Goal: Task Accomplishment & Management: Use online tool/utility

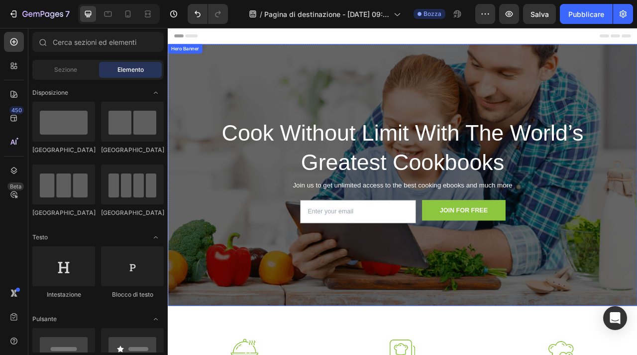
click at [367, 118] on div "Overlay" at bounding box center [467, 214] width 598 height 333
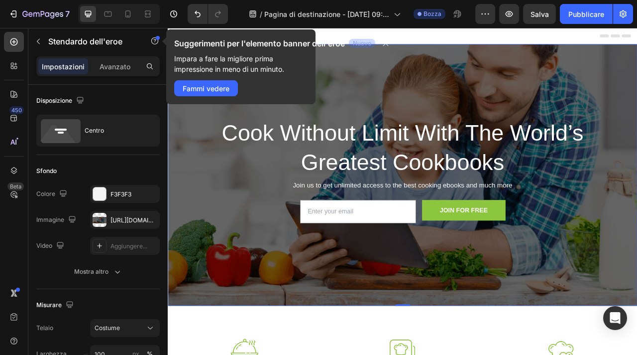
click at [483, 72] on div "Overlay" at bounding box center [467, 214] width 598 height 333
click at [198, 164] on div "Cook Without Limit With The World’s Greatest Cookbooks Heading Join us to get u…" at bounding box center [467, 214] width 598 height 146
click at [220, 90] on font "Fammi vedere" at bounding box center [206, 88] width 47 height 8
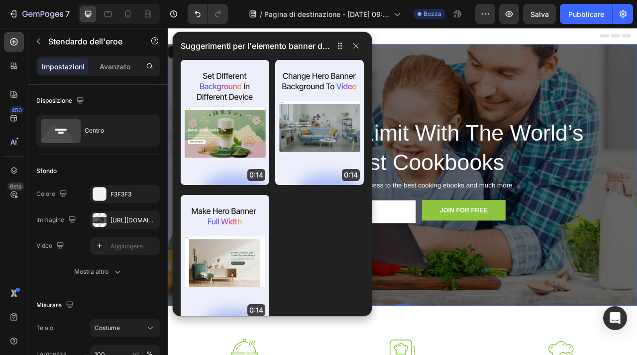
click at [489, 68] on div "Overlay" at bounding box center [467, 214] width 598 height 333
click at [363, 46] on button "button" at bounding box center [356, 46] width 16 height 12
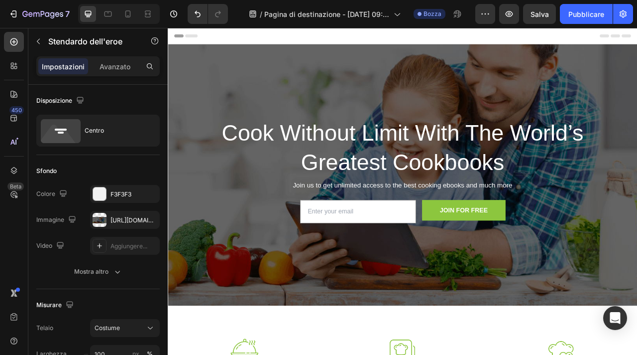
click at [380, 38] on div "Intestazione" at bounding box center [467, 38] width 582 height 20
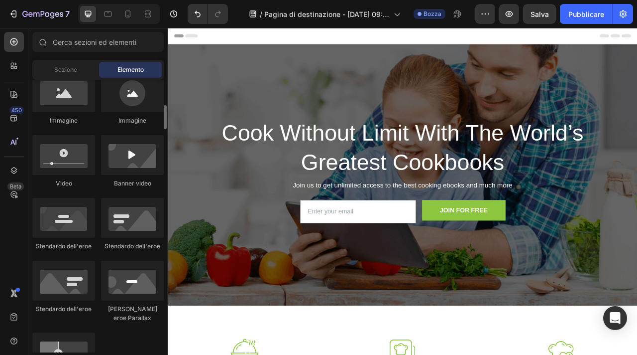
scroll to position [309, 0]
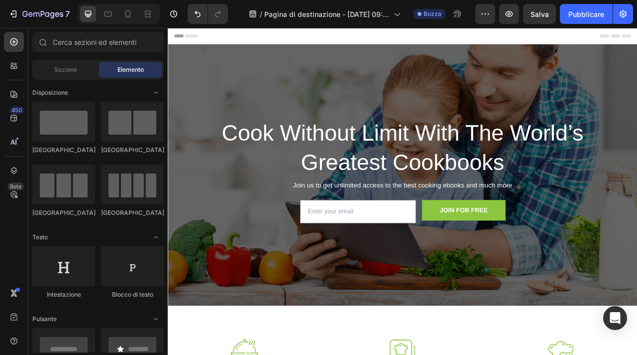
click at [317, 37] on div "Intestazione" at bounding box center [467, 38] width 582 height 20
click at [10, 147] on div at bounding box center [14, 142] width 20 height 20
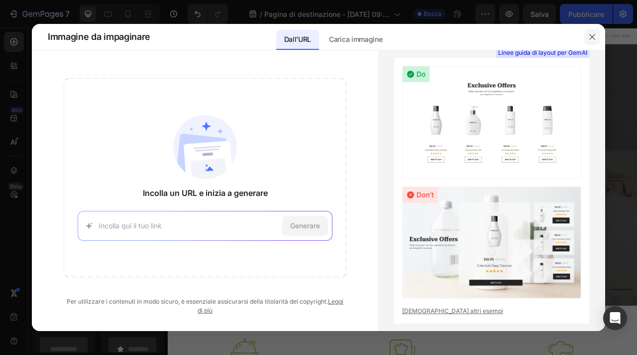
click at [593, 31] on button "button" at bounding box center [593, 37] width 16 height 16
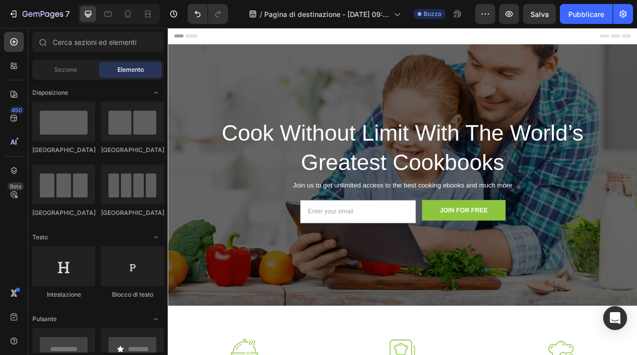
click at [291, 36] on div "Intestazione" at bounding box center [467, 38] width 582 height 20
click at [288, 44] on div "Intestazione" at bounding box center [467, 38] width 582 height 20
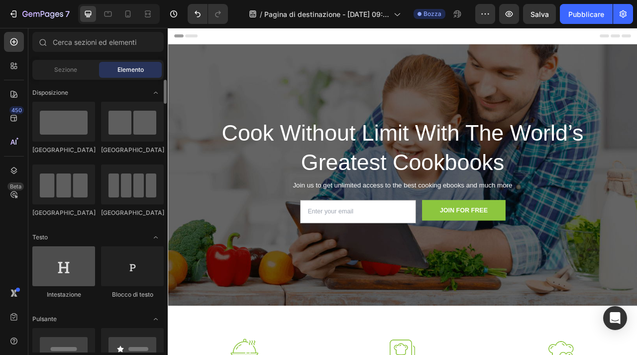
click at [76, 280] on div at bounding box center [63, 266] width 63 height 40
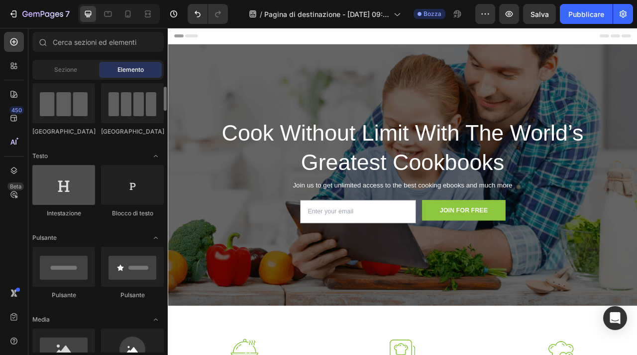
scroll to position [106, 0]
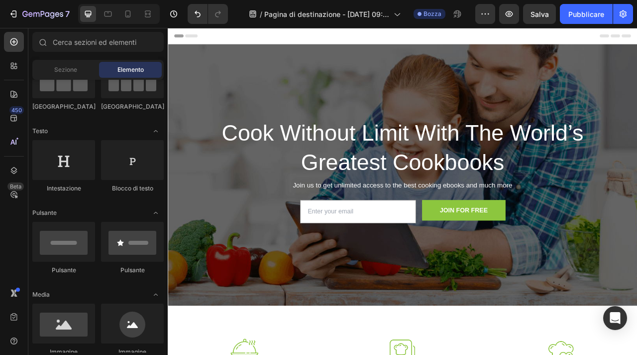
click at [294, 42] on div "Intestazione" at bounding box center [467, 38] width 582 height 20
click at [196, 36] on font "Intestazione" at bounding box center [205, 37] width 37 height 7
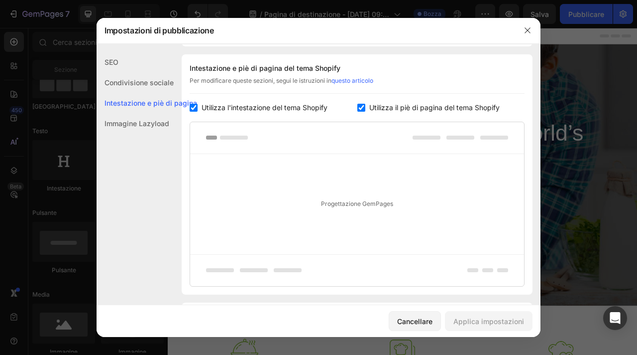
scroll to position [467, 0]
click at [528, 27] on icon "button" at bounding box center [528, 30] width 8 height 8
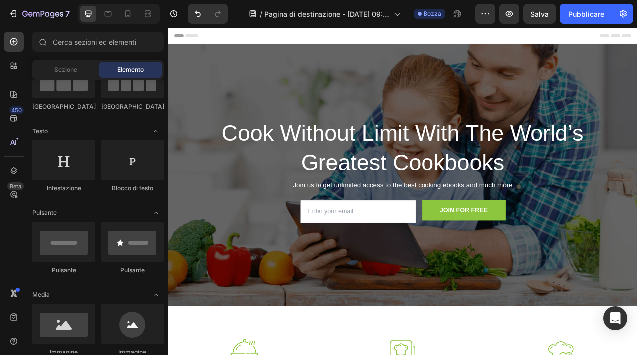
click at [520, 45] on div "Intestazione" at bounding box center [467, 38] width 582 height 20
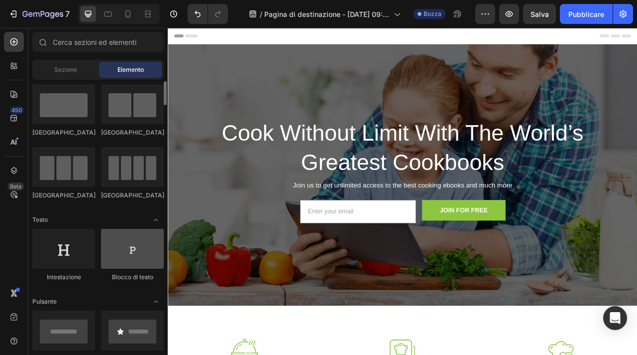
scroll to position [7, 0]
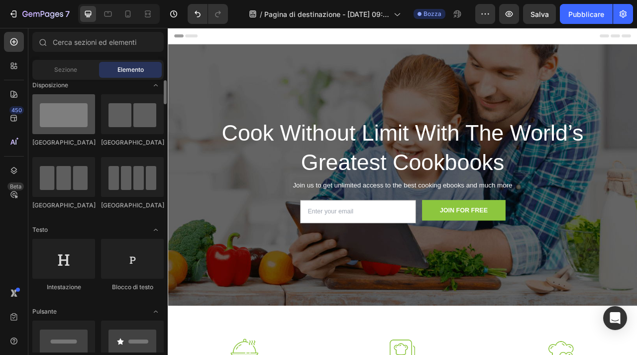
click at [65, 115] on div at bounding box center [63, 114] width 63 height 40
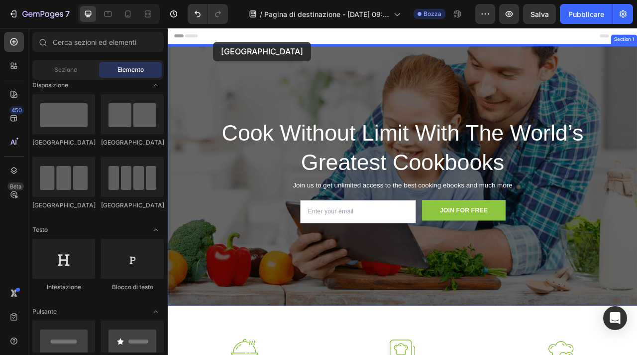
drag, startPoint x: 247, startPoint y: 154, endPoint x: 224, endPoint y: 46, distance: 110.6
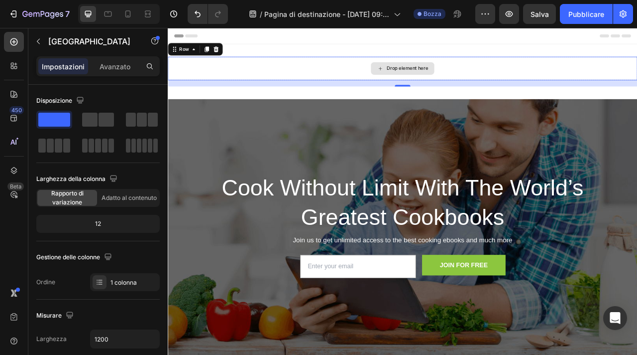
click at [399, 79] on div "Drop element here" at bounding box center [467, 79] width 598 height 30
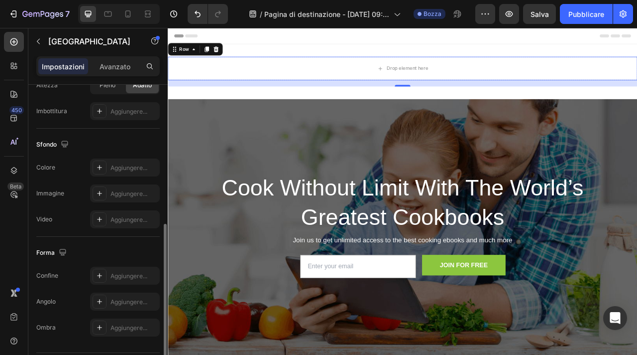
scroll to position [272, 0]
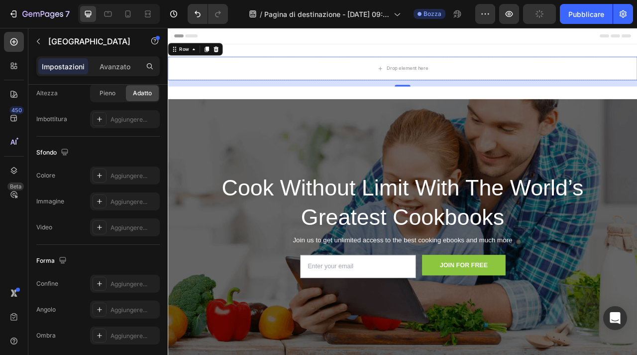
click at [298, 38] on div "Intestazione" at bounding box center [467, 38] width 582 height 20
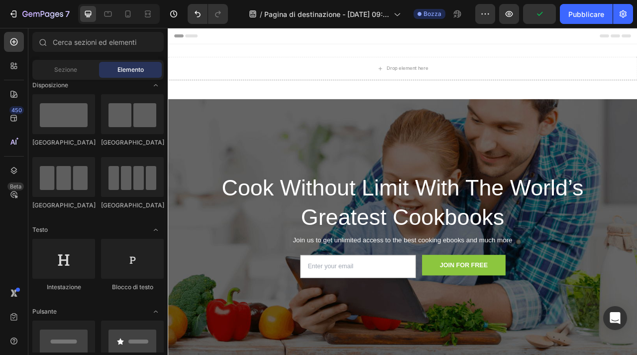
click at [256, 43] on div "Intestazione" at bounding box center [467, 38] width 582 height 20
click at [278, 31] on div "Intestazione" at bounding box center [467, 38] width 582 height 20
click at [493, 18] on button "button" at bounding box center [486, 14] width 20 height 20
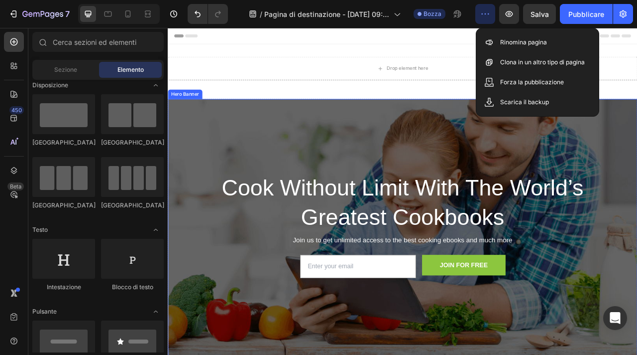
click at [370, 171] on div "Overlay" at bounding box center [467, 284] width 598 height 333
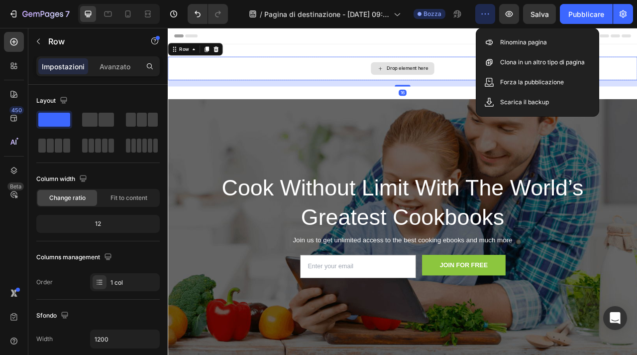
click at [412, 77] on div "Drop element here" at bounding box center [467, 79] width 598 height 30
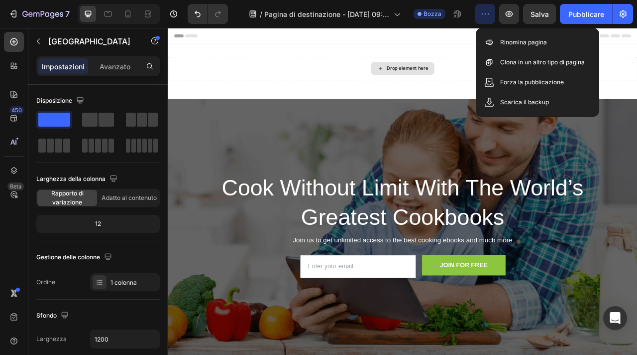
click at [438, 82] on icon at bounding box center [438, 79] width 8 height 8
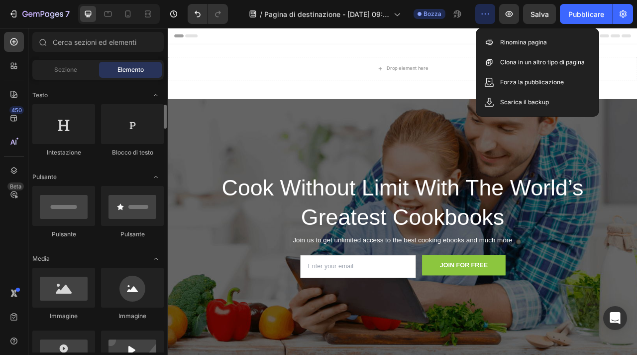
scroll to position [170, 0]
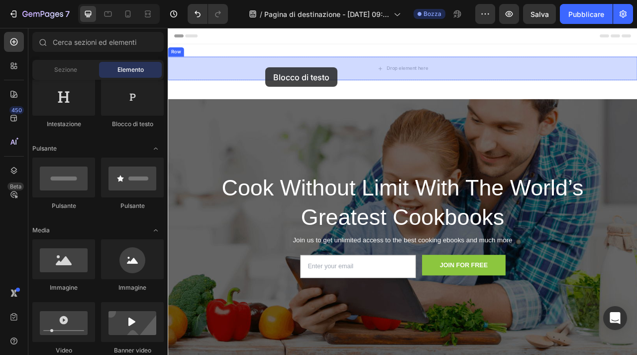
drag, startPoint x: 284, startPoint y: 130, endPoint x: 292, endPoint y: 78, distance: 52.8
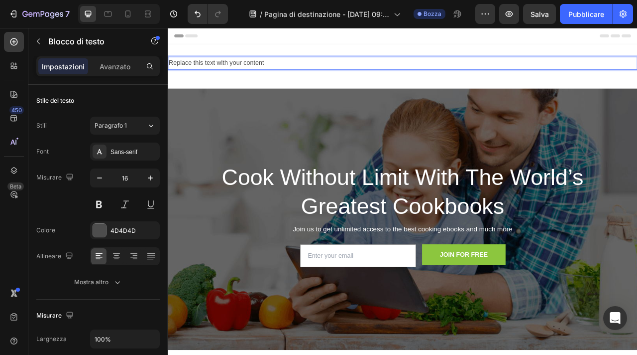
click at [358, 74] on div "Replace this text with your content" at bounding box center [467, 72] width 598 height 16
click at [358, 74] on p "Replace this text with your content" at bounding box center [467, 72] width 596 height 14
click at [39, 41] on icon "button" at bounding box center [38, 41] width 8 height 8
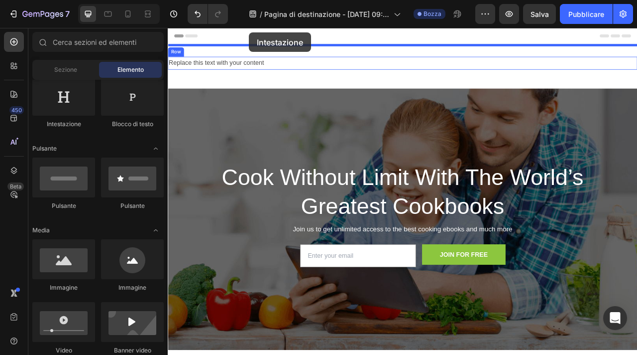
drag, startPoint x: 228, startPoint y: 123, endPoint x: 271, endPoint y: 34, distance: 99.3
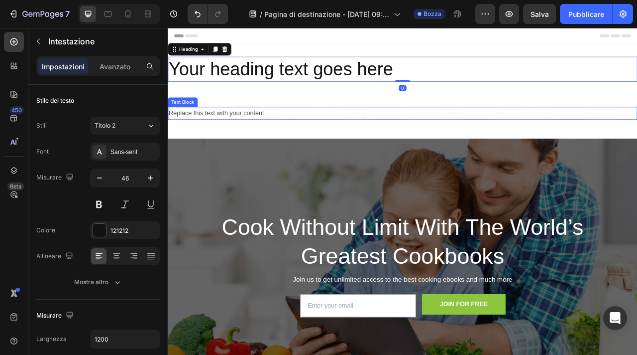
click at [311, 138] on p "Replace this text with your content" at bounding box center [467, 136] width 596 height 14
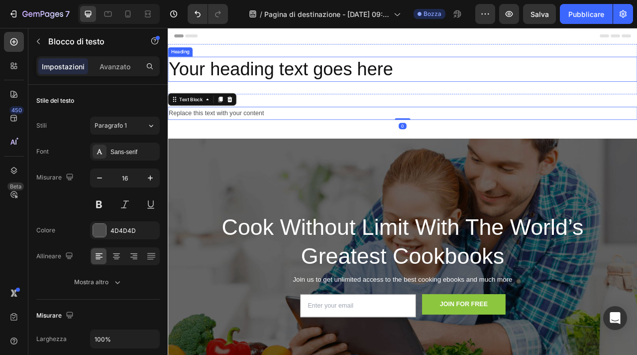
click at [470, 79] on h2 "Your heading text goes here" at bounding box center [467, 80] width 598 height 32
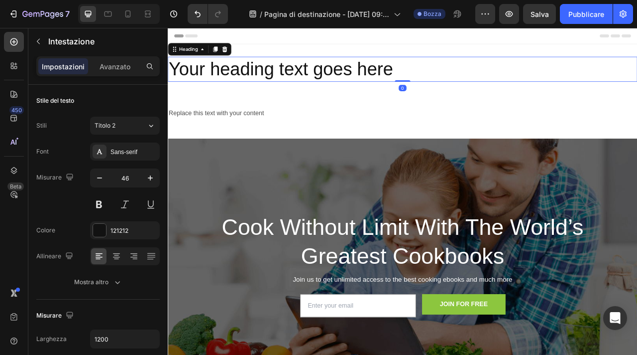
click at [480, 78] on h2 "Your heading text goes here" at bounding box center [467, 80] width 598 height 32
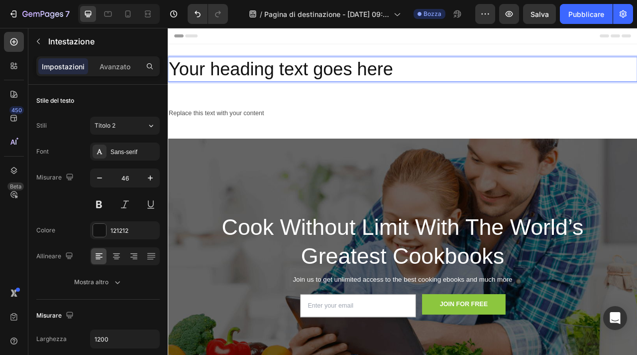
click at [480, 78] on p "Your heading text goes here" at bounding box center [467, 80] width 596 height 30
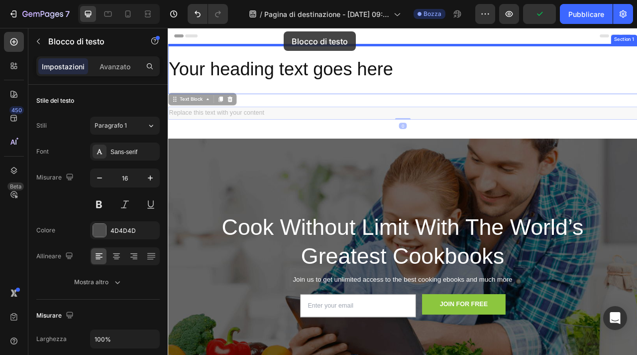
drag, startPoint x: 307, startPoint y: 139, endPoint x: 316, endPoint y: 34, distance: 105.4
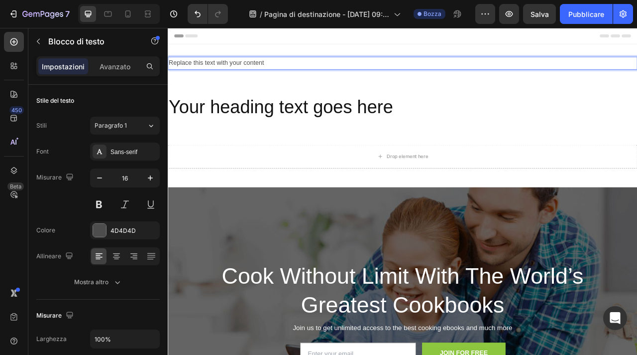
click at [431, 70] on div "Replace this text with your content" at bounding box center [467, 72] width 598 height 16
click at [431, 70] on p "Replace this text with your content" at bounding box center [467, 72] width 596 height 14
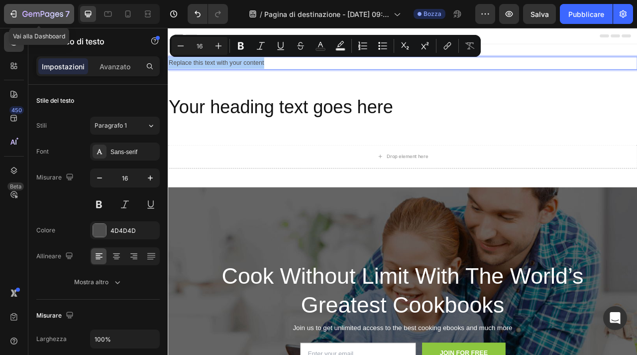
click at [17, 16] on icon "button" at bounding box center [13, 14] width 10 height 10
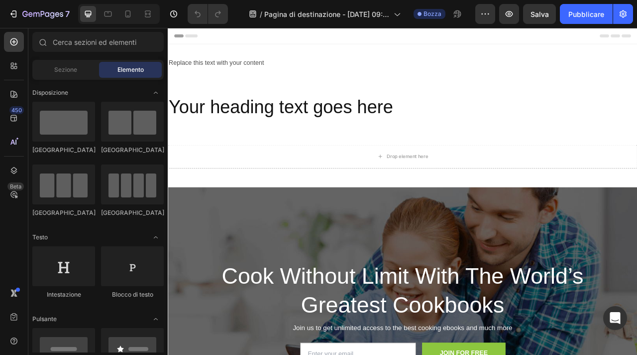
click at [287, 35] on div "Header" at bounding box center [467, 38] width 582 height 20
click at [190, 37] on span "Header" at bounding box center [198, 38] width 22 height 10
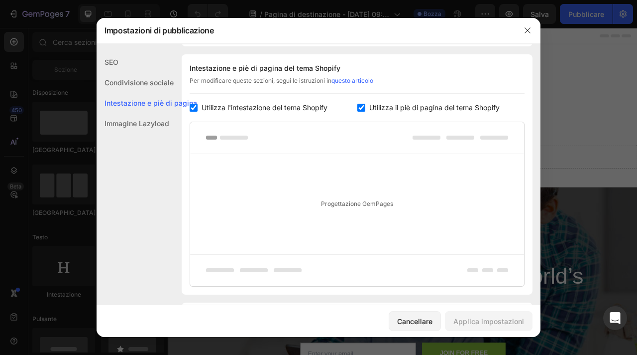
scroll to position [467, 0]
click at [404, 195] on div "Progettazione GemPages" at bounding box center [357, 203] width 334 height 100
click at [418, 142] on div at bounding box center [357, 137] width 334 height 32
click at [524, 32] on icon "button" at bounding box center [528, 30] width 8 height 8
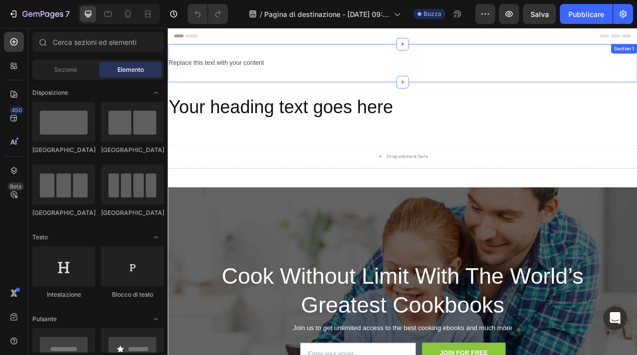
click at [270, 68] on div "Replace this text with your content" at bounding box center [467, 72] width 598 height 16
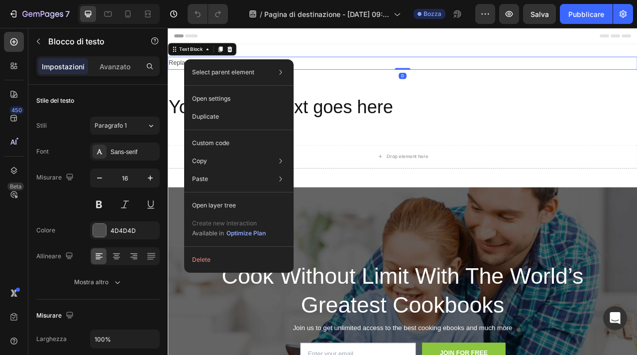
drag, startPoint x: 270, startPoint y: 68, endPoint x: 281, endPoint y: 68, distance: 10.5
click at [368, 76] on div "Replace this text with your content" at bounding box center [467, 72] width 598 height 16
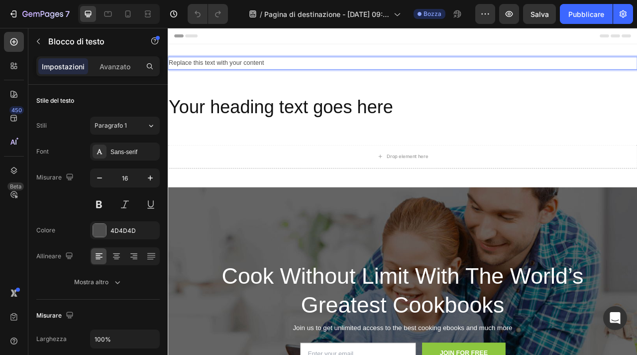
click at [368, 76] on p "Replace this text with your content" at bounding box center [467, 72] width 596 height 14
click at [414, 71] on p "Notti serene, bambini felici. La soluzione che stavi cercando è qui." at bounding box center [467, 72] width 596 height 14
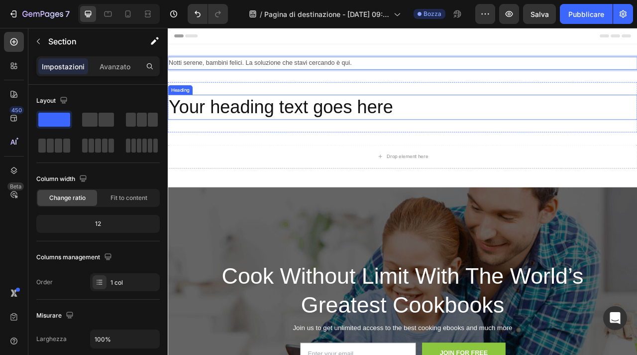
click at [270, 146] on div "Your heading text goes here Heading Section 2" at bounding box center [467, 129] width 598 height 64
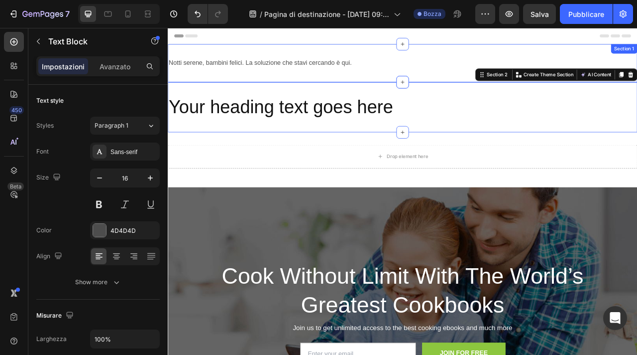
click at [361, 78] on p "Notti serene, bambini felici. La soluzione che stavi cercando è qui." at bounding box center [467, 72] width 596 height 14
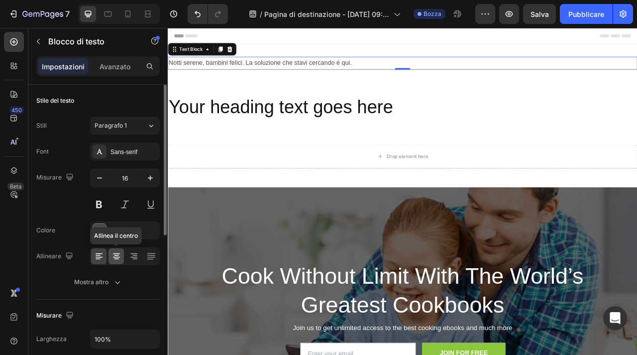
click at [118, 258] on icon at bounding box center [116, 258] width 5 height 1
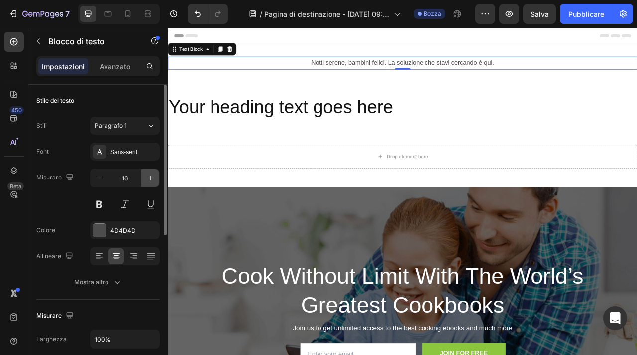
click at [144, 178] on button "button" at bounding box center [150, 178] width 18 height 18
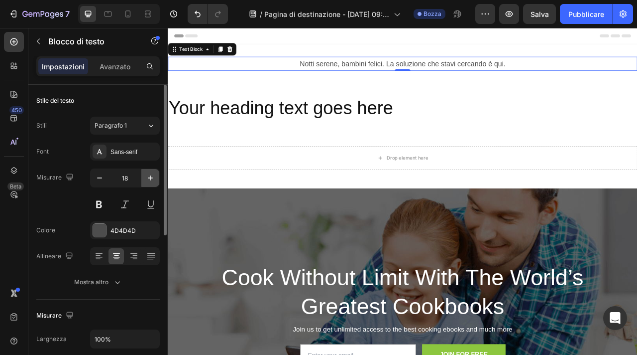
click at [144, 178] on button "button" at bounding box center [150, 178] width 18 height 18
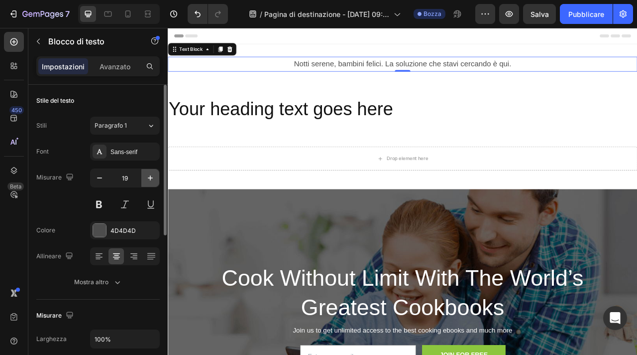
click at [144, 178] on button "button" at bounding box center [150, 178] width 18 height 18
type input "20"
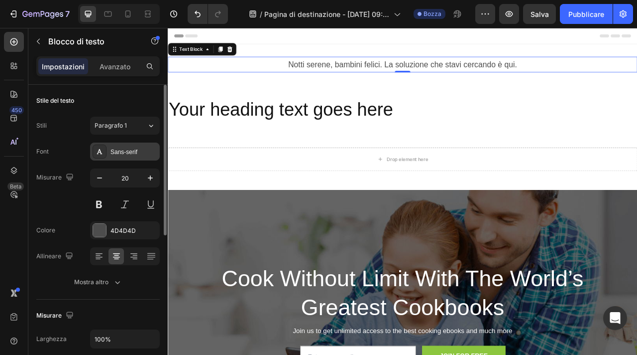
click at [142, 147] on div "Sans-serif" at bounding box center [134, 151] width 47 height 9
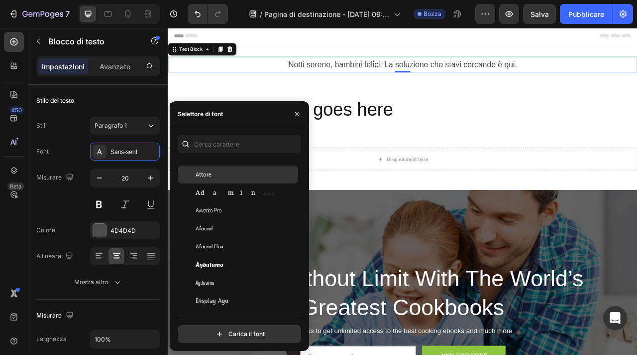
scroll to position [184, 0]
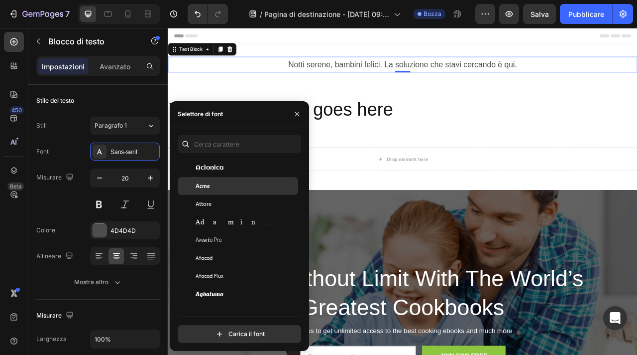
click at [258, 185] on div "Acme" at bounding box center [246, 185] width 101 height 9
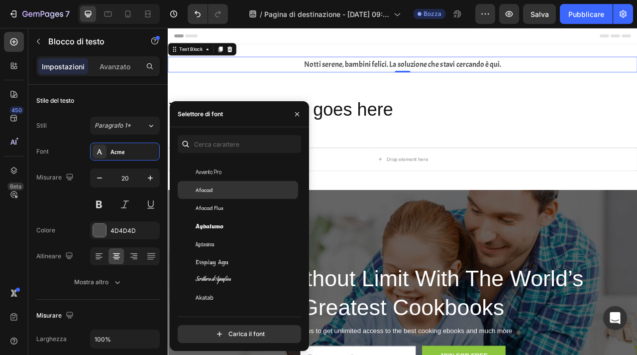
scroll to position [286, 0]
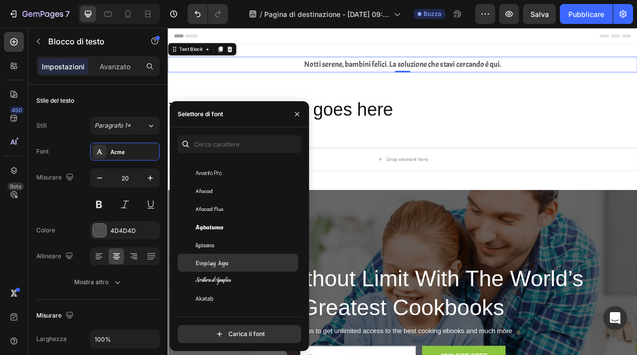
click at [236, 259] on div "Display Agu" at bounding box center [246, 262] width 101 height 9
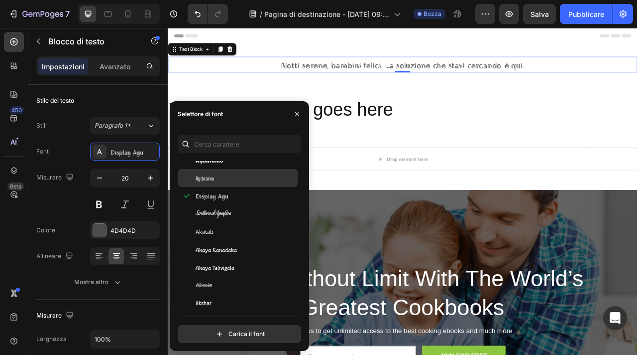
scroll to position [372, 0]
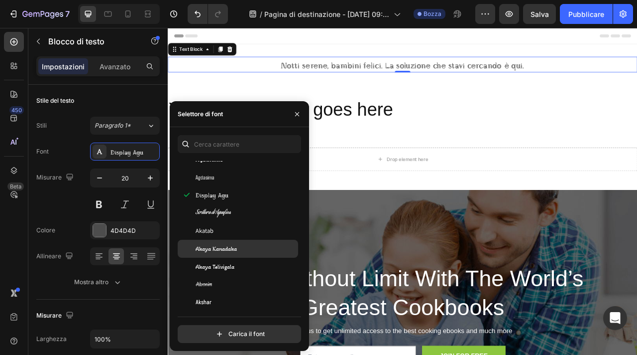
click at [236, 249] on font "Akaya Kanadaka" at bounding box center [216, 248] width 41 height 7
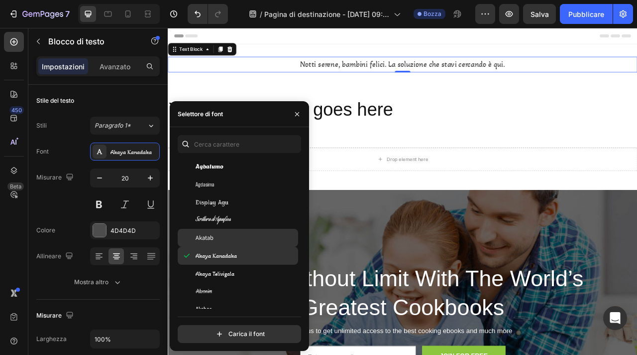
scroll to position [382, 0]
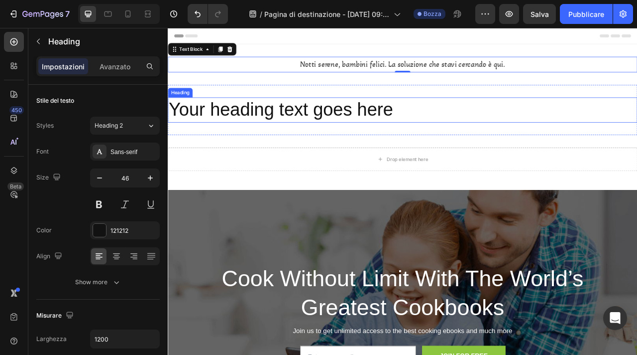
click at [515, 135] on h2 "Your heading text goes here" at bounding box center [467, 132] width 598 height 32
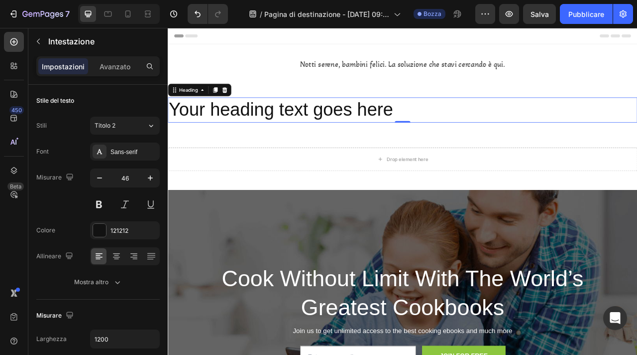
click at [369, 146] on h2 "Your heading text goes here" at bounding box center [467, 132] width 598 height 32
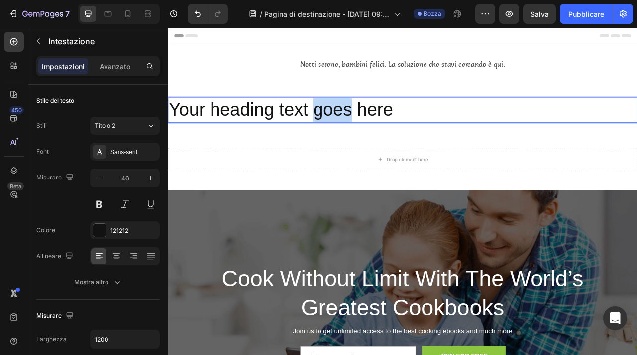
click at [369, 146] on p "Your heading text goes here" at bounding box center [467, 132] width 596 height 30
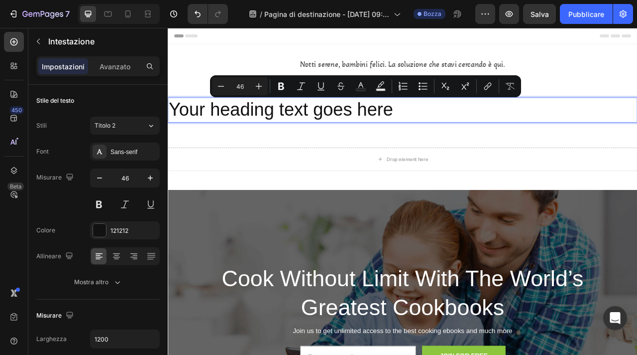
click at [452, 135] on p "Your heading text goes here" at bounding box center [467, 132] width 596 height 30
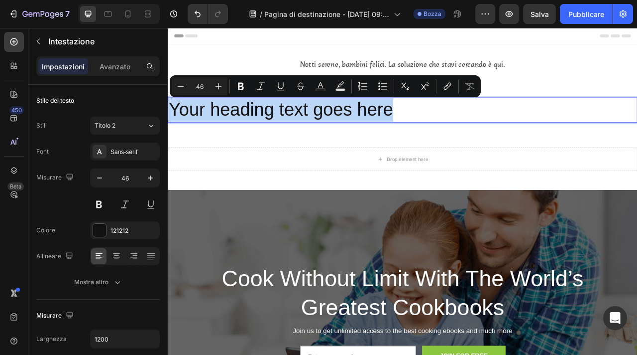
drag, startPoint x: 455, startPoint y: 135, endPoint x: 166, endPoint y: 120, distance: 289.2
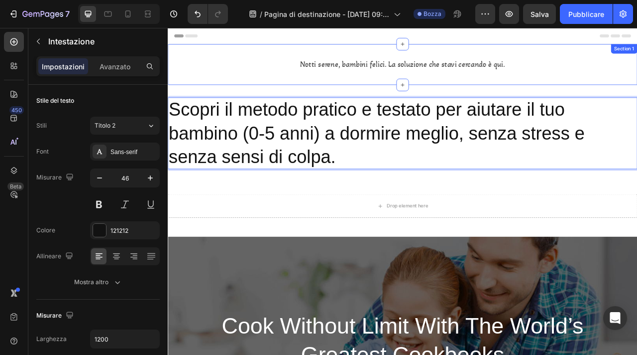
click at [290, 88] on div "Notti serene, bambini felici. La soluzione che stavi cercando è qui. Text Block…" at bounding box center [467, 74] width 598 height 52
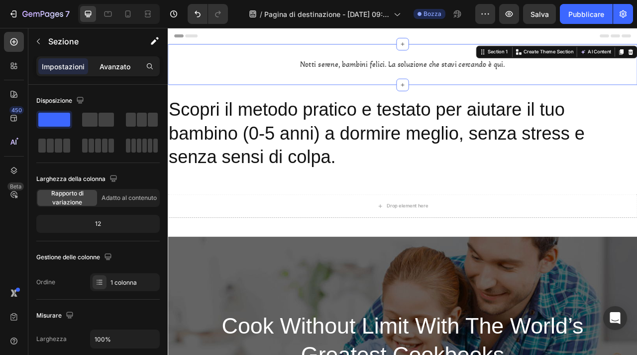
click at [113, 72] on div "Avanzato" at bounding box center [115, 66] width 50 height 16
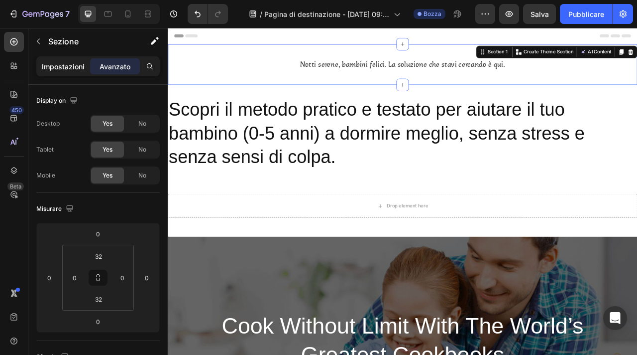
click at [58, 66] on font "Impostazioni" at bounding box center [63, 66] width 43 height 8
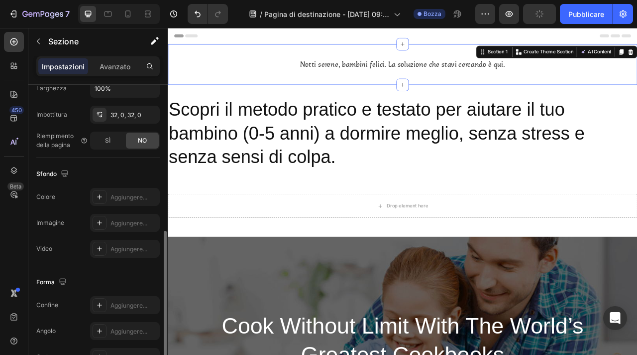
scroll to position [278, 0]
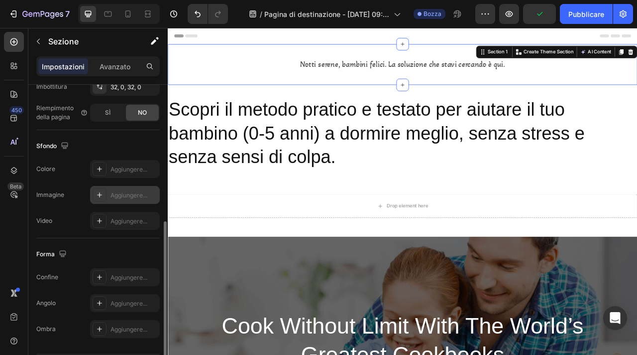
click at [103, 199] on div at bounding box center [100, 195] width 14 height 14
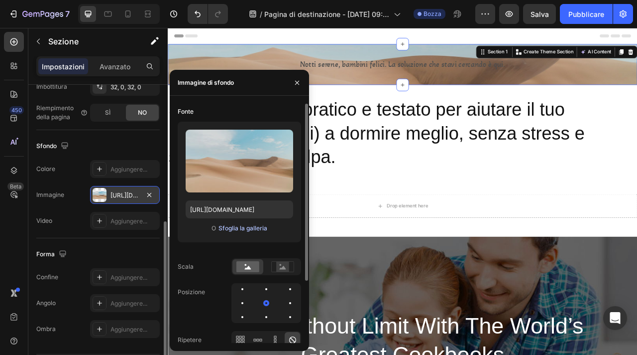
click at [239, 228] on font "Sfoglia la galleria" at bounding box center [243, 227] width 49 height 7
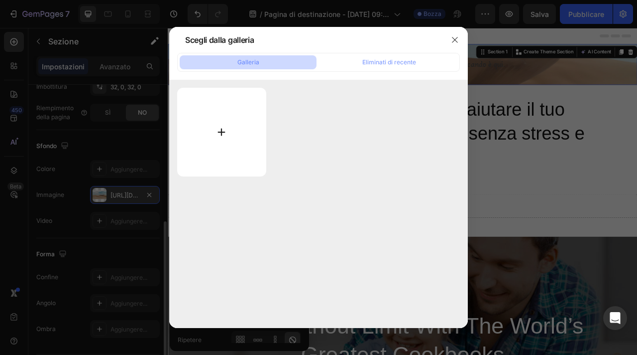
click at [222, 115] on input "file" at bounding box center [221, 132] width 89 height 89
type input "C:\fakepath\Hello Nest Baby (2500 x 800 px).png"
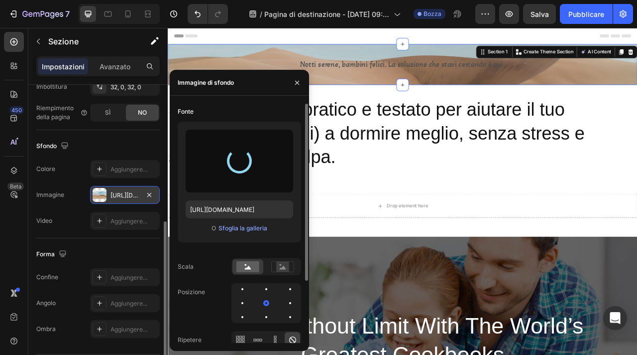
type input "https://cdn.shopify.com/s/files/1/0965/3675/6553/files/gempages_581601588594869…"
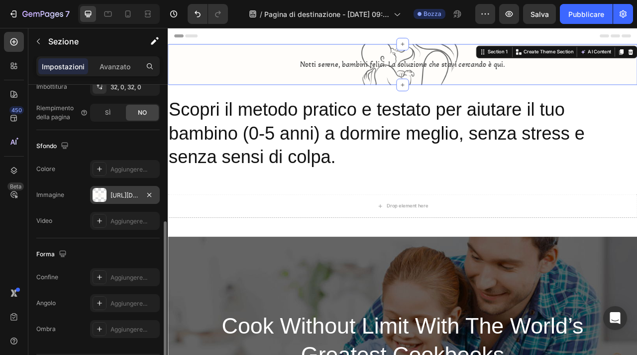
drag, startPoint x: 468, startPoint y: 49, endPoint x: 463, endPoint y: 91, distance: 42.2
click at [463, 91] on div "Notti serene, bambini felici. La soluzione che stavi cercando è qui. Text Block…" at bounding box center [467, 74] width 598 height 52
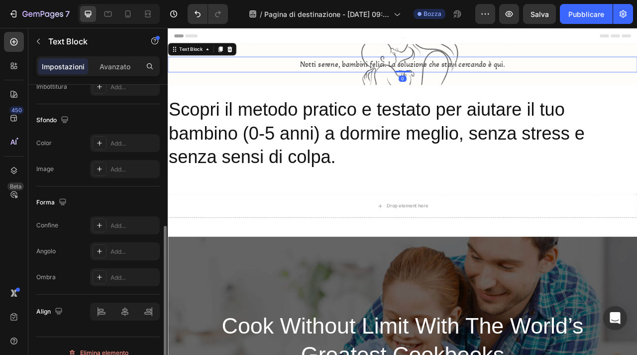
scroll to position [0, 0]
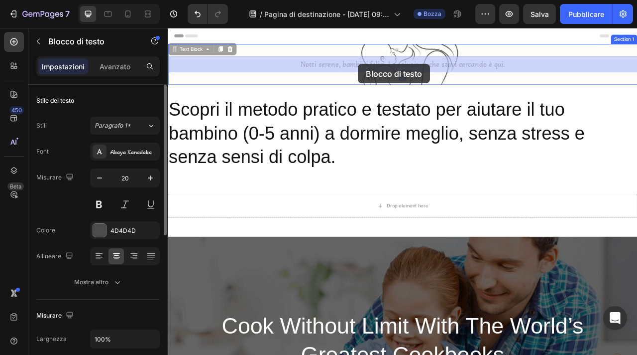
drag, startPoint x: 409, startPoint y: 65, endPoint x: 410, endPoint y: 74, distance: 8.5
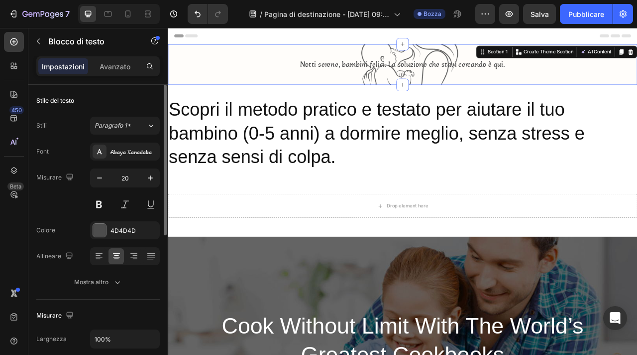
click at [304, 88] on div "Notti serene, bambini felici. La soluzione che stavi cercando è qui. Text Block…" at bounding box center [467, 74] width 598 height 52
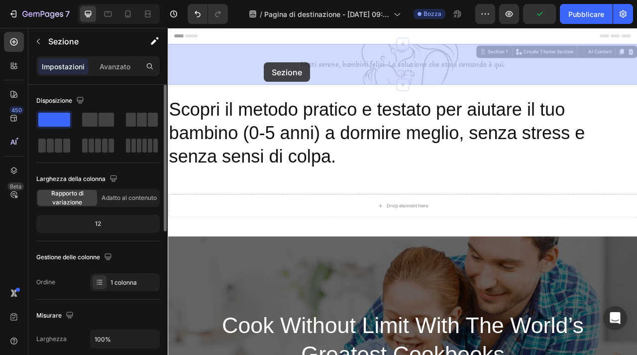
drag, startPoint x: 290, startPoint y: 60, endPoint x: 290, endPoint y: 70, distance: 10.5
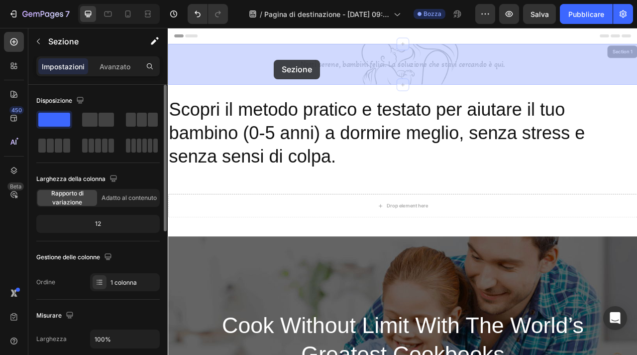
drag, startPoint x: 291, startPoint y: 63, endPoint x: 303, endPoint y: 69, distance: 13.4
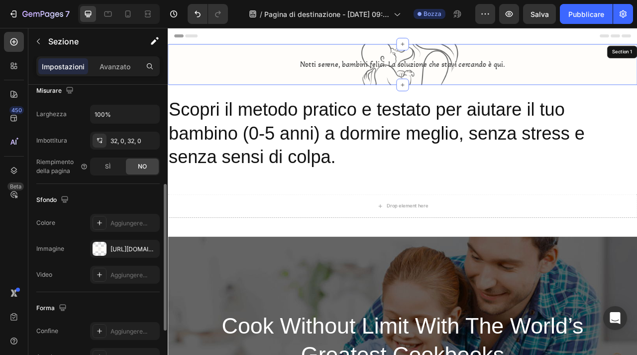
scroll to position [227, 0]
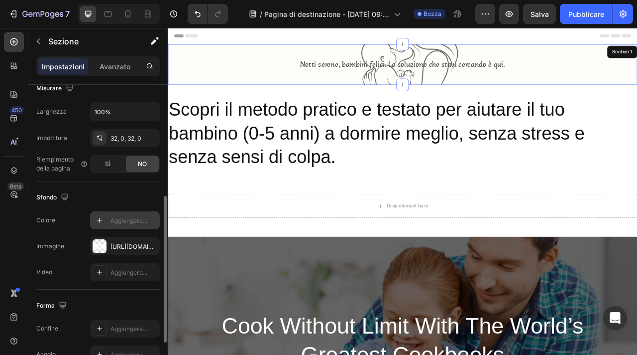
click at [114, 225] on div "Aggiungere..." at bounding box center [125, 220] width 70 height 18
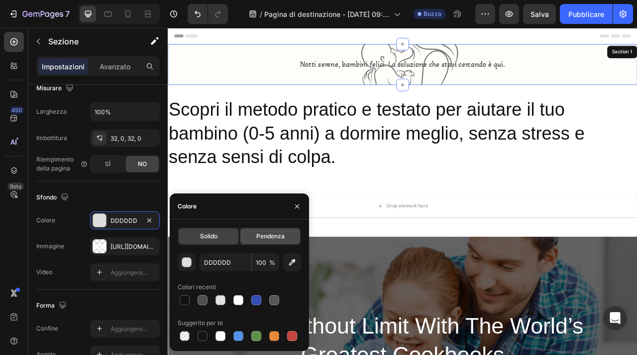
click at [265, 240] on div "Pendenza" at bounding box center [270, 236] width 60 height 16
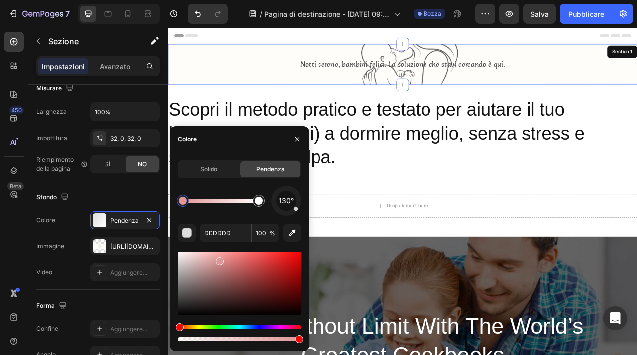
drag, startPoint x: 180, startPoint y: 262, endPoint x: 219, endPoint y: 258, distance: 39.5
click at [219, 258] on div at bounding box center [220, 261] width 8 height 8
click at [213, 199] on div at bounding box center [221, 201] width 76 height 4
click at [185, 208] on div at bounding box center [183, 201] width 18 height 18
type input "E09696"
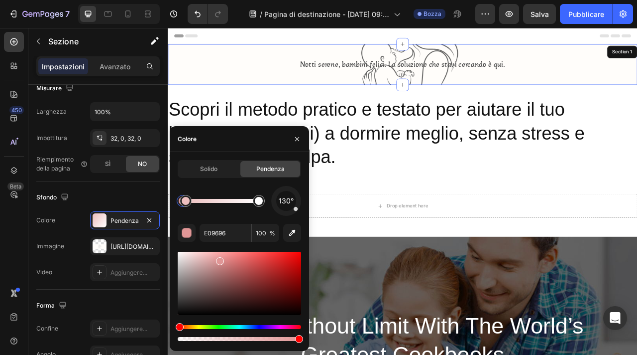
drag, startPoint x: 209, startPoint y: 208, endPoint x: 175, endPoint y: 208, distance: 34.4
click at [134, 198] on div "Sfondo" at bounding box center [97, 197] width 123 height 16
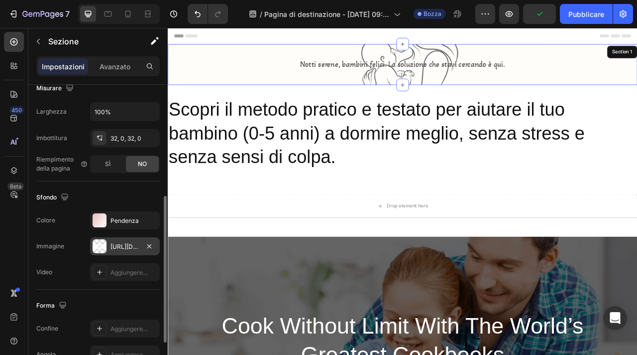
click at [122, 246] on font "https://cdn.shopify.com/s/files/1/0965/3675/6553/files/gempages_581601588594869…" at bounding box center [143, 245] width 64 height 7
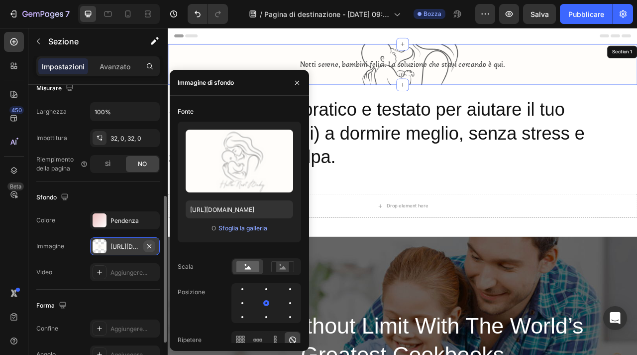
click at [152, 245] on icon "button" at bounding box center [149, 246] width 8 height 8
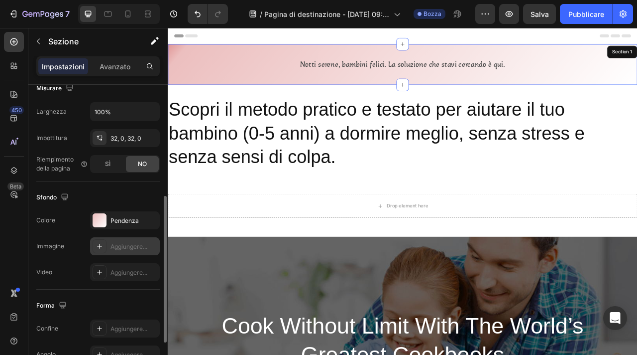
click at [246, 81] on p "Notti serene, bambini felici. La soluzione che stavi cercando è qui." at bounding box center [467, 74] width 596 height 18
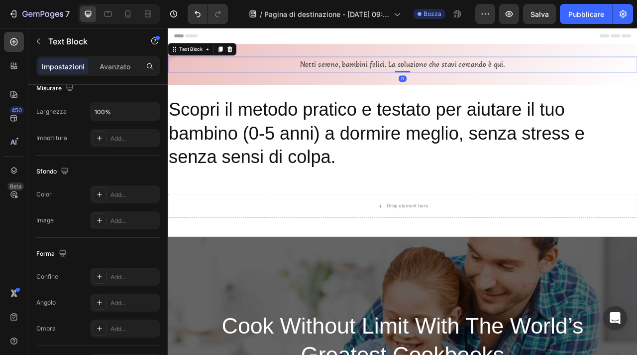
scroll to position [0, 0]
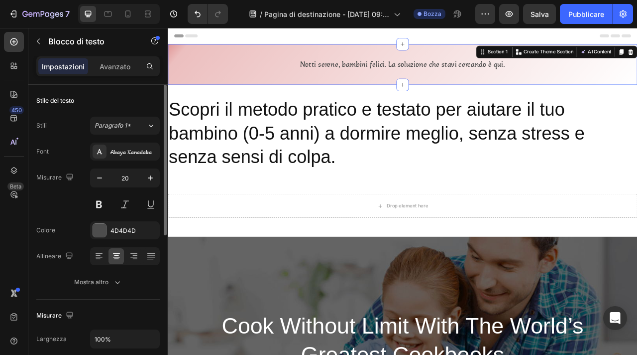
click at [267, 90] on div "Notti serene, bambini felici. La soluzione che stavi cercando è qui. Text Block…" at bounding box center [467, 74] width 598 height 52
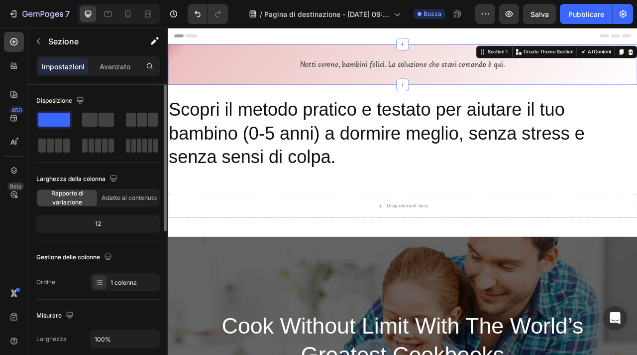
click at [256, 60] on div "Notti serene, bambini felici. La soluzione che stavi cercando è qui. Text Block…" at bounding box center [467, 74] width 598 height 52
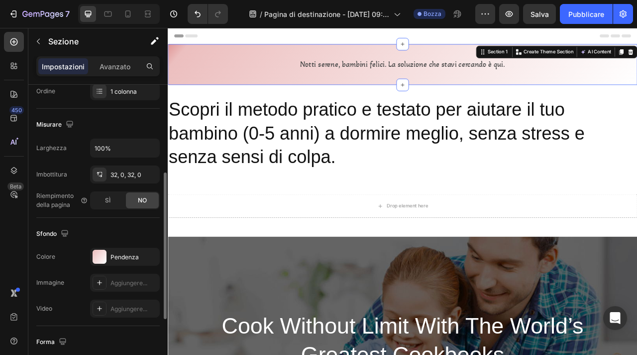
scroll to position [190, 0]
click at [108, 260] on div "Pendenza" at bounding box center [125, 257] width 70 height 18
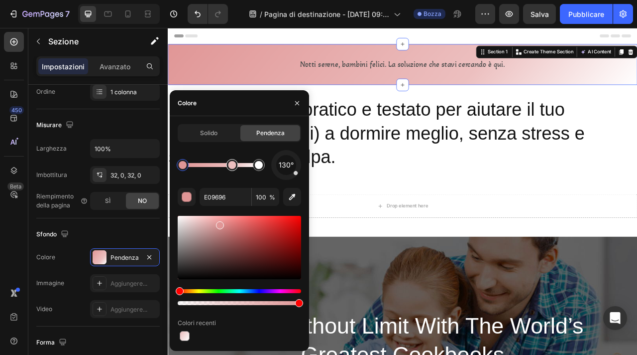
drag, startPoint x: 187, startPoint y: 167, endPoint x: 228, endPoint y: 165, distance: 40.9
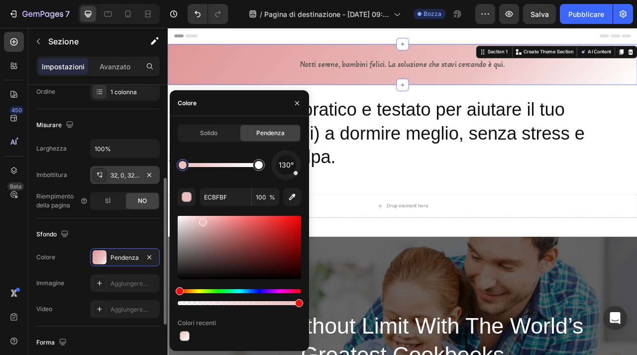
drag, startPoint x: 228, startPoint y: 165, endPoint x: 141, endPoint y: 168, distance: 87.2
click at [141, 168] on div "450 Beta Sections(18) Elementi(83) Sezione Elemento Sezione Eroe Dettagli del p…" at bounding box center [84, 191] width 168 height 327
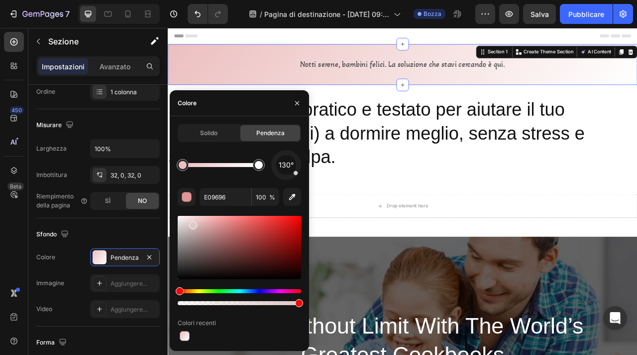
drag, startPoint x: 217, startPoint y: 225, endPoint x: 191, endPoint y: 223, distance: 26.0
click at [191, 223] on div at bounding box center [193, 225] width 8 height 8
type input "ECBFBF"
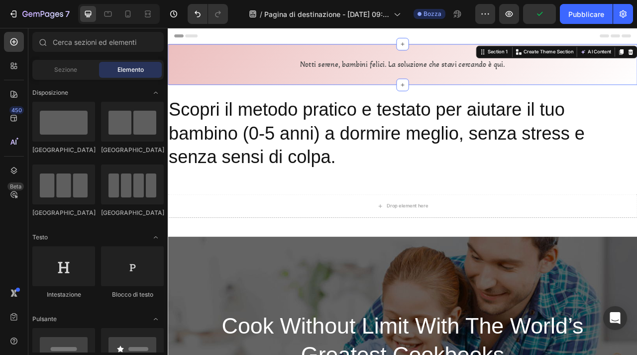
click at [370, 41] on div "Header" at bounding box center [467, 38] width 582 height 20
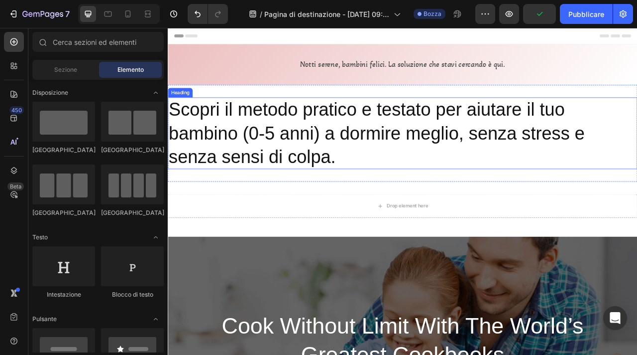
click at [391, 161] on p "Scopri il metodo pratico e testato per aiutare il tuo bambino (0-5 anni) a dorm…" at bounding box center [467, 161] width 596 height 89
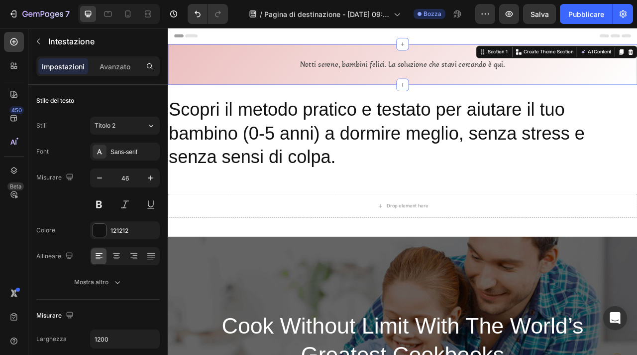
click at [403, 57] on div "Notti serene, bambini felici. La soluzione che stavi cercando è qui. Text Block…" at bounding box center [467, 74] width 598 height 52
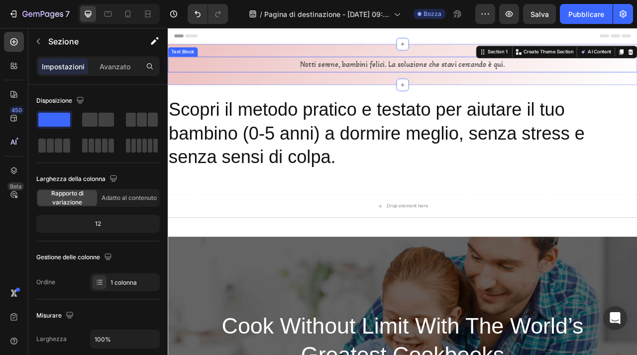
drag, startPoint x: 468, startPoint y: 100, endPoint x: 467, endPoint y: 67, distance: 32.9
click at [470, 50] on icon at bounding box center [467, 48] width 8 height 8
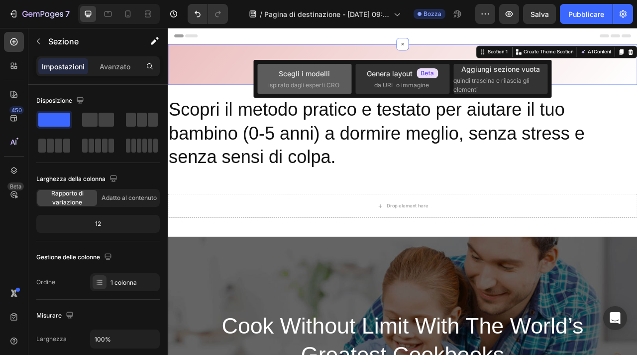
click at [302, 74] on font "Scegli i modelli" at bounding box center [304, 73] width 51 height 8
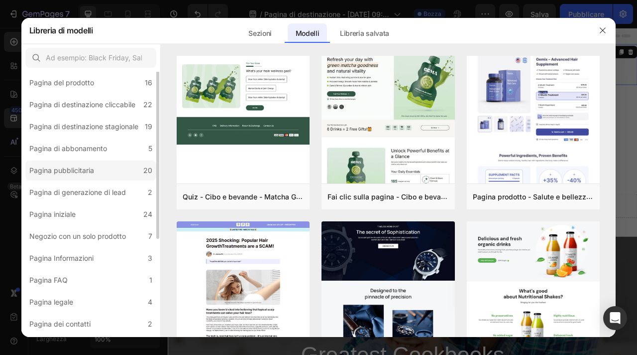
scroll to position [0, 0]
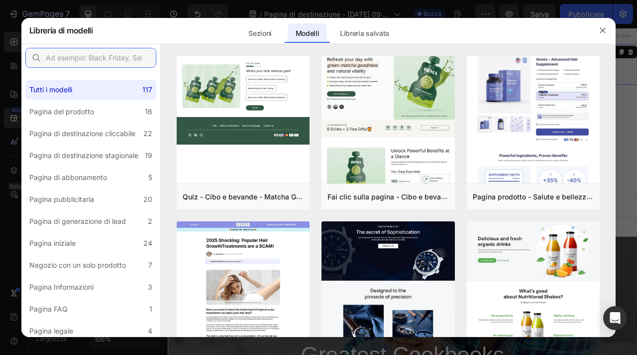
click at [111, 66] on input "text" at bounding box center [90, 58] width 131 height 20
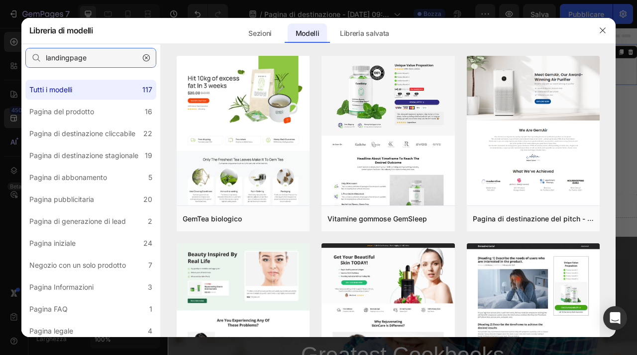
type input "landingpage"
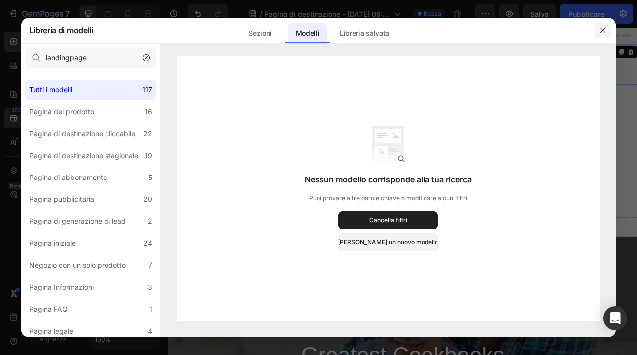
click at [604, 30] on icon "button" at bounding box center [603, 30] width 8 height 8
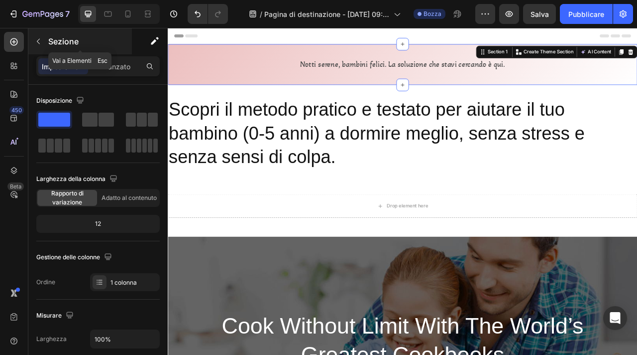
click at [35, 45] on icon "button" at bounding box center [38, 41] width 8 height 8
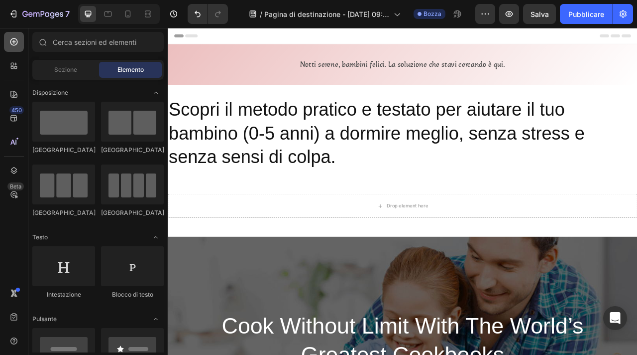
click at [12, 41] on icon at bounding box center [14, 42] width 10 height 10
click at [81, 34] on input "text" at bounding box center [97, 42] width 131 height 20
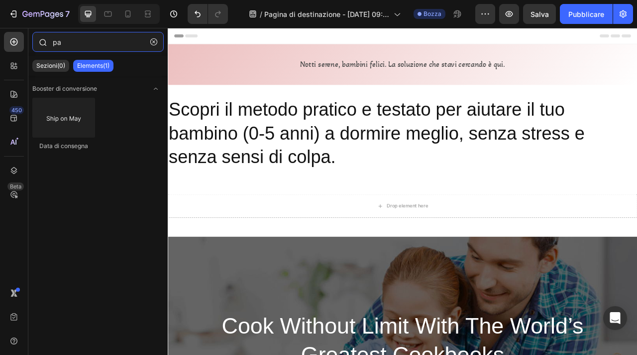
type input "p"
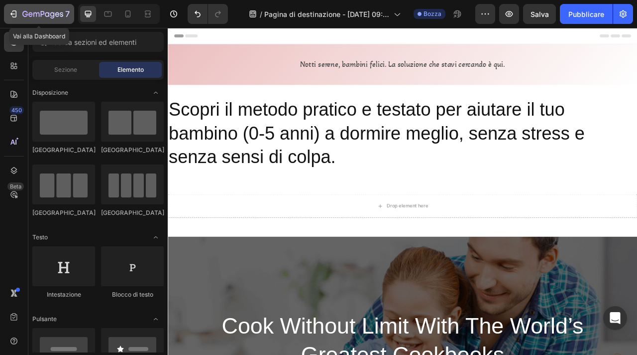
click at [16, 11] on icon "button" at bounding box center [13, 14] width 10 height 10
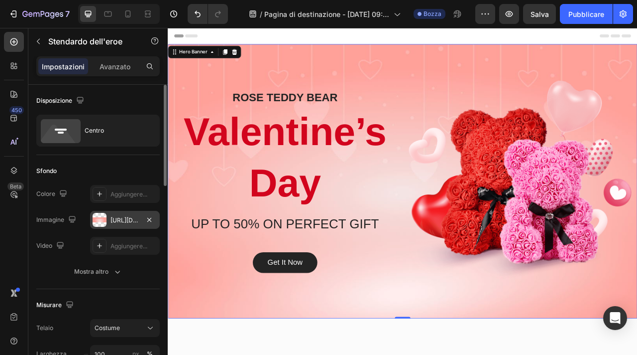
click at [102, 219] on div at bounding box center [100, 220] width 14 height 14
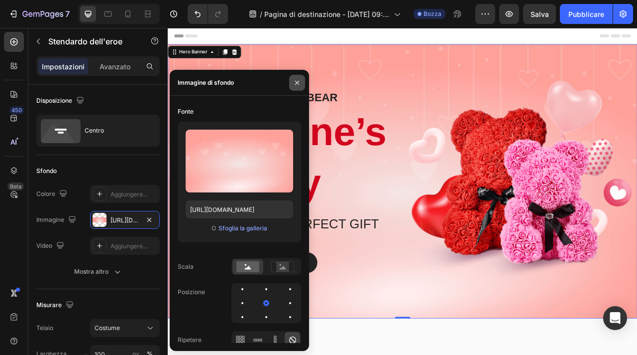
click at [295, 80] on icon "button" at bounding box center [297, 82] width 4 height 4
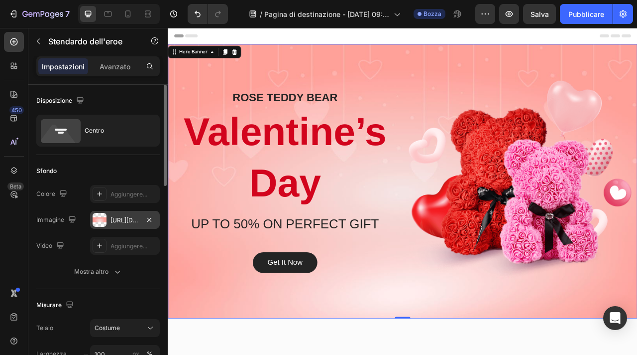
click at [96, 224] on div at bounding box center [100, 220] width 14 height 14
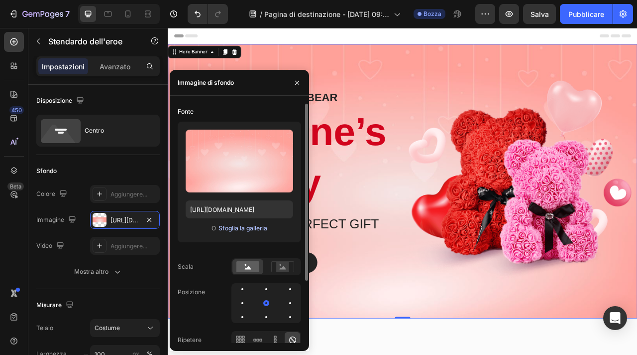
click at [238, 230] on font "Sfoglia la galleria" at bounding box center [243, 227] width 49 height 7
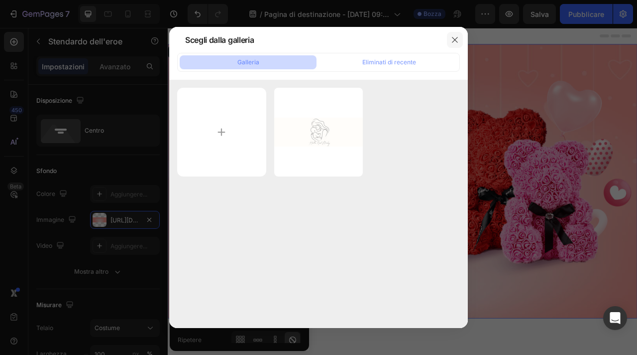
click at [458, 45] on button "button" at bounding box center [455, 40] width 16 height 16
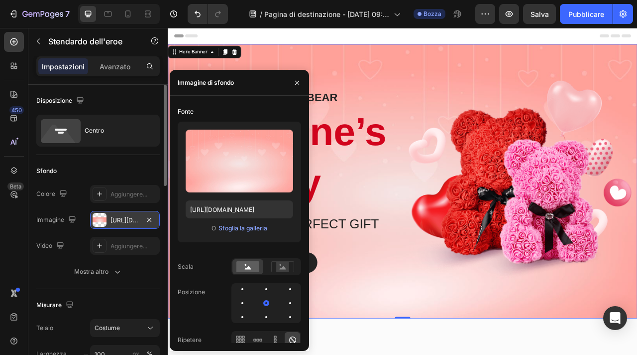
click at [123, 222] on font "https://ucarecdn.com/a570b02a-158e-4e22-bb15-b81faa78c543/-/format/auto/" at bounding box center [143, 219] width 64 height 7
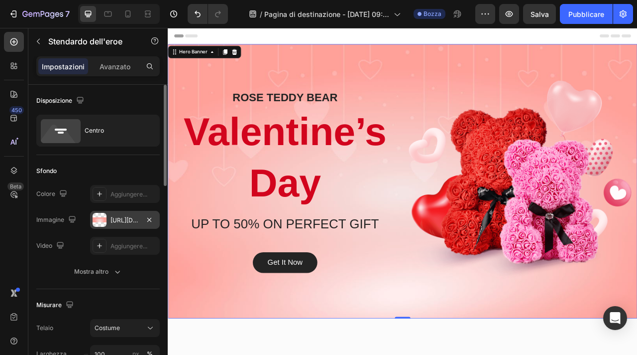
click at [123, 222] on font "https://ucarecdn.com/a570b02a-158e-4e22-bb15-b81faa78c543/-/format/auto/" at bounding box center [143, 219] width 64 height 7
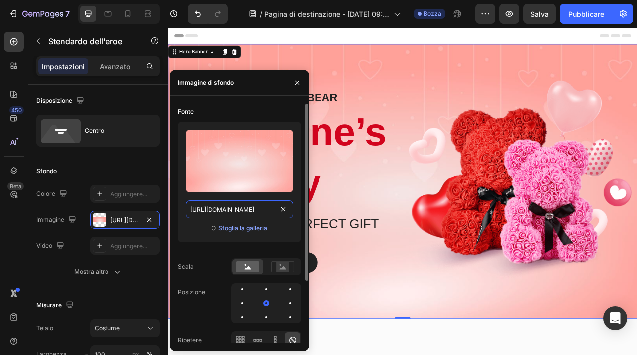
click at [268, 211] on input "https://ucarecdn.com/a570b02a-158e-4e22-bb15-b81faa78c543/-/format/auto/" at bounding box center [240, 209] width 108 height 18
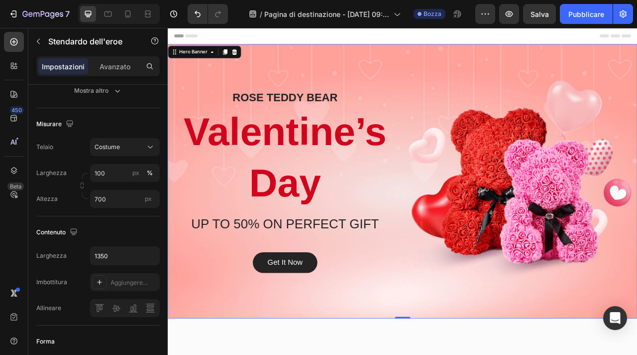
click at [471, 54] on div "Overlay" at bounding box center [467, 222] width 598 height 349
click at [471, 59] on div "Overlay" at bounding box center [467, 222] width 598 height 349
click at [637, 227] on img at bounding box center [616, 223] width 283 height 256
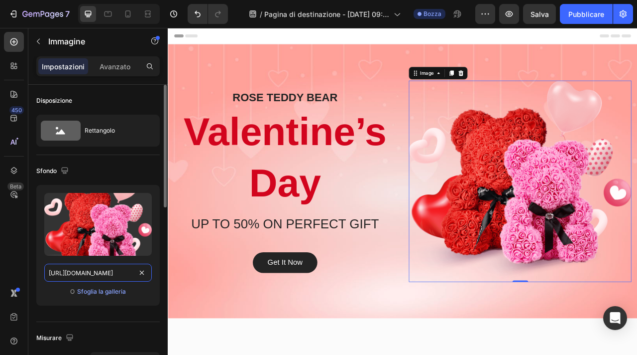
click at [108, 274] on input "https://ucarecdn.com/e31d82a7-25d1-4052-a9d3-8f370d1085e0/-/format/auto/" at bounding box center [98, 272] width 108 height 18
click at [108, 290] on font "Sfoglia la galleria" at bounding box center [101, 290] width 49 height 7
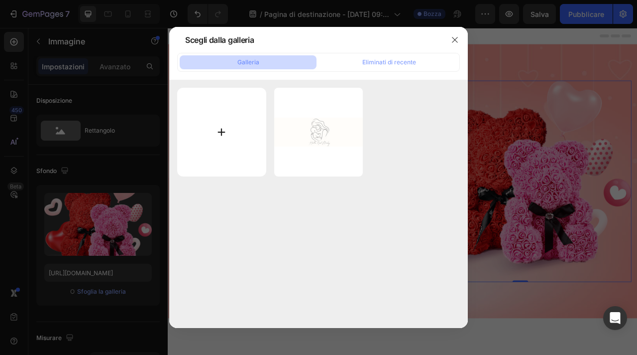
click at [220, 126] on input "file" at bounding box center [221, 132] width 89 height 89
type input "C:\fakepath\4.svg"
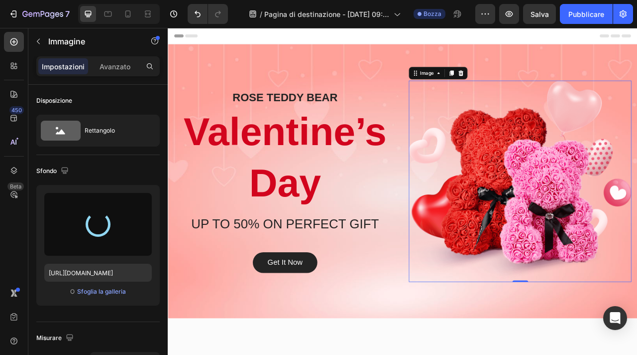
type input "https://cdn.shopify.com/s/files/1/0965/3675/6553/files/gempages_581601588594869…"
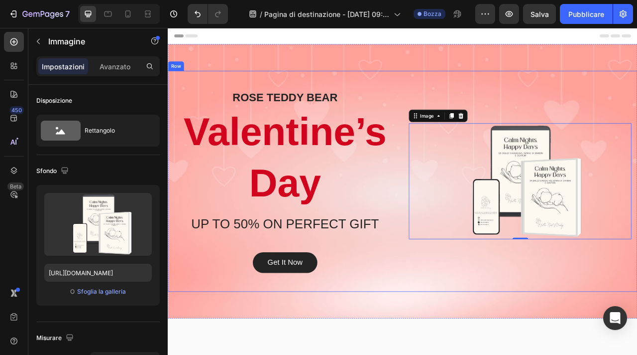
click at [562, 104] on div "ROSE TEDDY BEAR Heading Valentine’s Day Heading UP TO 50% ON PERFECT GIFT Headi…" at bounding box center [467, 222] width 598 height 281
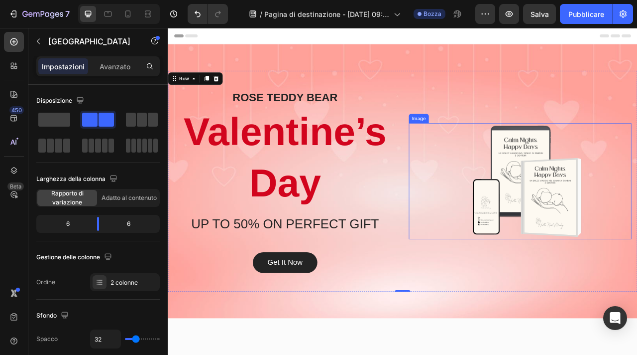
click at [583, 221] on img at bounding box center [616, 222] width 283 height 147
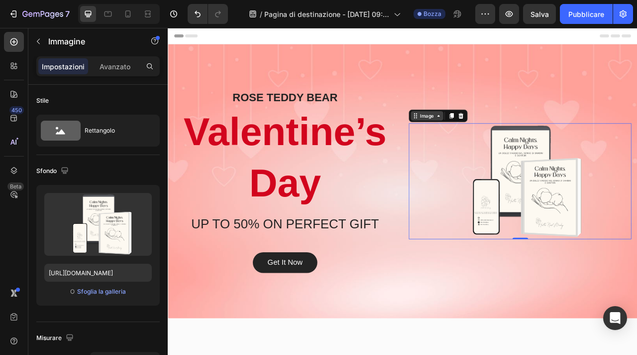
click at [508, 142] on icon at bounding box center [512, 139] width 8 height 8
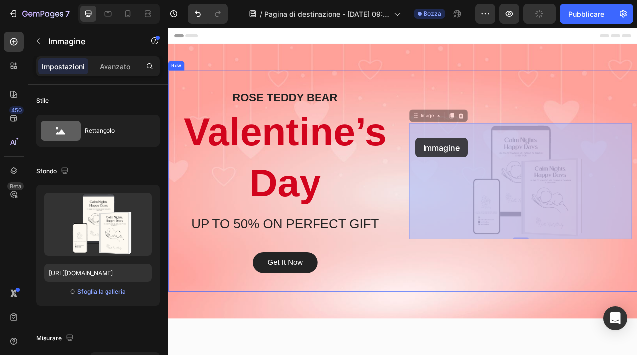
drag, startPoint x: 531, startPoint y: 195, endPoint x: 484, endPoint y: 168, distance: 54.2
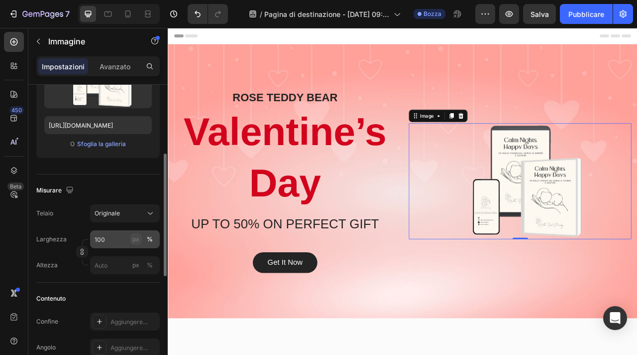
scroll to position [155, 0]
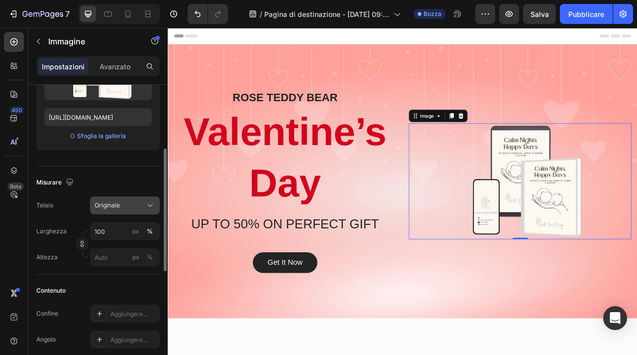
click at [145, 206] on icon at bounding box center [150, 205] width 10 height 10
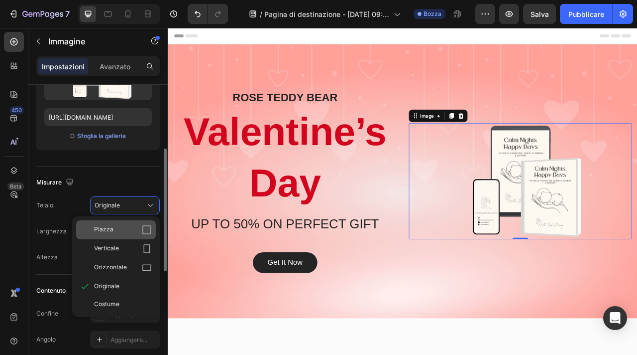
click at [136, 230] on div "Piazza" at bounding box center [123, 230] width 58 height 10
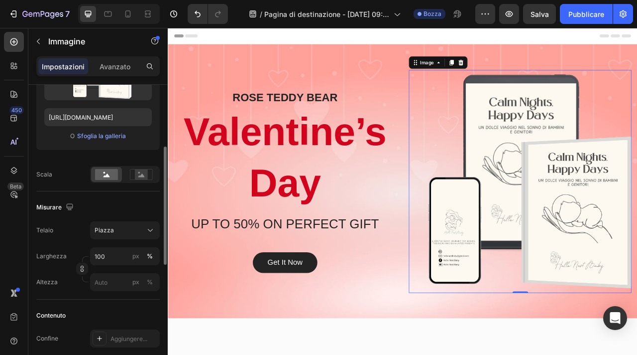
click at [371, 36] on div "Header" at bounding box center [467, 38] width 582 height 20
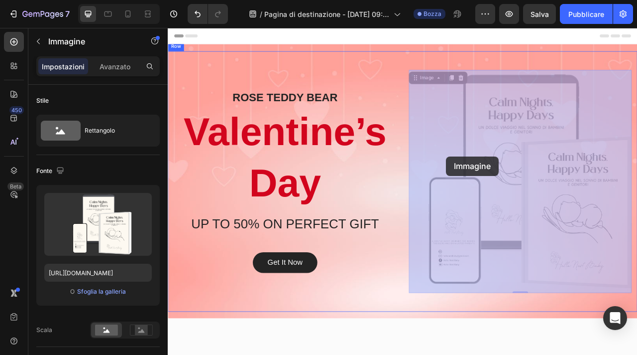
drag, startPoint x: 599, startPoint y: 192, endPoint x: 522, endPoint y: 192, distance: 76.7
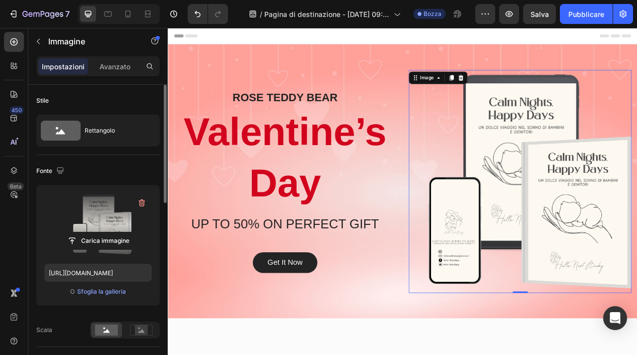
click at [118, 212] on label at bounding box center [98, 224] width 108 height 63
click at [118, 232] on input "file" at bounding box center [98, 240] width 78 height 17
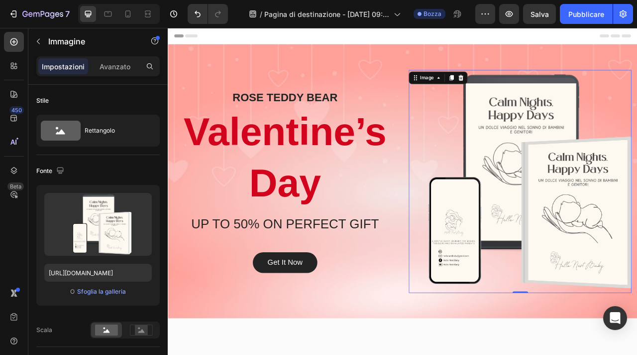
click at [637, 327] on img at bounding box center [616, 222] width 283 height 283
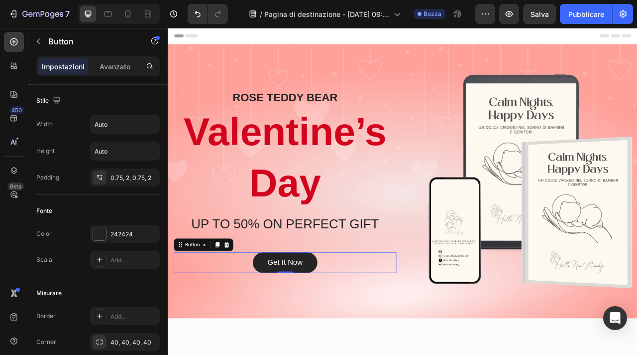
click at [360, 336] on div "Get It Now Button 0" at bounding box center [316, 326] width 283 height 26
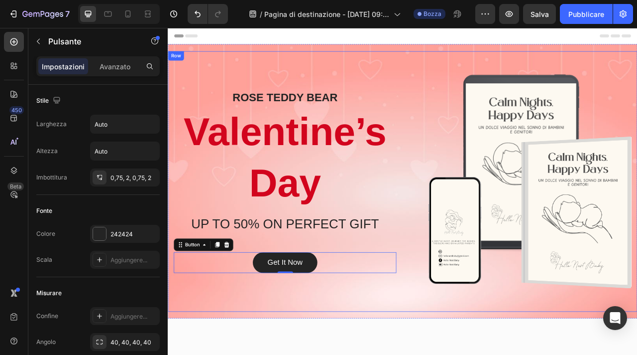
click at [412, 354] on div "ROSE TEDDY BEAR Heading Valentine’s Day Heading UP TO 50% ON PERFECT GIFT Headi…" at bounding box center [316, 222] width 283 height 283
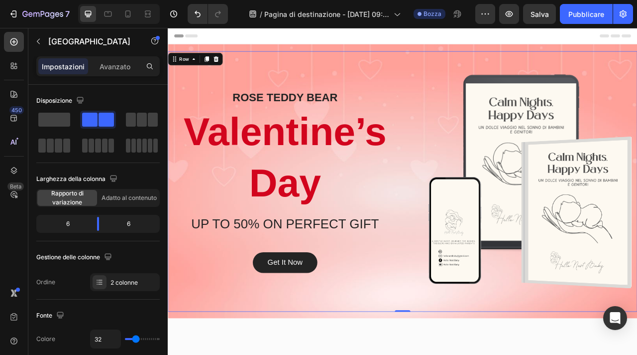
click at [460, 107] on div "ROSE TEDDY BEAR Heading Valentine’s Day Heading UP TO 50% ON PERFECT GIFT Headi…" at bounding box center [467, 222] width 598 height 331
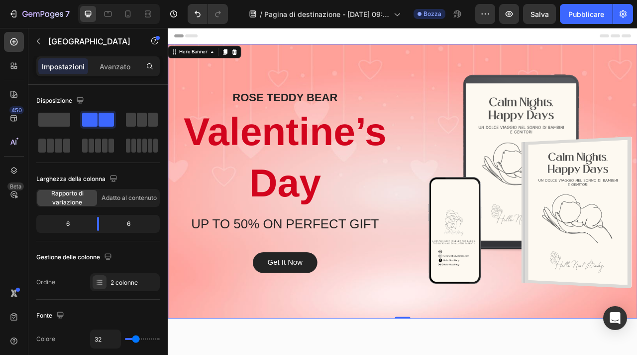
click at [296, 51] on div "Overlay" at bounding box center [467, 222] width 598 height 349
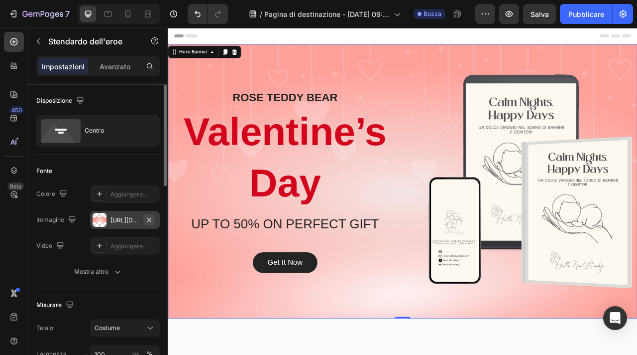
click at [151, 216] on icon "button" at bounding box center [149, 220] width 8 height 8
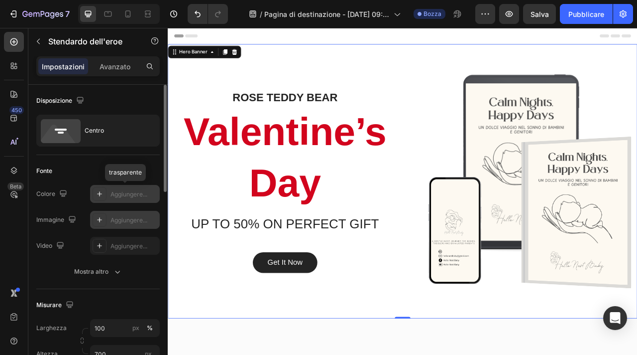
click at [102, 195] on icon at bounding box center [100, 194] width 8 height 8
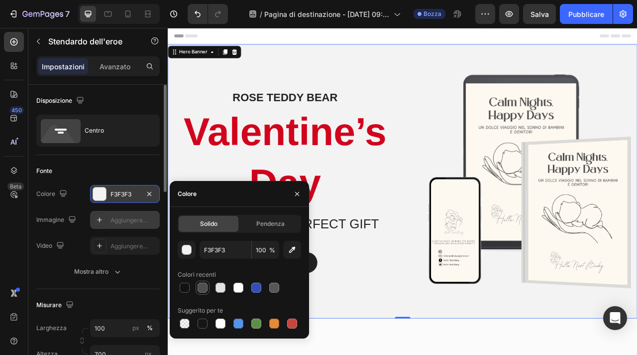
click at [203, 286] on div at bounding box center [203, 287] width 10 height 10
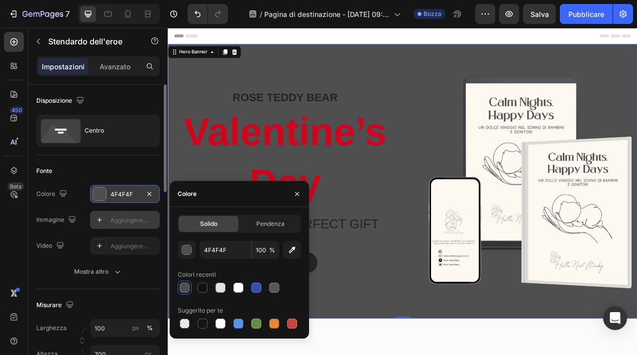
click at [203, 286] on div at bounding box center [203, 287] width 10 height 10
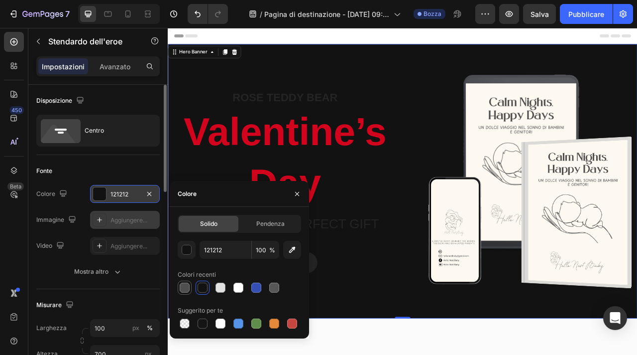
click at [186, 286] on div at bounding box center [185, 287] width 10 height 10
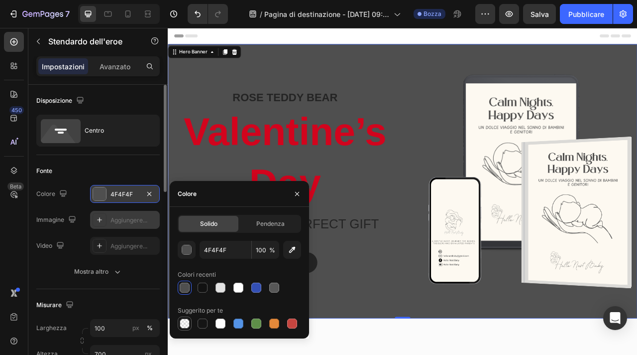
click at [186, 328] on div at bounding box center [185, 323] width 10 height 10
type input "000000"
type input "0"
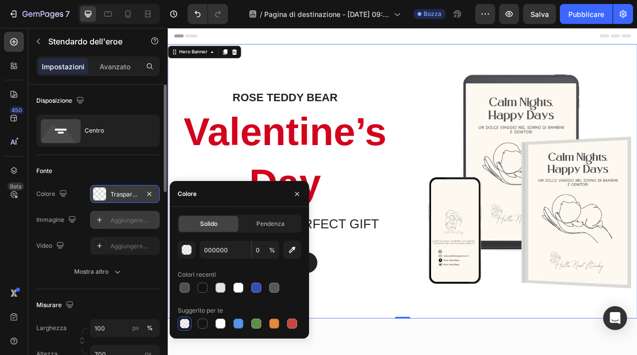
click at [131, 221] on font "Aggiungere..." at bounding box center [129, 219] width 37 height 7
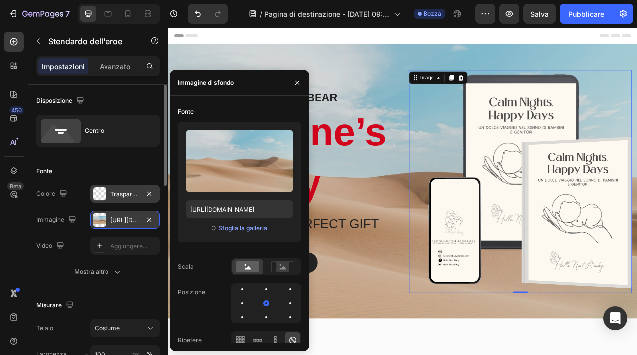
click at [637, 200] on img at bounding box center [616, 222] width 283 height 283
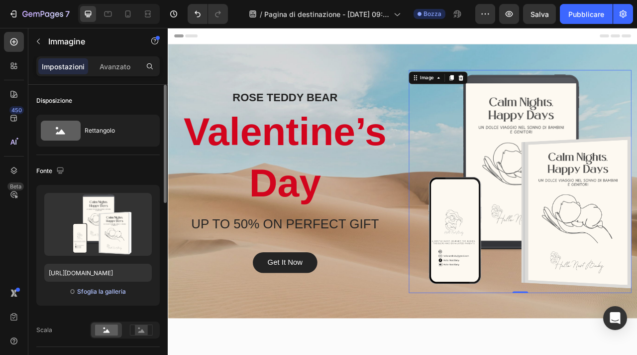
click at [92, 291] on font "Sfoglia la galleria" at bounding box center [101, 290] width 49 height 7
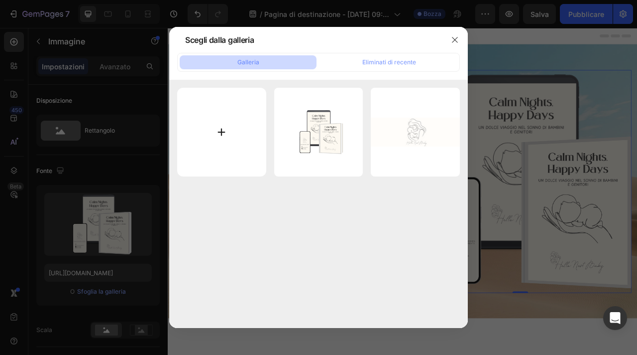
click at [231, 108] on input "file" at bounding box center [221, 132] width 89 height 89
type input "C:\fakepath\4.svg"
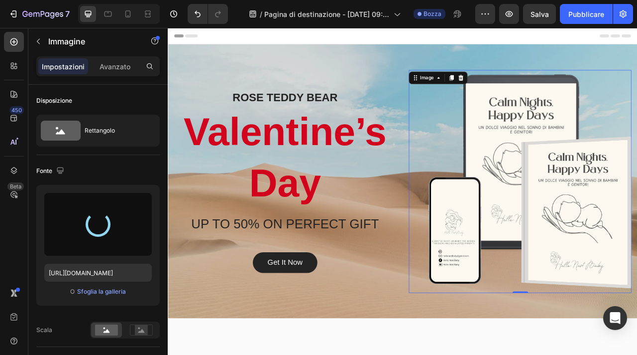
type input "https://cdn.shopify.com/s/files/1/0965/3675/6553/files/gempages_581601588594869…"
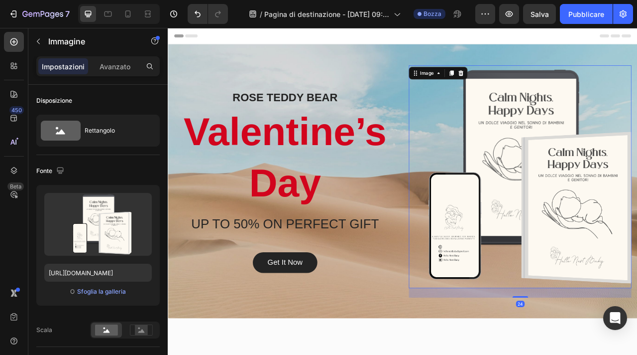
drag, startPoint x: 616, startPoint y: 363, endPoint x: 620, endPoint y: 375, distance: 13.2
click at [620, 354] on div "24" at bounding box center [616, 359] width 283 height 0
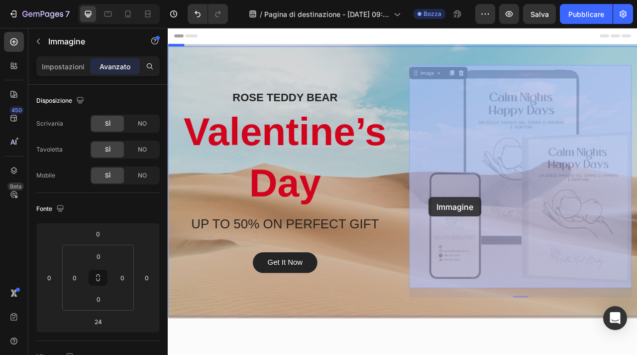
drag, startPoint x: 584, startPoint y: 244, endPoint x: 501, endPoint y: 243, distance: 83.2
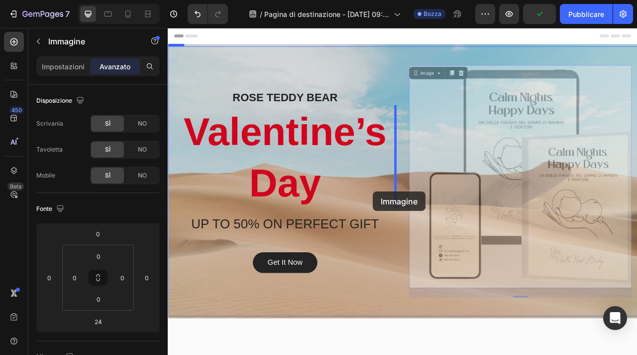
drag, startPoint x: 601, startPoint y: 237, endPoint x: 427, endPoint y: 235, distance: 174.3
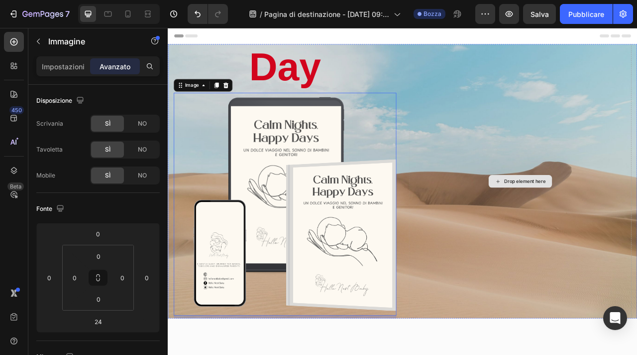
click at [508, 166] on div "Drop element here" at bounding box center [616, 222] width 283 height 529
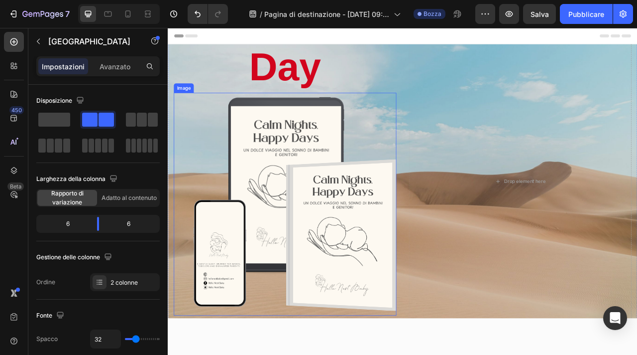
click at [435, 179] on img at bounding box center [316, 251] width 283 height 283
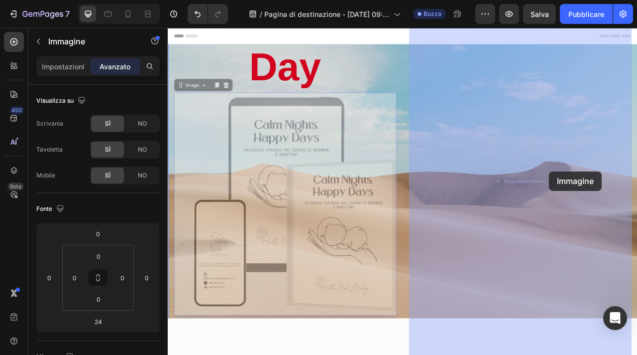
drag, startPoint x: 381, startPoint y: 210, endPoint x: 653, endPoint y: 210, distance: 272.4
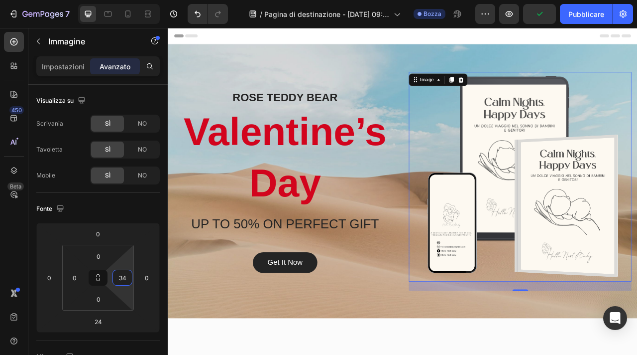
drag, startPoint x: 110, startPoint y: 281, endPoint x: 74, endPoint y: 274, distance: 36.6
click at [74, 0] on html "7 / Pagina di destinazione - 26 agosto, 09:28:44 Bozza Anteprima Pubblicare 450…" at bounding box center [318, 0] width 637 height 0
type input "30"
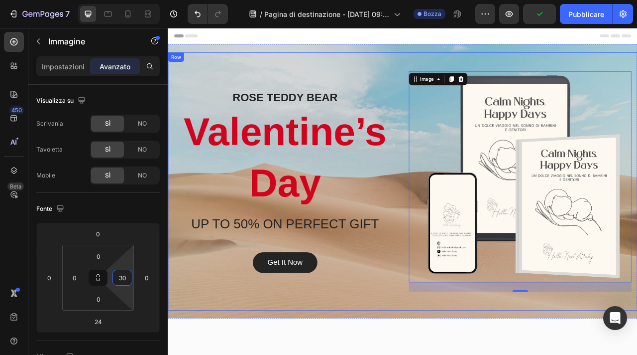
click at [439, 78] on div "ROSE TEDDY BEAR Heading Valentine’s Day Heading UP TO 50% ON PERFECT GIFT Headi…" at bounding box center [467, 223] width 598 height 328
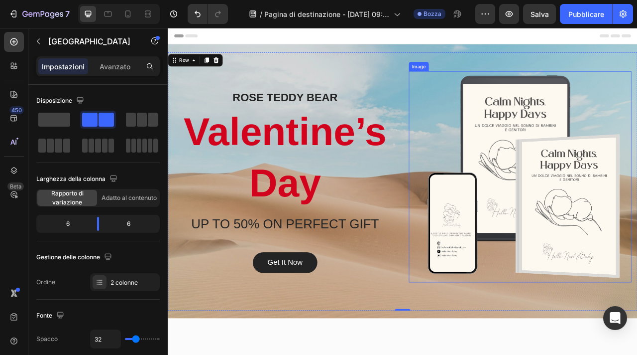
click at [637, 308] on img at bounding box center [609, 217] width 268 height 268
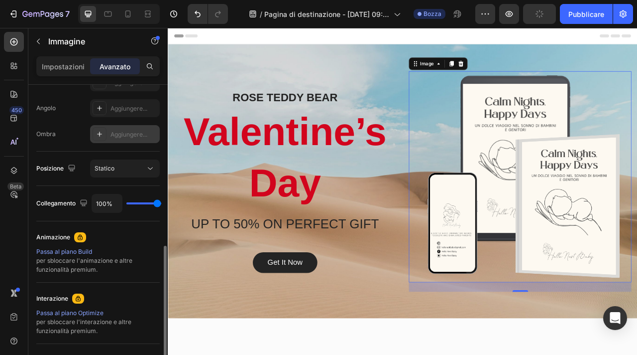
scroll to position [331, 0]
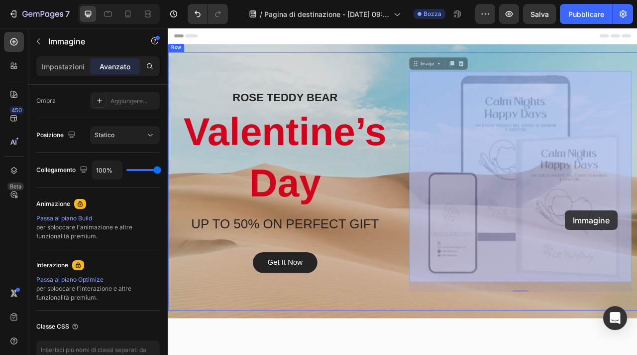
drag, startPoint x: 668, startPoint y: 234, endPoint x: 673, endPoint y: 260, distance: 26.5
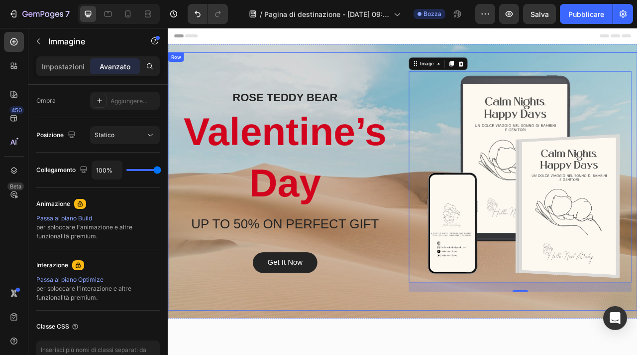
scroll to position [1, 0]
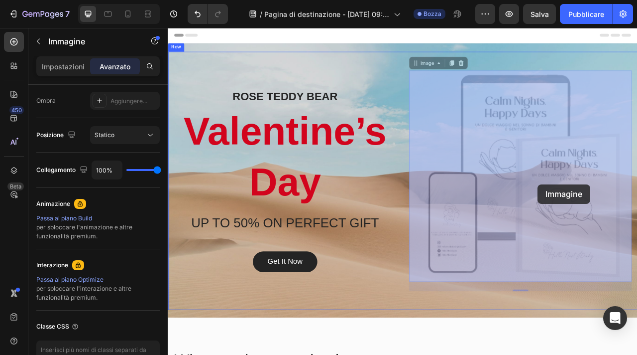
drag, startPoint x: 626, startPoint y: 189, endPoint x: 638, endPoint y: 226, distance: 38.7
drag, startPoint x: 638, startPoint y: 226, endPoint x: 524, endPoint y: 226, distance: 113.5
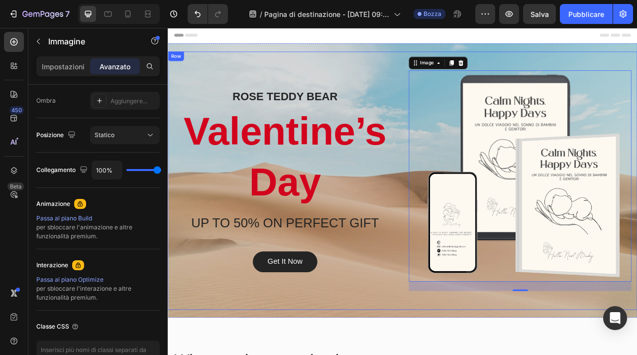
click at [417, 86] on div "ROSE TEDDY BEAR Heading Valentine’s Day Heading UP TO 50% ON PERFECT GIFT Headi…" at bounding box center [316, 222] width 283 height 280
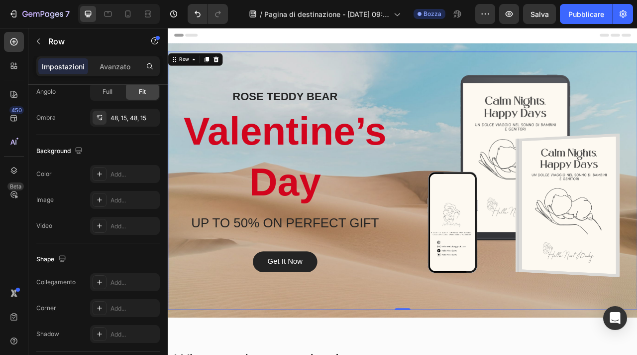
scroll to position [0, 0]
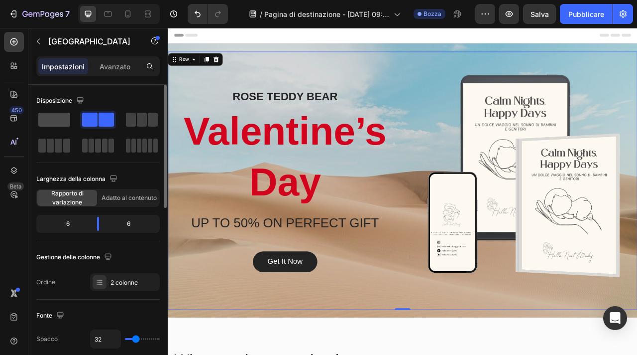
click at [57, 120] on span at bounding box center [54, 120] width 32 height 14
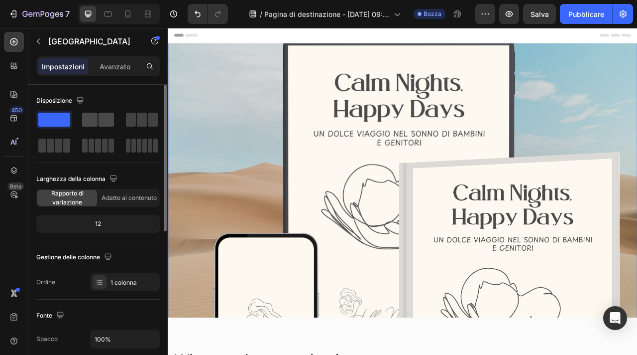
click at [124, 126] on div at bounding box center [142, 120] width 36 height 18
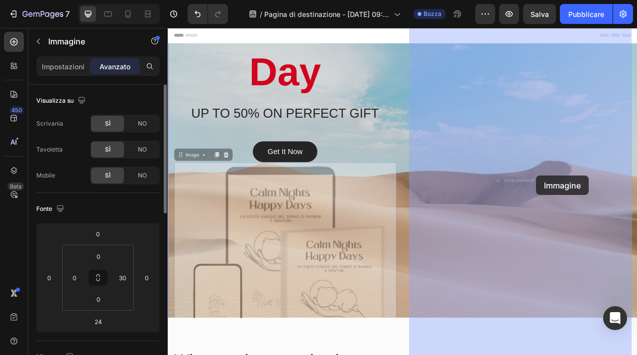
drag, startPoint x: 415, startPoint y: 302, endPoint x: 637, endPoint y: 216, distance: 238.4
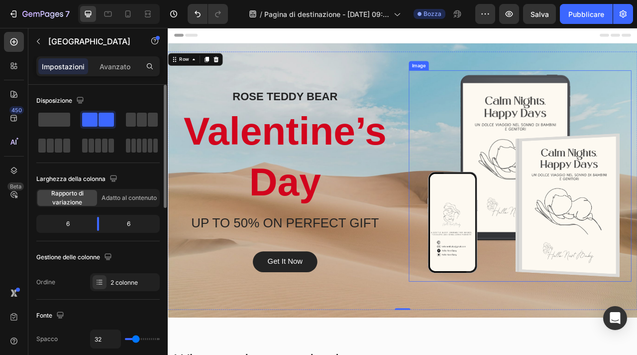
click at [596, 162] on img at bounding box center [609, 216] width 268 height 268
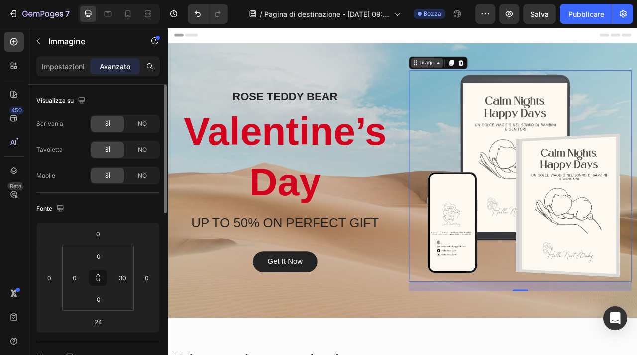
click at [512, 75] on icon at bounding box center [512, 72] width 8 height 8
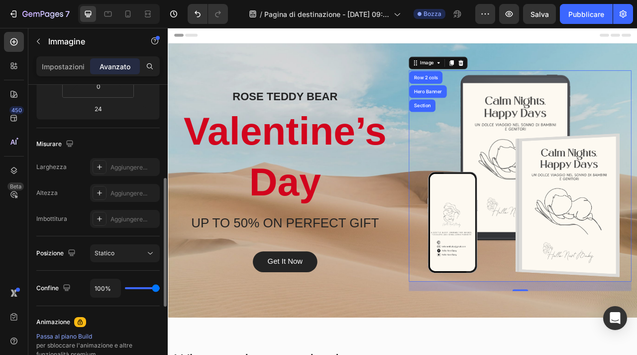
scroll to position [213, 0]
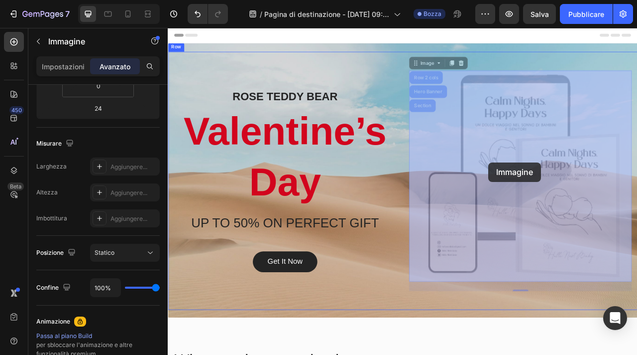
drag, startPoint x: 609, startPoint y: 185, endPoint x: 576, endPoint y: 199, distance: 36.2
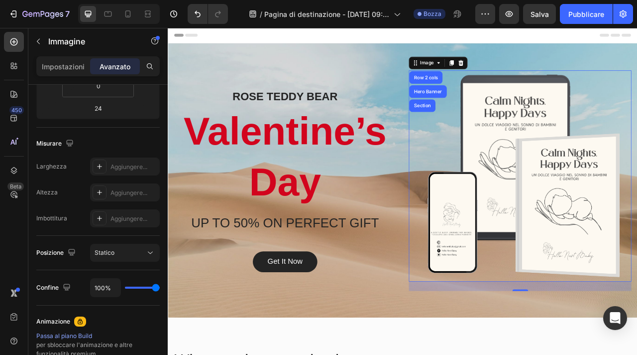
click at [498, 167] on img at bounding box center [609, 216] width 268 height 268
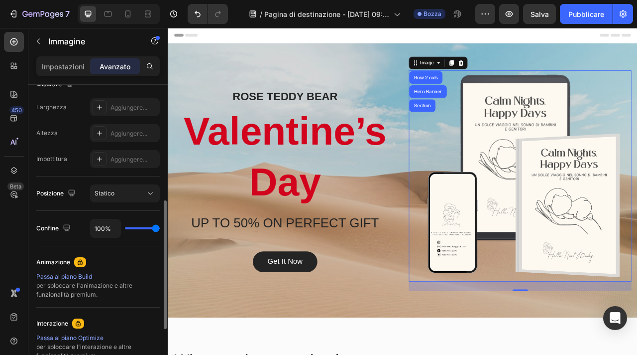
scroll to position [235, 0]
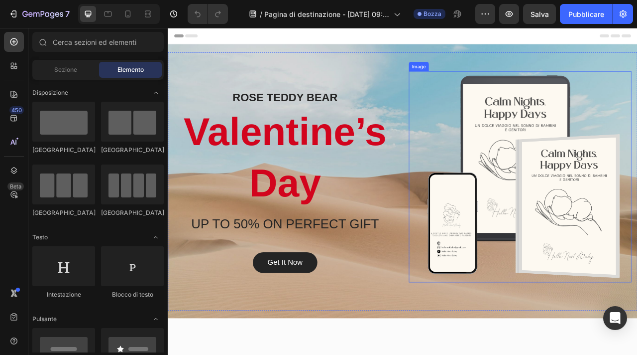
click at [546, 147] on img at bounding box center [609, 217] width 268 height 268
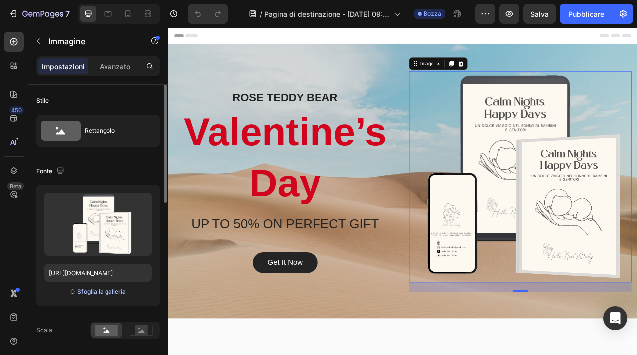
click at [104, 293] on font "Sfoglia la galleria" at bounding box center [101, 290] width 49 height 7
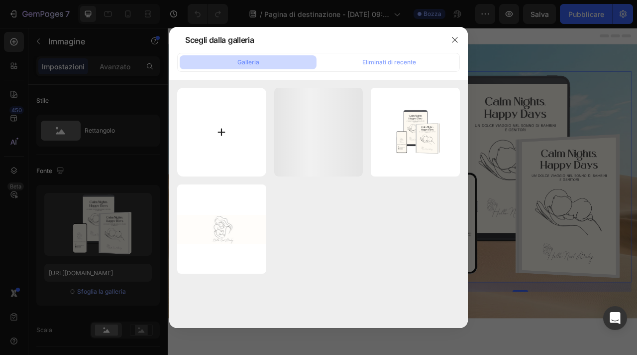
click at [210, 131] on input "file" at bounding box center [221, 132] width 89 height 89
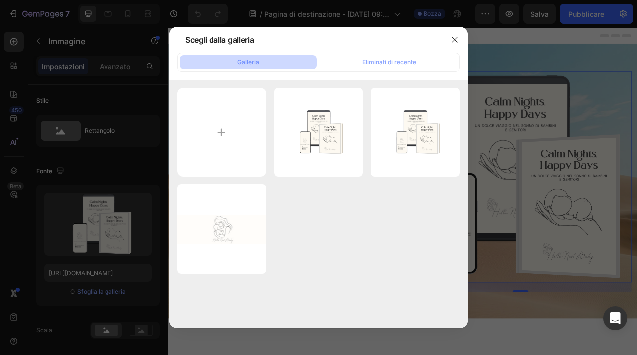
type input "C:\fakepath\Progetto senza titolo (5).svg"
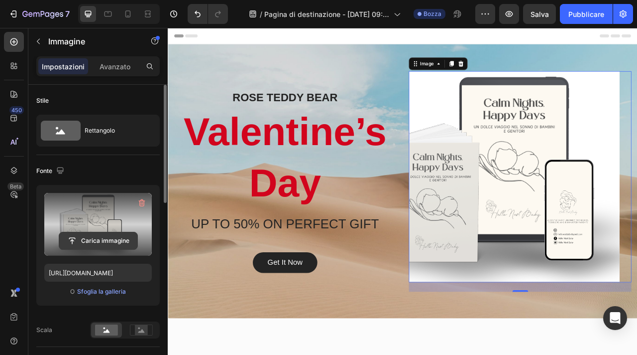
click at [110, 240] on input "file" at bounding box center [98, 240] width 78 height 17
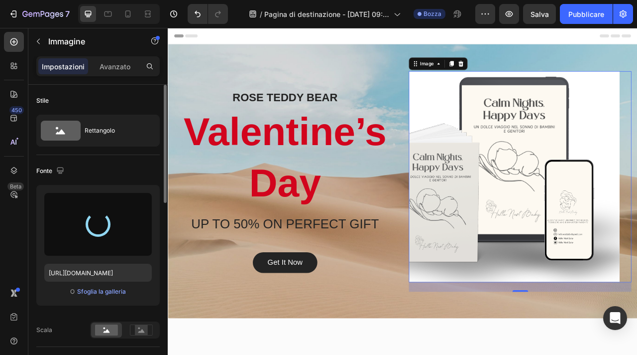
type input "[URL][DOMAIN_NAME]"
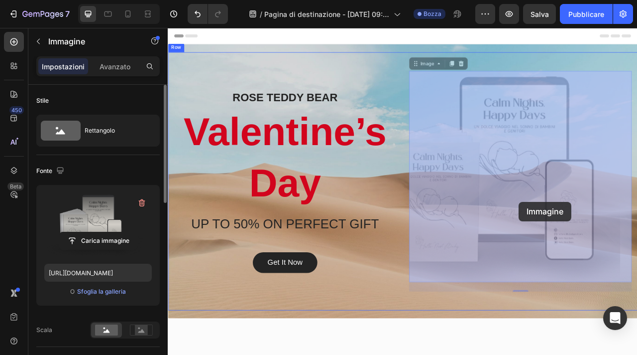
drag, startPoint x: 580, startPoint y: 247, endPoint x: 614, endPoint y: 249, distance: 34.4
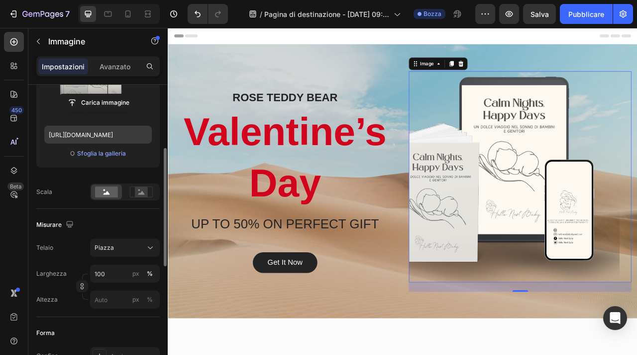
scroll to position [145, 0]
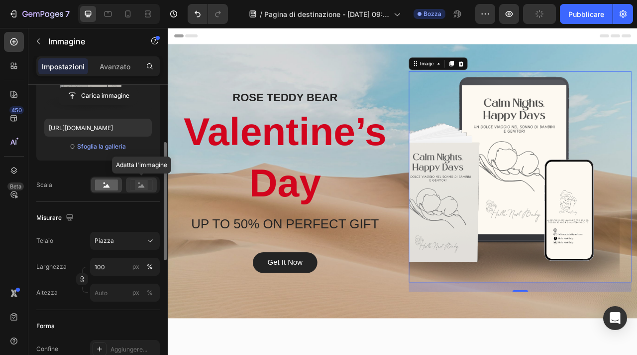
click at [141, 185] on icon at bounding box center [141, 185] width 6 height 3
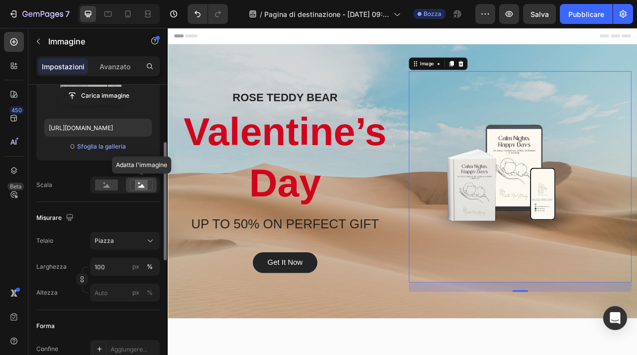
click at [140, 187] on icon at bounding box center [141, 185] width 6 height 3
click at [101, 185] on rect at bounding box center [106, 184] width 23 height 11
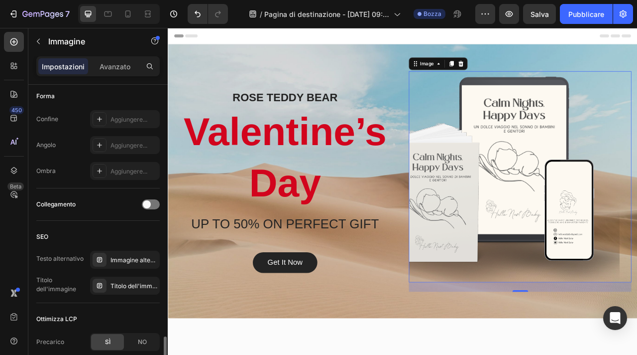
scroll to position [0, 0]
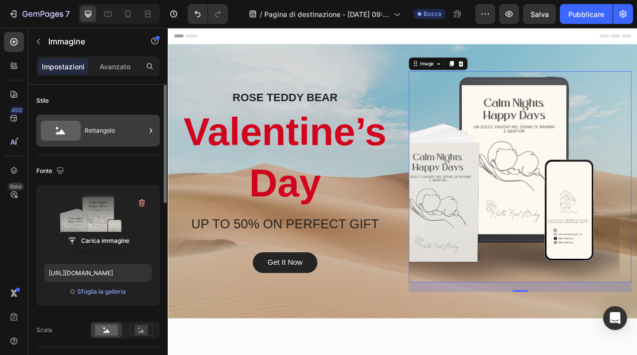
click at [146, 132] on icon at bounding box center [151, 130] width 10 height 10
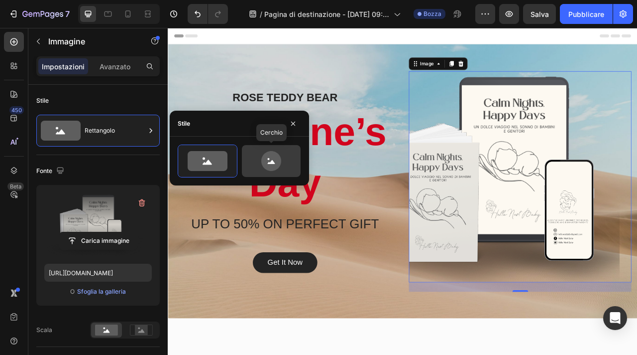
click at [265, 156] on icon at bounding box center [271, 161] width 20 height 20
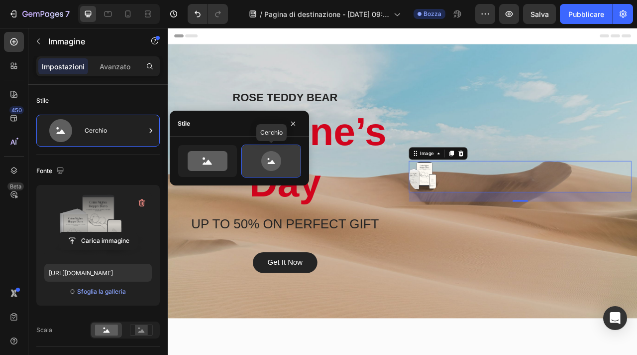
click at [265, 156] on icon at bounding box center [271, 161] width 20 height 20
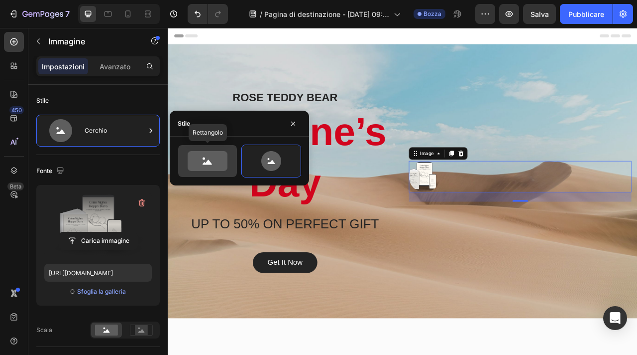
click at [215, 158] on icon at bounding box center [208, 161] width 40 height 20
type input "100"
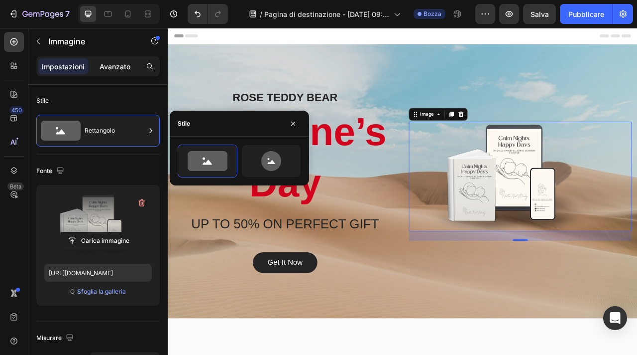
click at [109, 63] on font "Avanzato" at bounding box center [115, 66] width 31 height 8
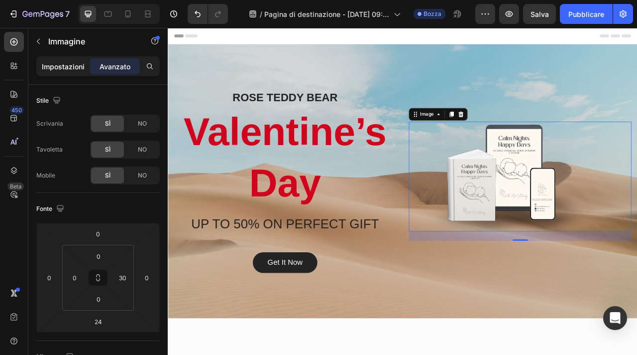
click at [58, 69] on font "Impostazioni" at bounding box center [63, 66] width 43 height 8
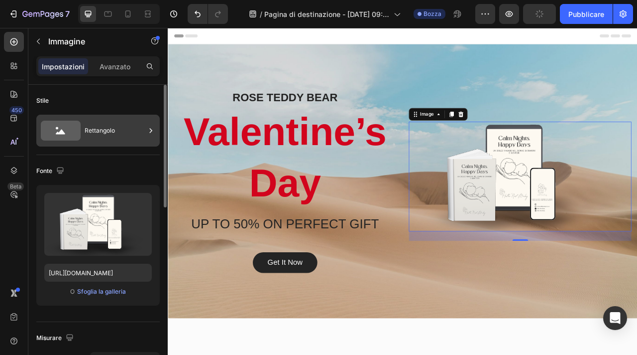
click at [66, 134] on icon at bounding box center [61, 130] width 40 height 20
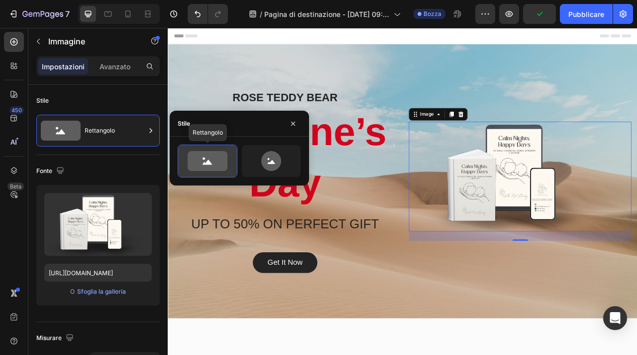
click at [223, 164] on icon at bounding box center [208, 161] width 40 height 20
click at [297, 120] on icon "button" at bounding box center [293, 124] width 8 height 8
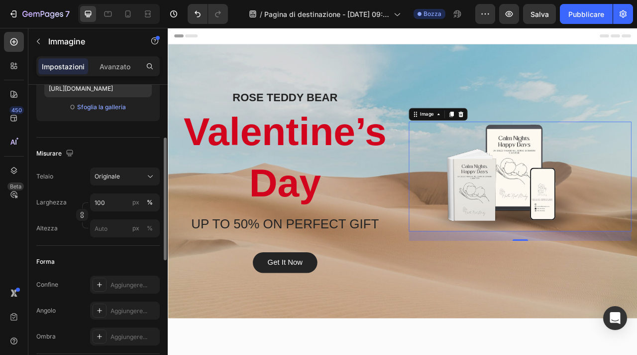
scroll to position [143, 0]
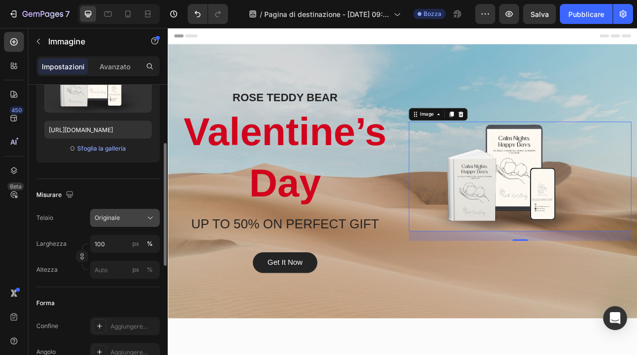
click at [148, 222] on icon at bounding box center [150, 218] width 10 height 10
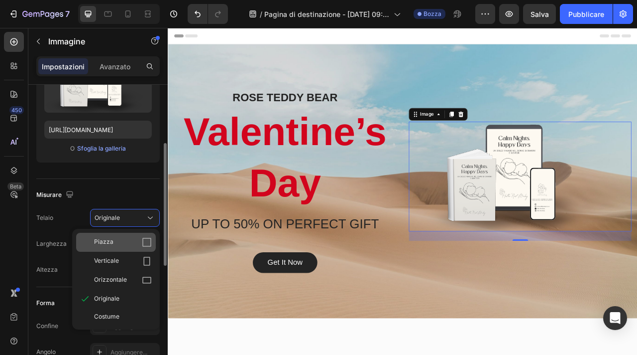
click at [133, 239] on div "Piazza" at bounding box center [123, 242] width 58 height 10
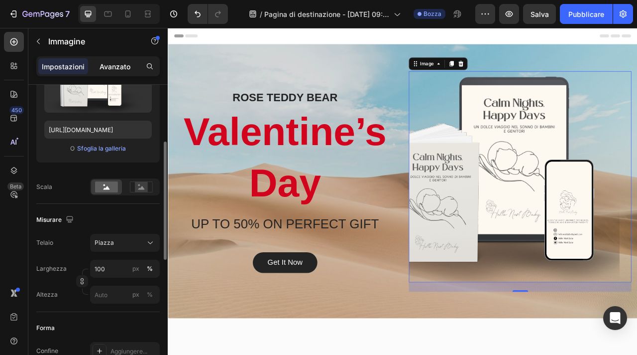
click at [112, 71] on div "Avanzato" at bounding box center [115, 66] width 50 height 16
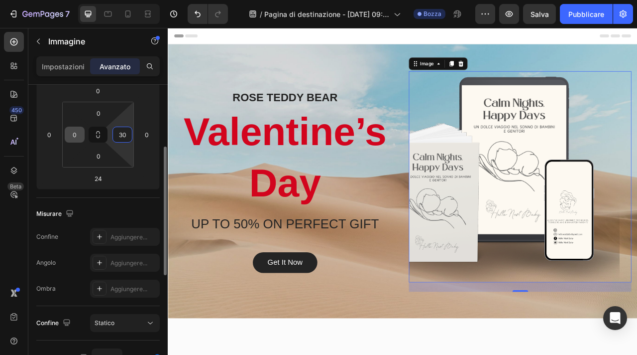
click at [74, 135] on input "0" at bounding box center [74, 134] width 15 height 15
click at [98, 133] on icon at bounding box center [98, 134] width 8 height 8
drag, startPoint x: 66, startPoint y: 119, endPoint x: 42, endPoint y: 123, distance: 24.7
click at [42, 0] on html "7 / Pagina di destinazione - [DATE] 09:28:44 Bozza Anteprima Salva Pubblicare 4…" at bounding box center [318, 0] width 637 height 0
type input "0"
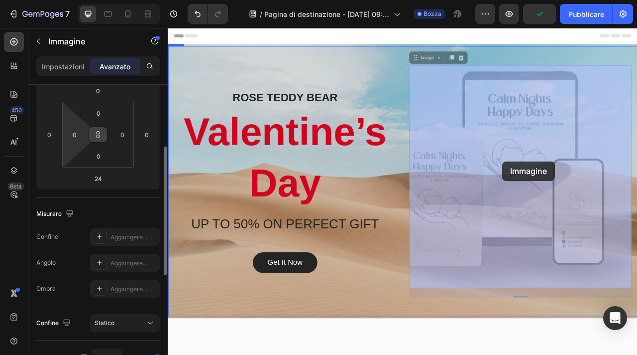
drag, startPoint x: 535, startPoint y: 198, endPoint x: 590, endPoint y: 199, distance: 55.3
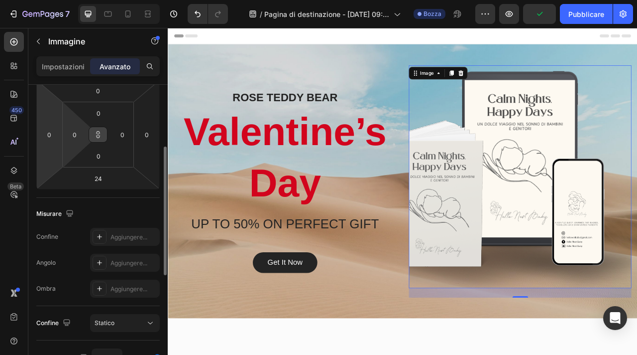
click at [40, 0] on html "7 / Pagina di destinazione - 26 agosto, 09:28:44 Bozza Anteprima Pubblicare 450…" at bounding box center [318, 0] width 637 height 0
type input "0"
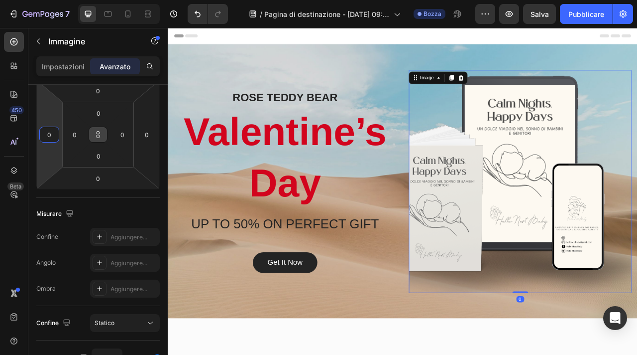
click at [47, 0] on html "7 / Pagina di destinazione - [DATE] 09:28:44 Bozza Anteprima Salva Pubblicare 4…" at bounding box center [318, 0] width 637 height 0
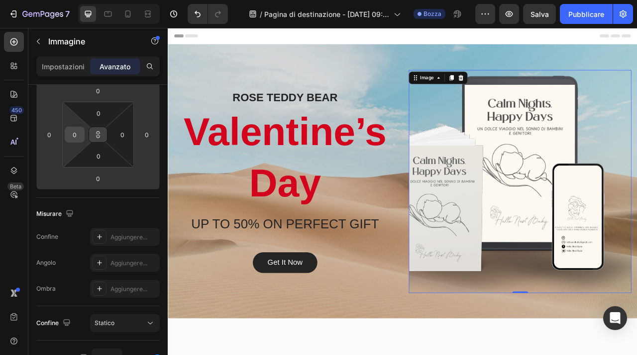
click at [76, 136] on input "0" at bounding box center [74, 134] width 15 height 15
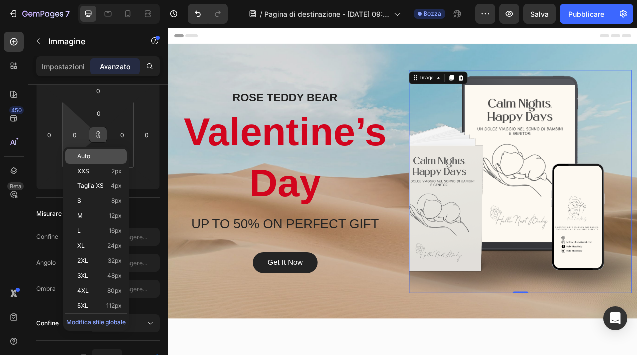
click at [105, 155] on p "Auto" at bounding box center [99, 155] width 45 height 7
type input "Auto"
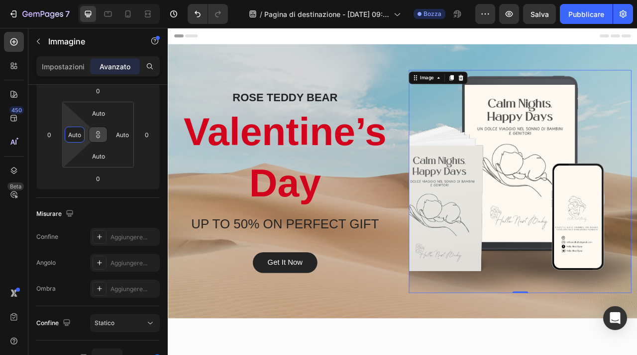
type input "0"
type input "8"
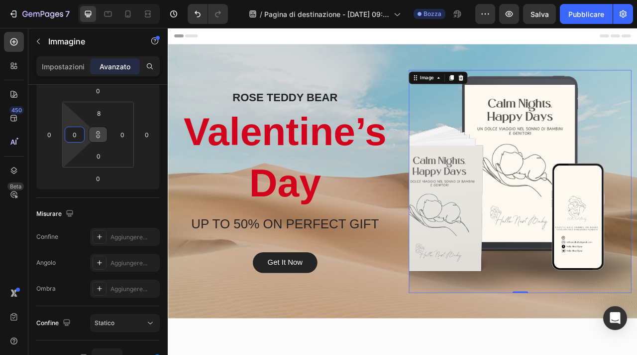
type input "8"
type input "20"
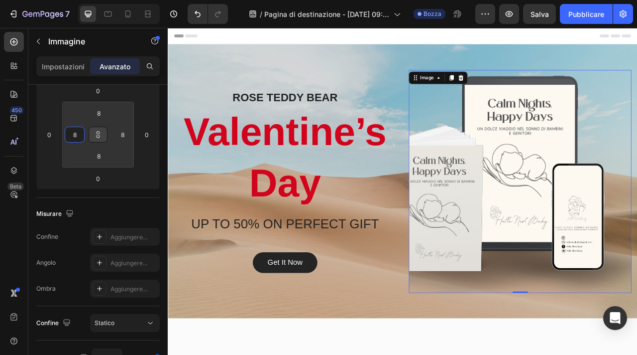
type input "20"
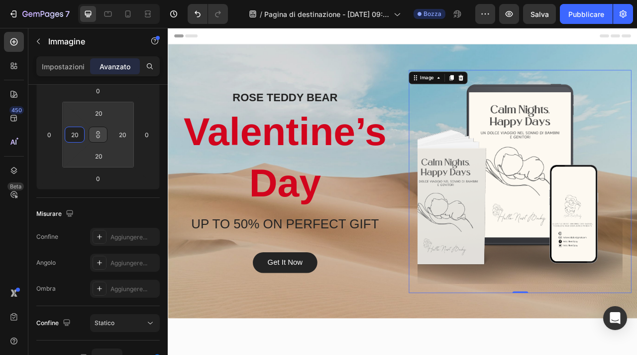
type input "22"
type input "26"
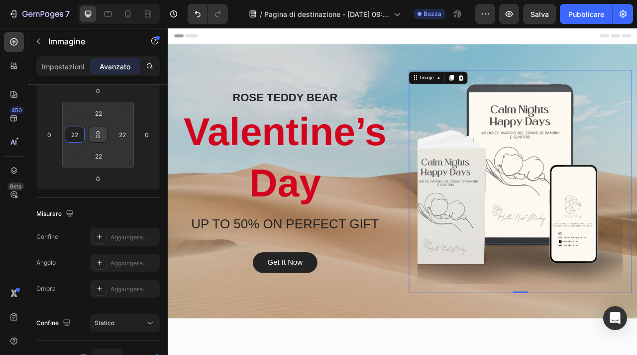
type input "26"
type input "28"
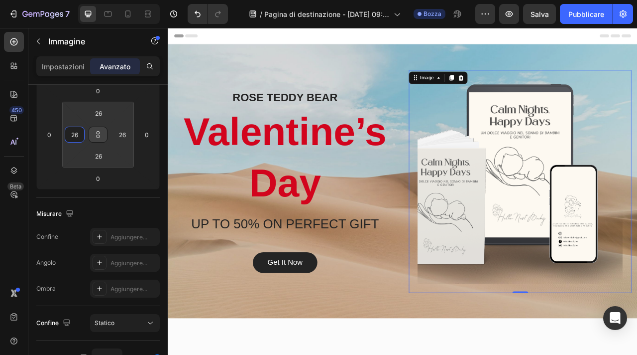
type input "28"
type input "32"
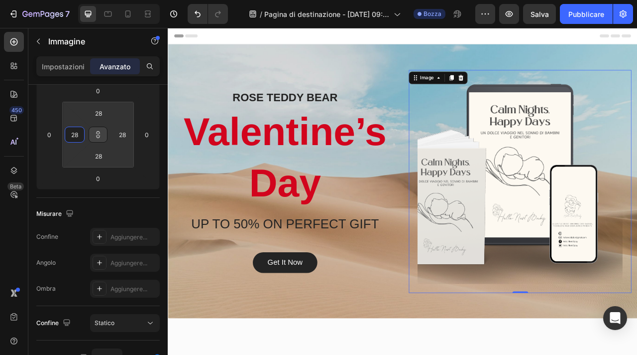
type input "32"
type input "34"
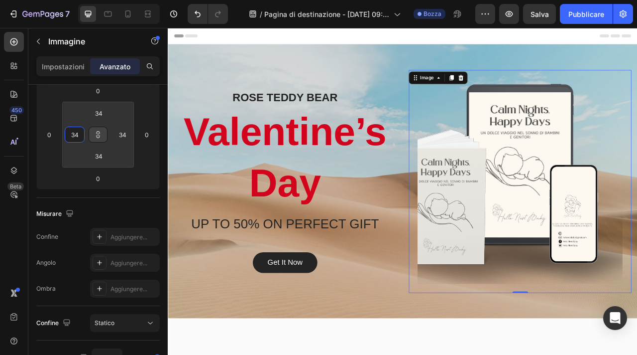
type input "36"
type input "38"
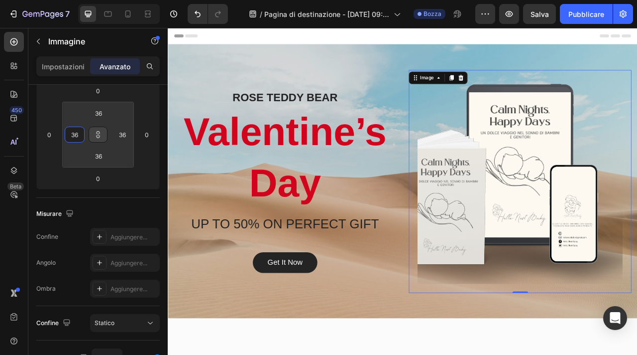
type input "38"
type input "42"
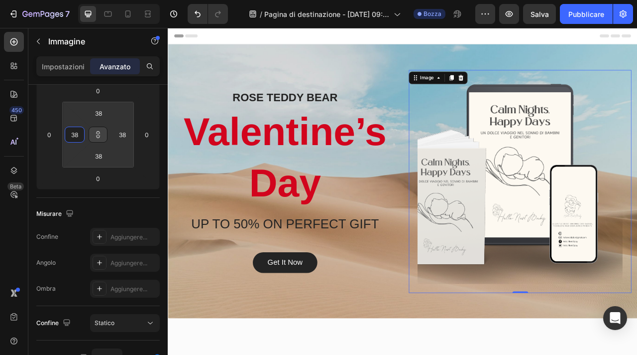
type input "42"
type input "46"
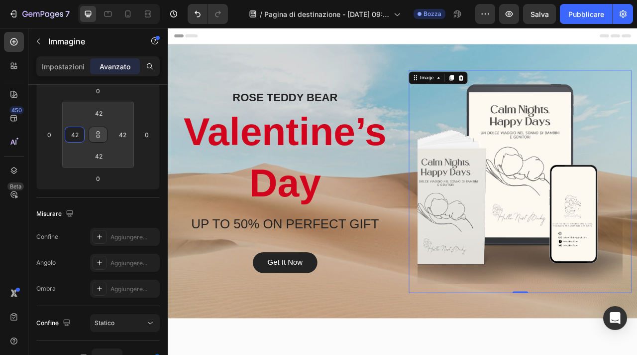
type input "46"
type input "48"
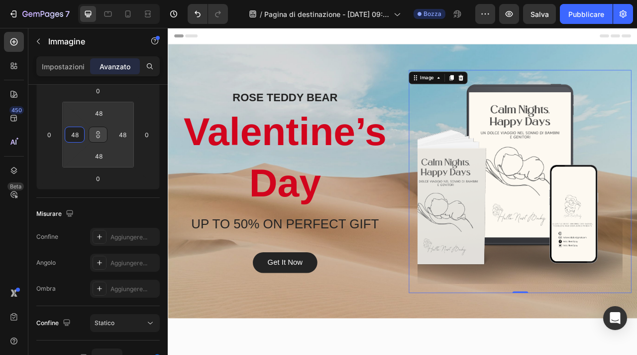
type input "50"
type input "52"
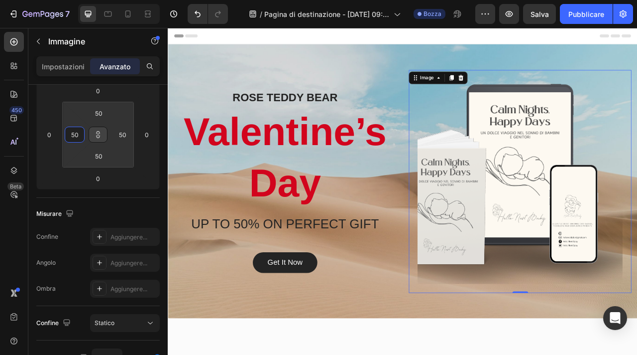
type input "52"
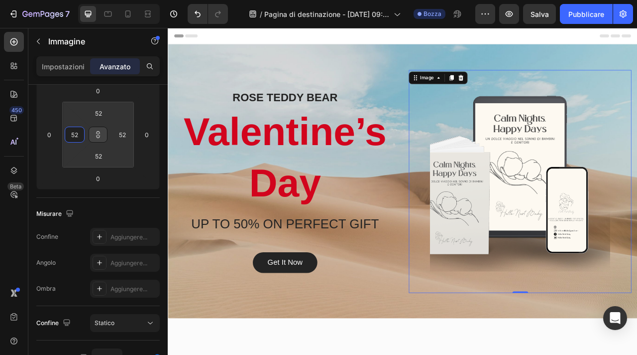
type input "54"
type input "56"
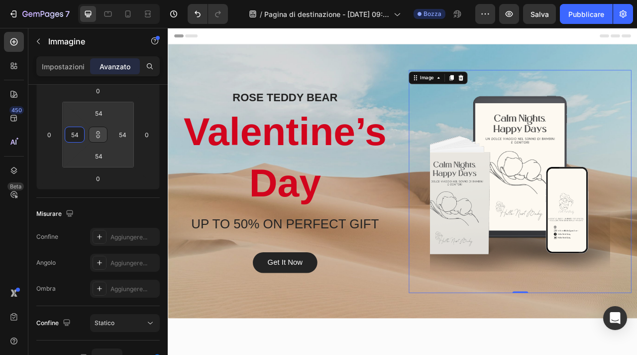
type input "56"
type input "58"
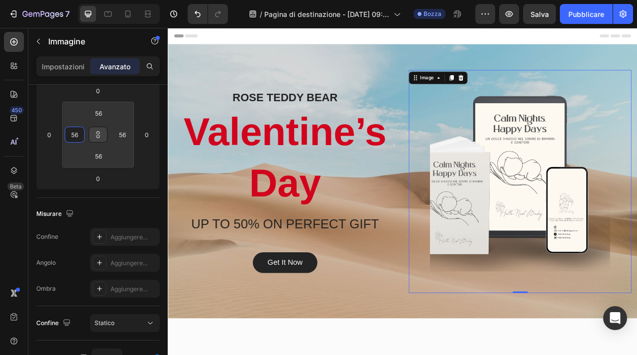
type input "58"
type input "60"
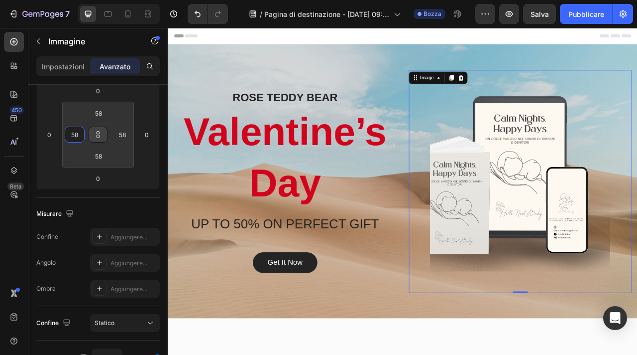
type input "60"
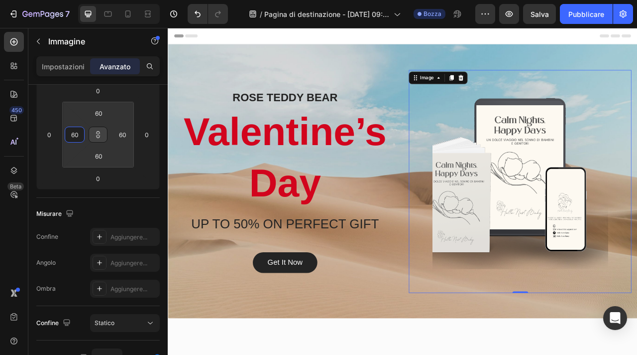
type input "58"
type input "54"
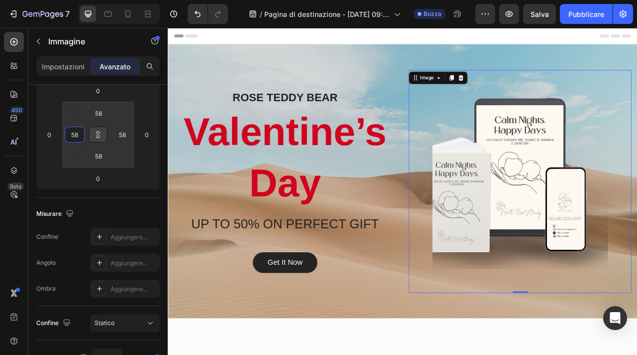
type input "54"
type input "52"
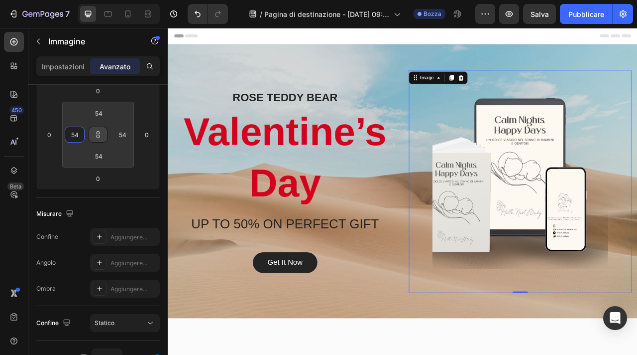
type input "52"
type input "44"
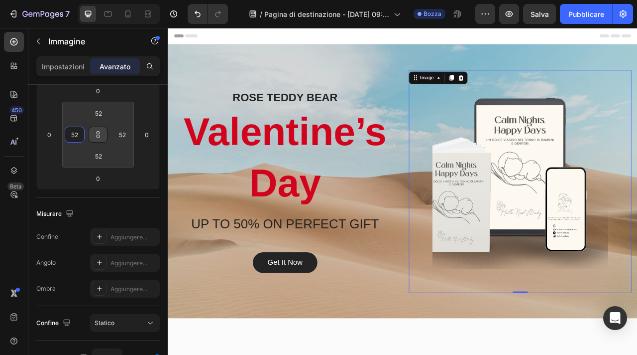
type input "44"
type input "38"
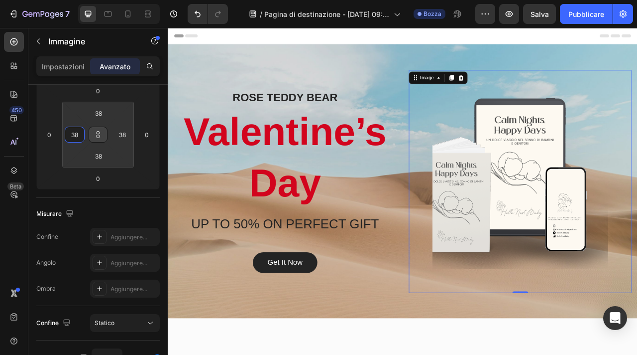
type input "34"
type input "28"
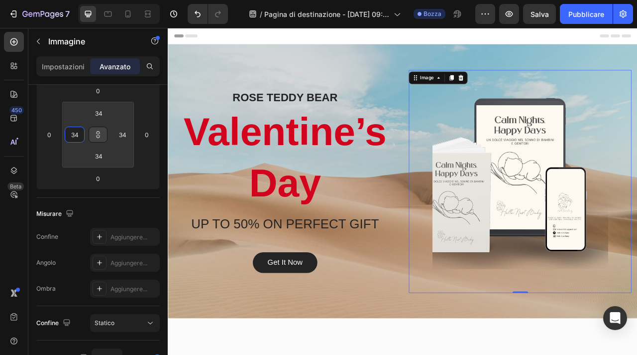
type input "28"
type input "20"
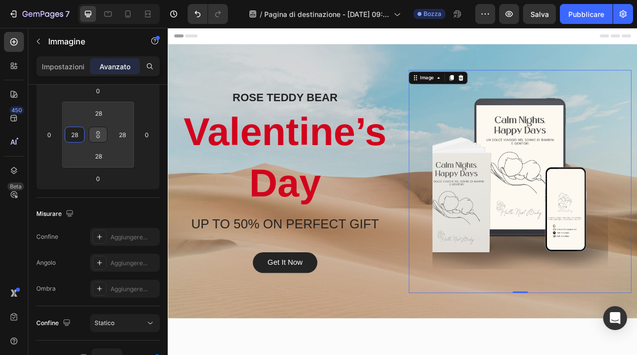
type input "20"
type input "14"
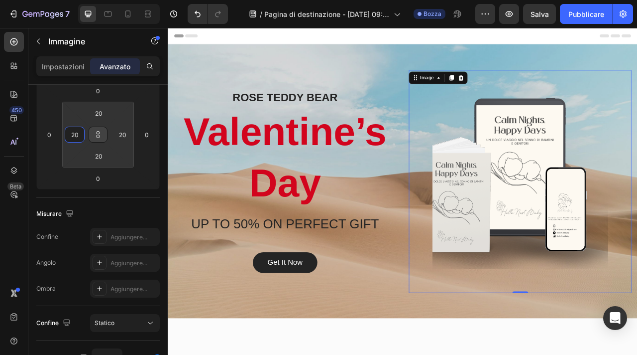
type input "14"
type input "12"
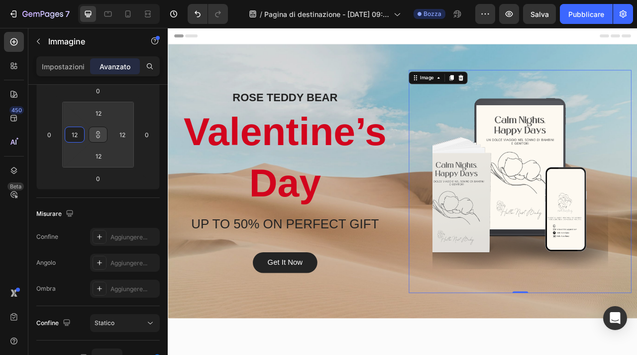
type input "10"
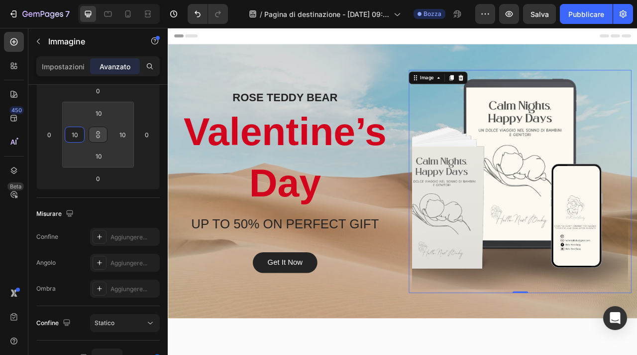
type input "8"
type input "6"
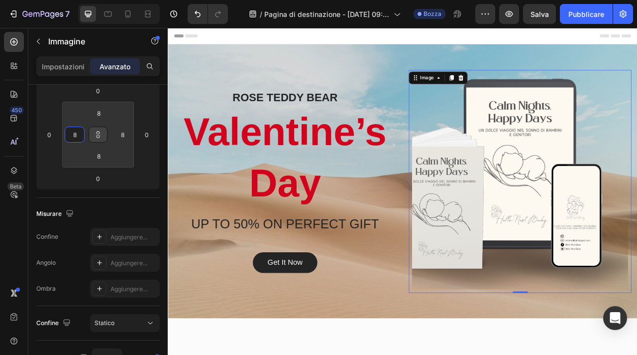
type input "6"
type input "4"
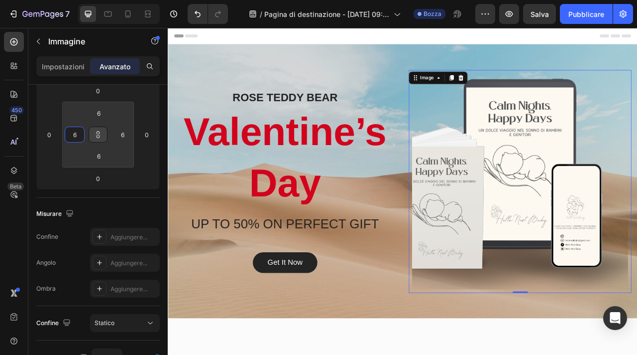
type input "4"
type input "2"
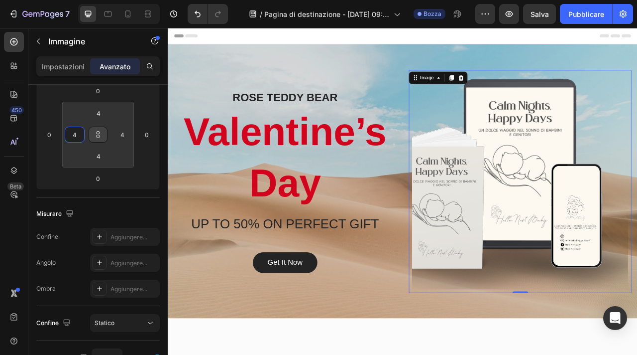
type input "2"
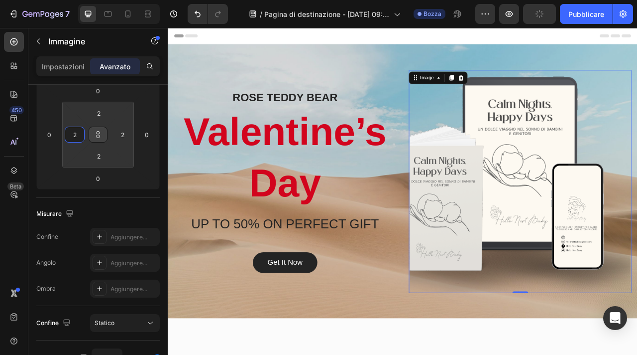
type input "4"
type input "6"
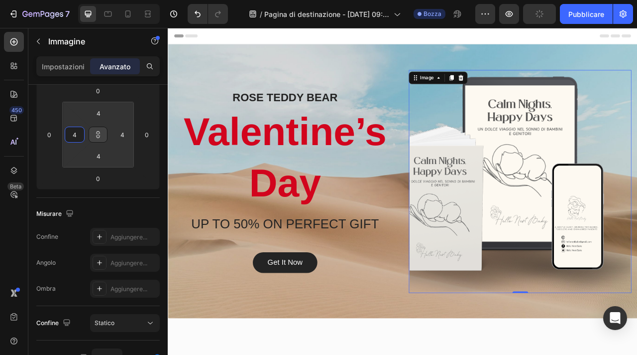
type input "6"
type input "10"
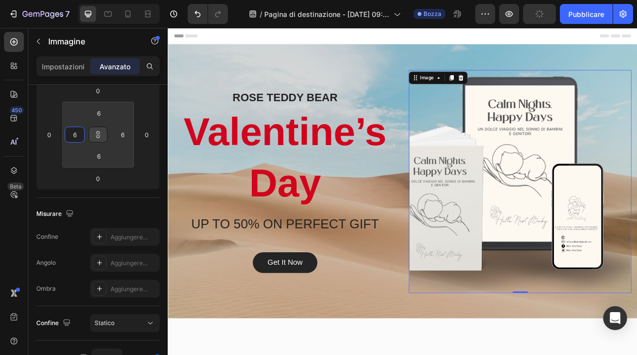
type input "10"
type input "12"
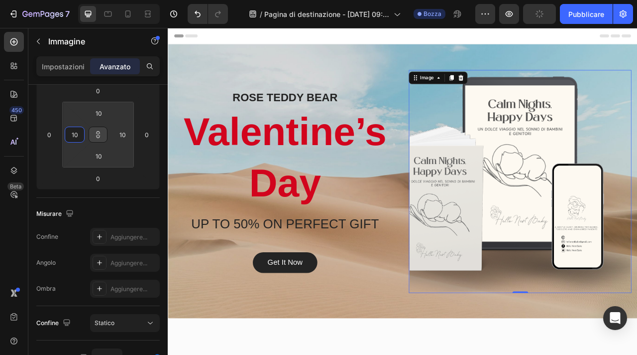
type input "12"
type input "16"
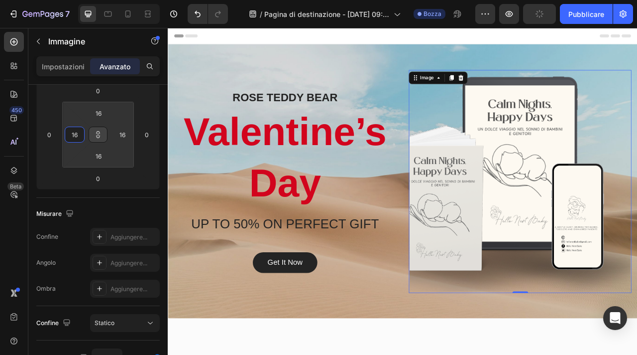
type input "20"
type input "28"
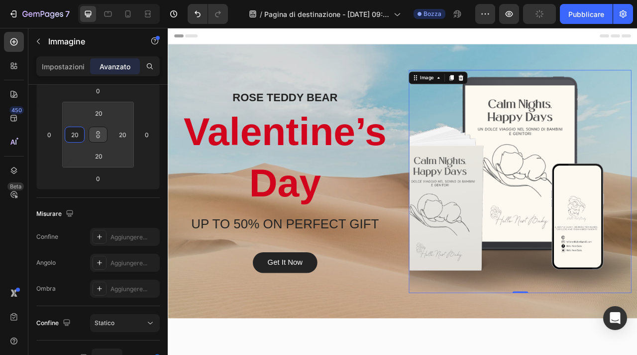
type input "28"
type input "30"
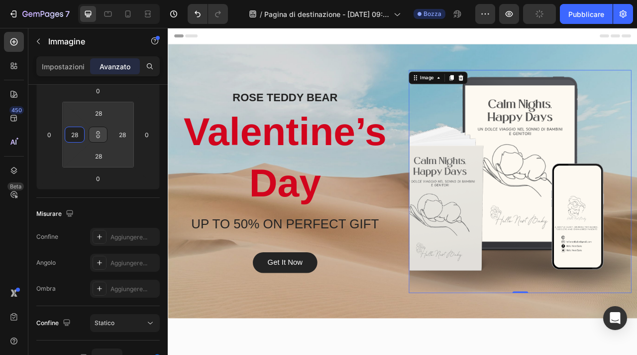
type input "30"
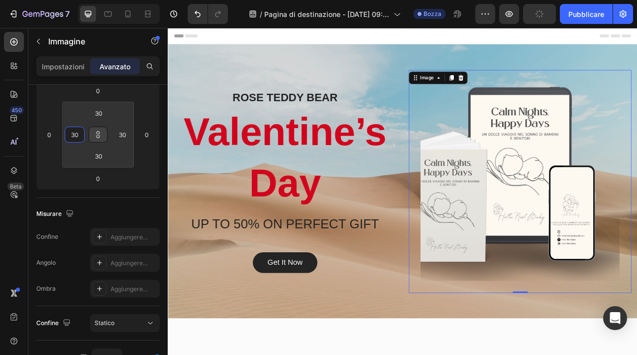
type input "34"
type input "36"
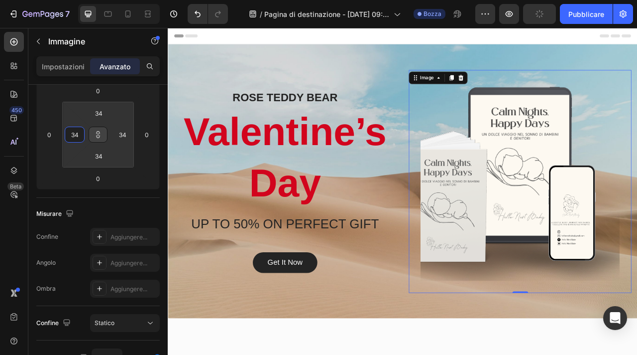
type input "36"
type input "38"
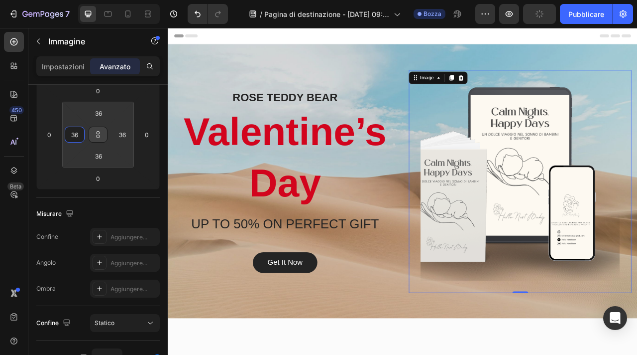
type input "38"
type input "40"
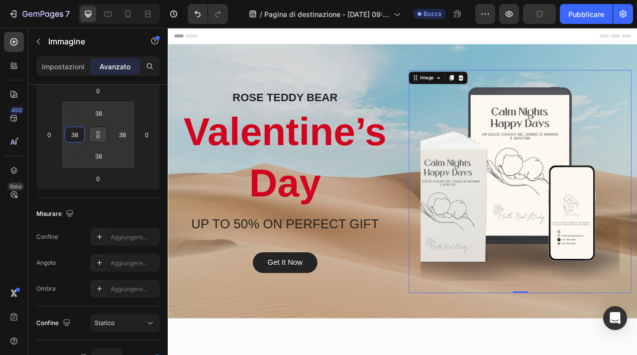
type input "40"
type input "42"
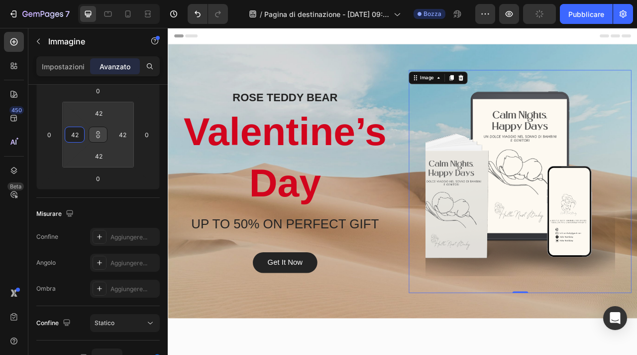
drag, startPoint x: 69, startPoint y: 122, endPoint x: 63, endPoint y: 112, distance: 12.0
click at [63, 0] on html "7 / Pagina di destinazione - 26 agosto, 09:28:44 [PERSON_NAME] Anteprima Pubbli…" at bounding box center [318, 0] width 637 height 0
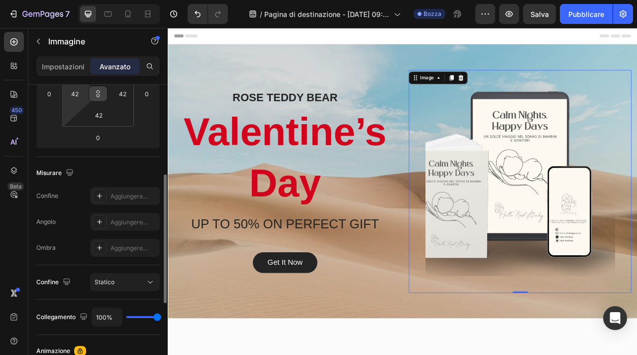
scroll to position [191, 0]
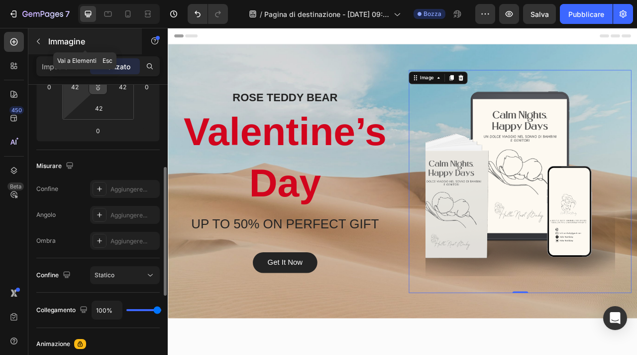
click at [44, 42] on button "button" at bounding box center [38, 41] width 16 height 16
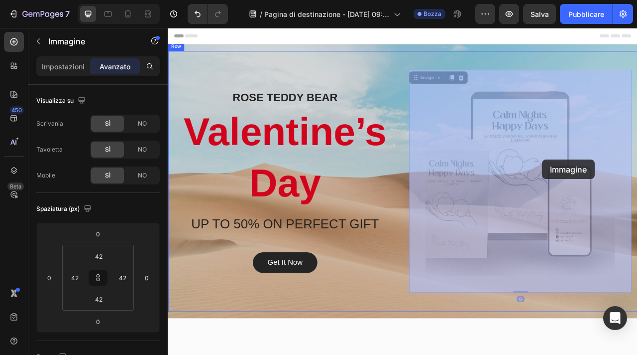
drag, startPoint x: 616, startPoint y: 202, endPoint x: 646, endPoint y: 197, distance: 30.8
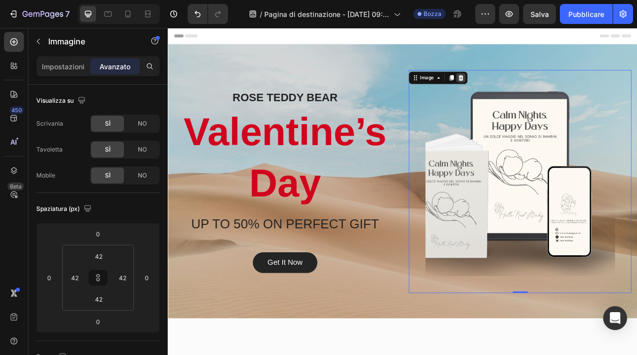
click at [543, 92] on icon at bounding box center [541, 90] width 6 height 7
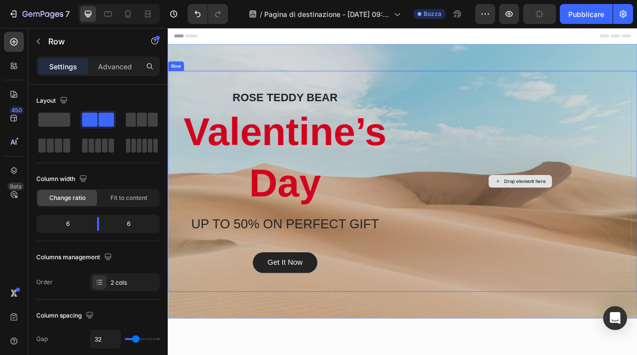
click at [570, 204] on div "Drop element here" at bounding box center [616, 223] width 283 height 234
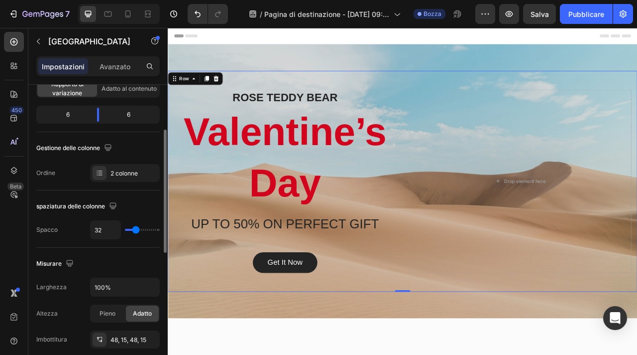
scroll to position [120, 0]
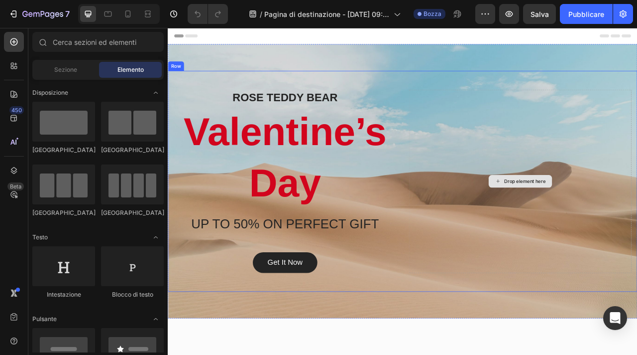
click at [637, 177] on div "Drop element here" at bounding box center [616, 223] width 283 height 234
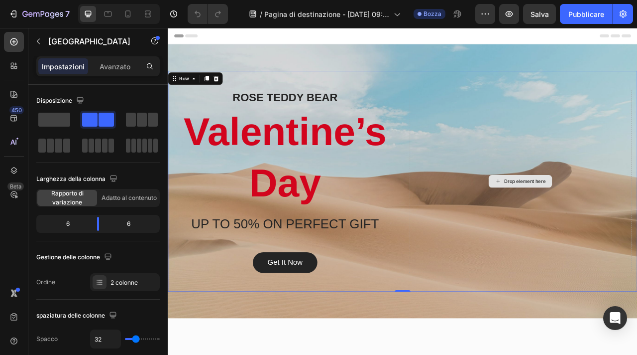
click at [595, 225] on div "Drop element here" at bounding box center [616, 223] width 81 height 16
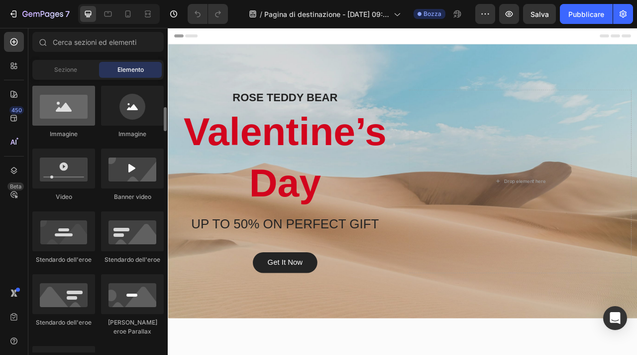
scroll to position [322, 0]
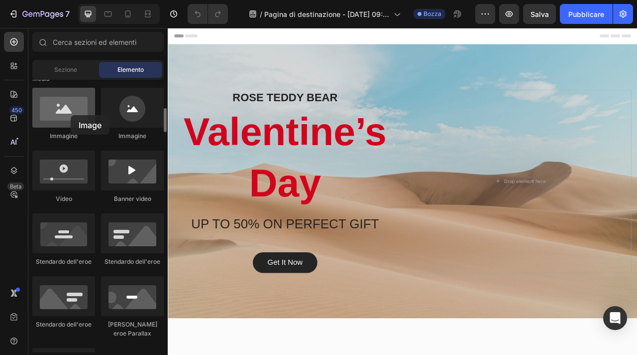
click at [71, 115] on div at bounding box center [63, 108] width 63 height 40
click at [60, 116] on div at bounding box center [63, 108] width 63 height 40
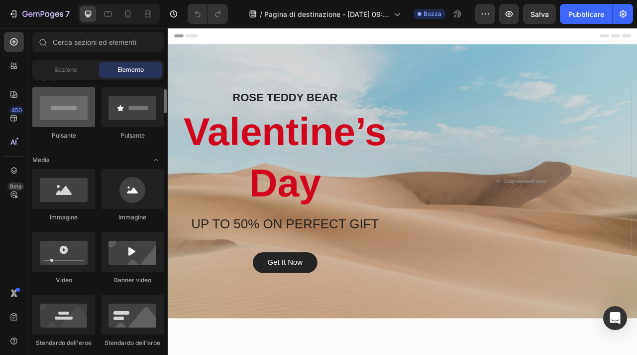
scroll to position [230, 0]
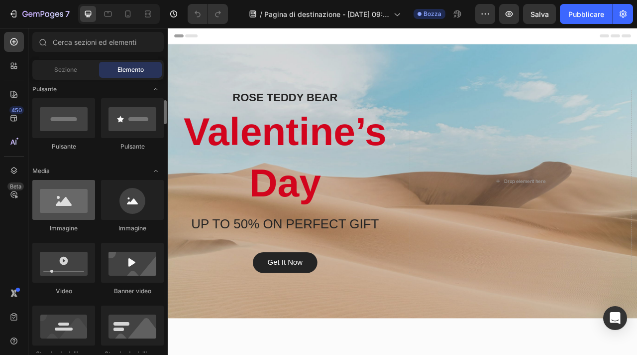
click at [68, 218] on div at bounding box center [63, 200] width 63 height 40
click at [68, 205] on div at bounding box center [63, 200] width 63 height 40
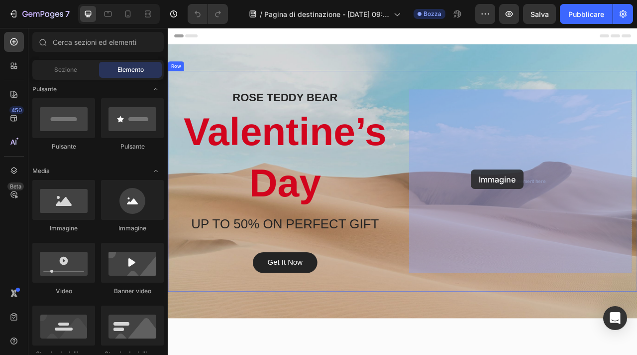
drag, startPoint x: 236, startPoint y: 233, endPoint x: 559, endPoint y: 208, distance: 323.6
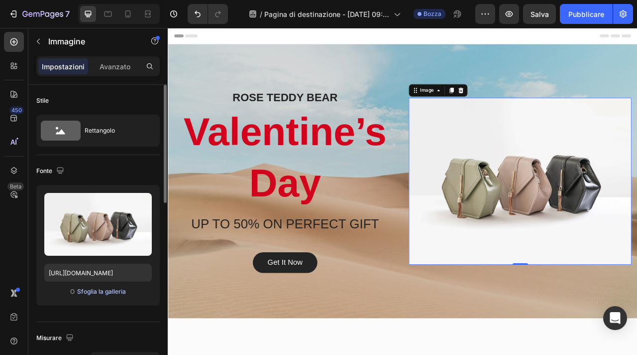
click at [85, 292] on font "Sfoglia la galleria" at bounding box center [101, 290] width 49 height 7
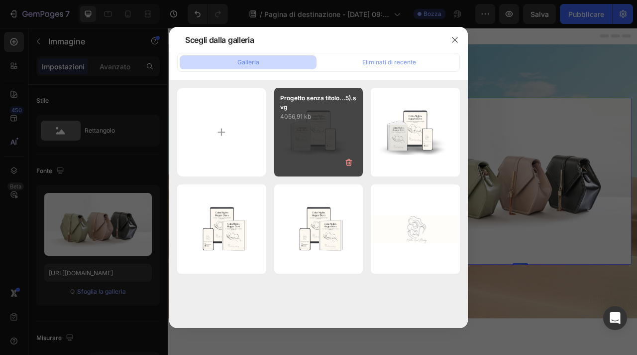
click at [319, 146] on div "Progetto senza titolo...5).svg 4056,91 kb" at bounding box center [318, 132] width 89 height 89
type input "[URL][DOMAIN_NAME]"
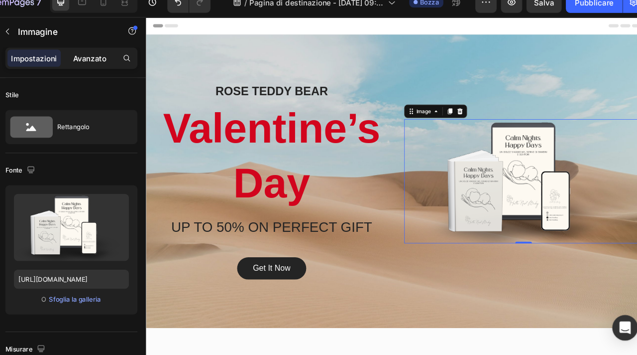
click at [111, 69] on font "Avanzato" at bounding box center [115, 66] width 31 height 8
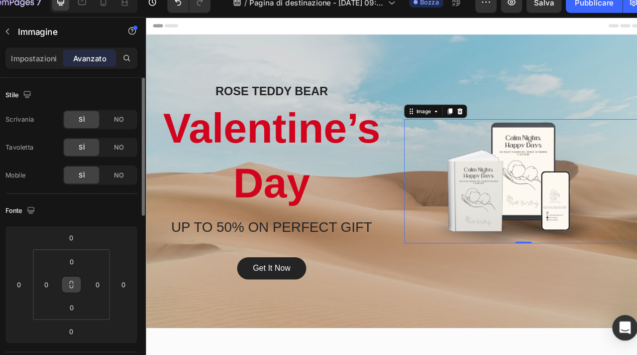
click at [98, 277] on icon at bounding box center [98, 277] width 8 height 8
click at [98, 282] on button at bounding box center [98, 277] width 19 height 16
click at [99, 258] on input "0" at bounding box center [99, 255] width 20 height 15
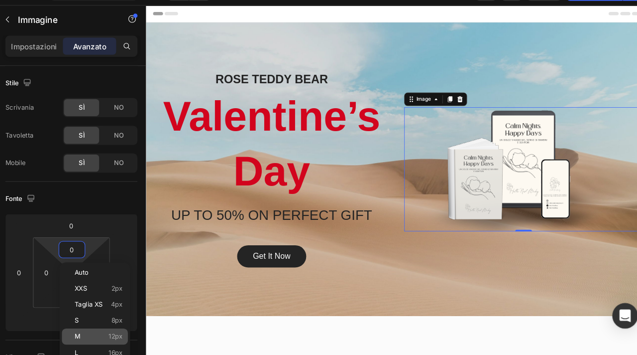
click at [124, 340] on p "M 12px" at bounding box center [123, 337] width 45 height 7
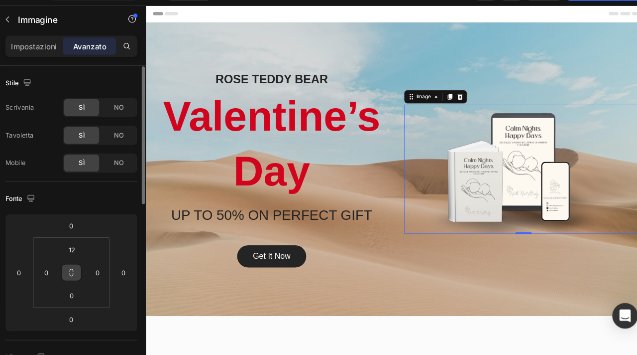
scroll to position [0, 0]
drag, startPoint x: 108, startPoint y: 256, endPoint x: 91, endPoint y: 255, distance: 16.5
click at [91, 255] on input "12" at bounding box center [99, 255] width 20 height 15
click at [102, 255] on input "12" at bounding box center [99, 255] width 20 height 15
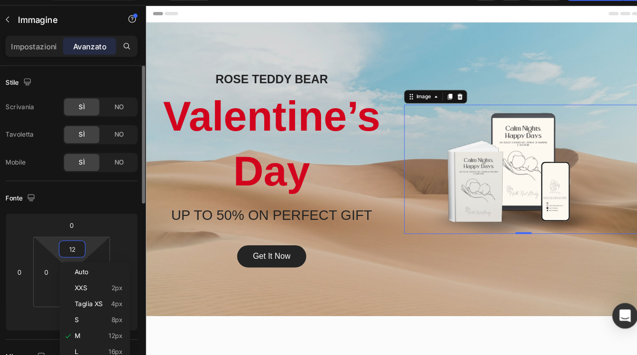
type input "1"
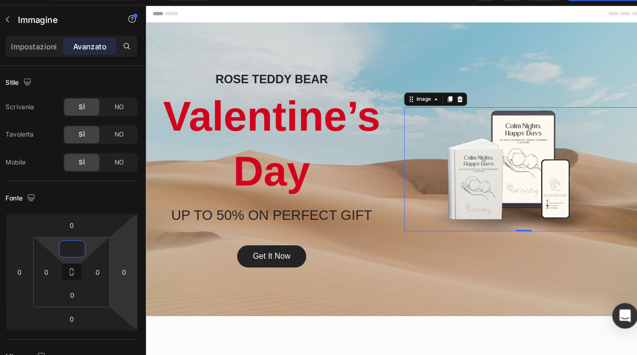
click at [608, 222] on img at bounding box center [594, 199] width 283 height 147
type input "0"
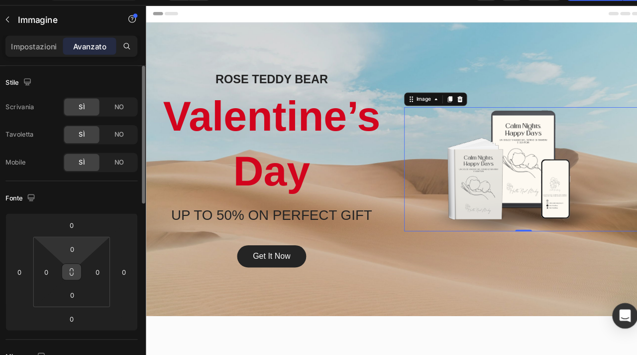
click at [96, 280] on icon at bounding box center [98, 277] width 8 height 8
click at [100, 295] on input "0" at bounding box center [99, 298] width 20 height 15
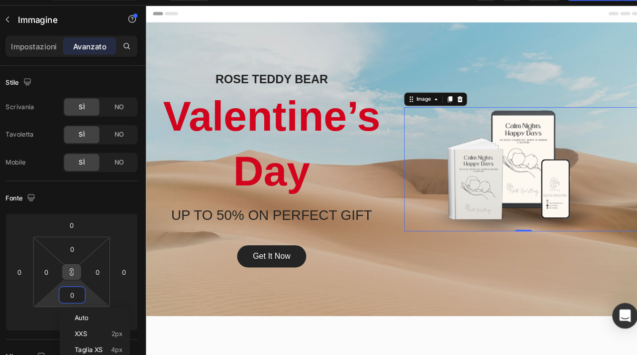
click at [99, 279] on icon at bounding box center [98, 276] width 0 height 3
click at [100, 294] on input "0" at bounding box center [99, 298] width 20 height 15
click at [116, 0] on html "7 / Pagina di destinazione - [DATE] 09:28:44 Bozza Anteprima Salva Pubblicare 4…" at bounding box center [318, 0] width 637 height 0
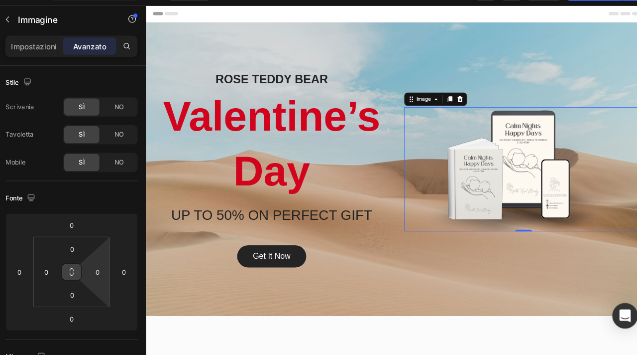
click at [91, 280] on button at bounding box center [98, 277] width 19 height 16
click at [95, 279] on icon at bounding box center [98, 277] width 8 height 8
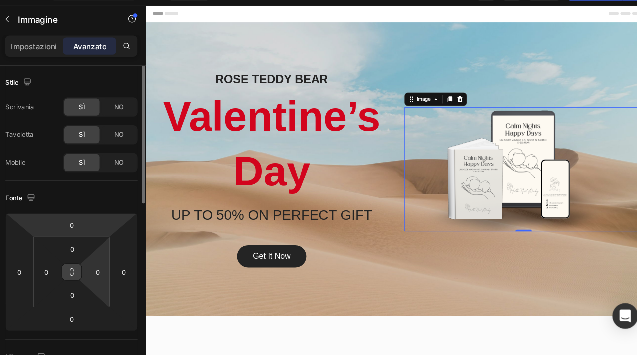
click at [0, 0] on div "Fonte 0 0 0 0 0 0 0 0" at bounding box center [0, 0] width 0 height 0
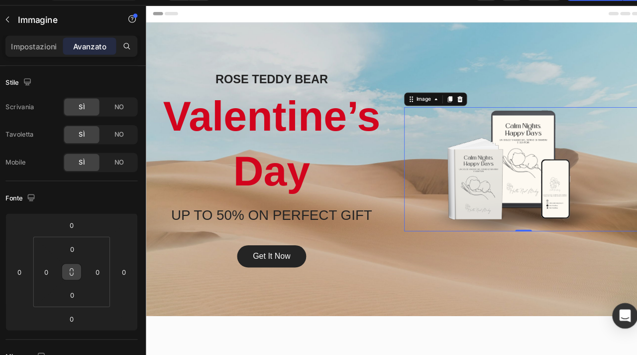
click at [99, 280] on icon at bounding box center [98, 277] width 8 height 8
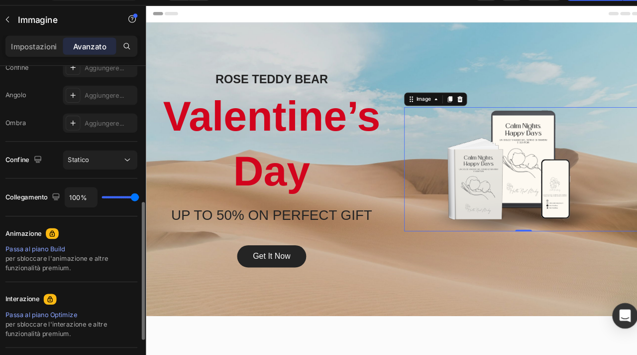
scroll to position [284, 0]
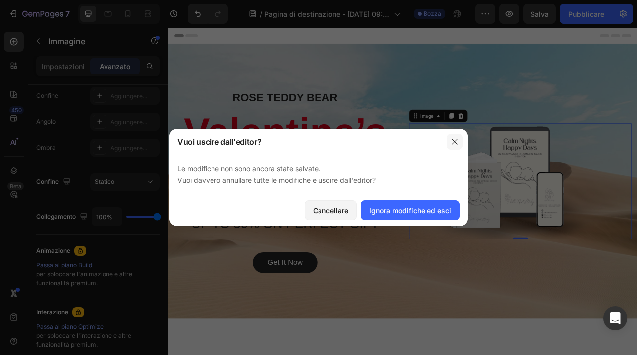
click at [456, 137] on icon "button" at bounding box center [455, 141] width 8 height 8
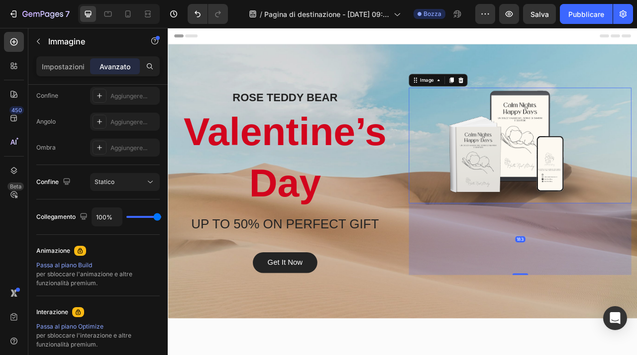
drag, startPoint x: 617, startPoint y: 295, endPoint x: 637, endPoint y: 386, distance: 93.4
click at [637, 354] on div "[PERSON_NAME] BEAR Heading Valentine’s Day Heading UP TO 50% ON PERFECT GIFT He…" at bounding box center [467, 222] width 598 height 349
type input "183"
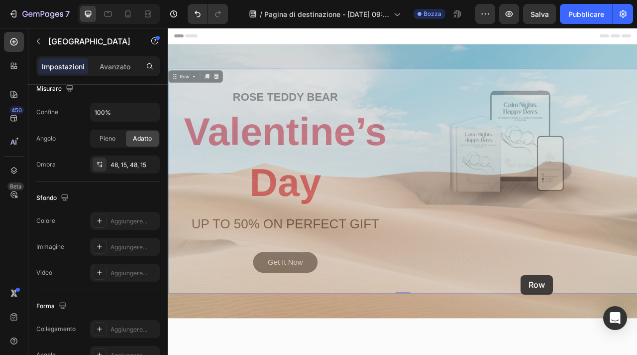
scroll to position [0, 0]
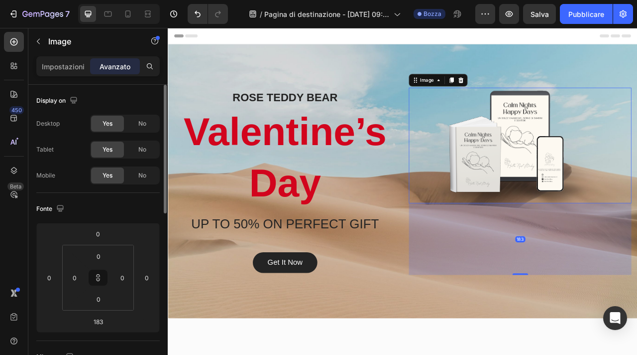
click at [602, 207] on img at bounding box center [616, 177] width 283 height 147
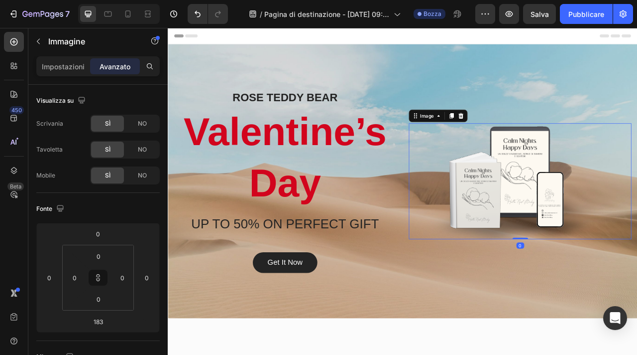
drag, startPoint x: 613, startPoint y: 340, endPoint x: 606, endPoint y: 229, distance: 111.8
click at [606, 229] on div "Image 0" at bounding box center [616, 222] width 283 height 147
type input "0"
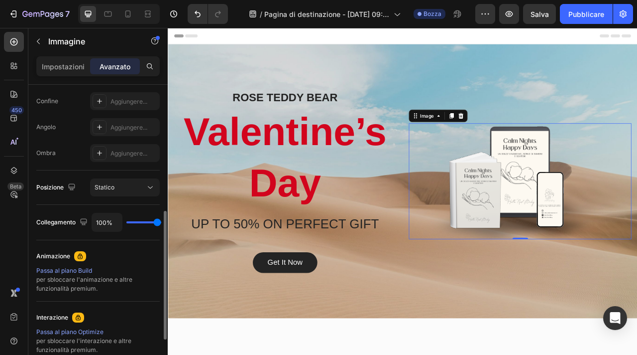
scroll to position [283, 0]
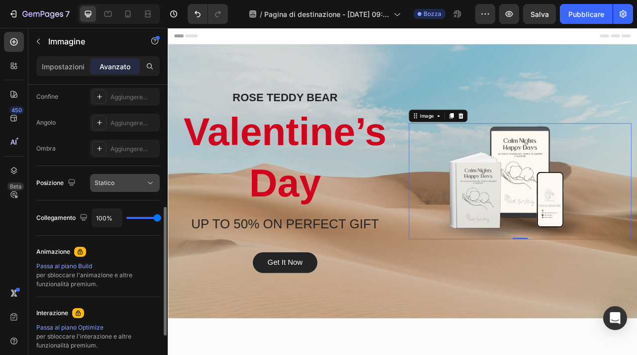
click at [142, 182] on div "Statico" at bounding box center [120, 182] width 51 height 9
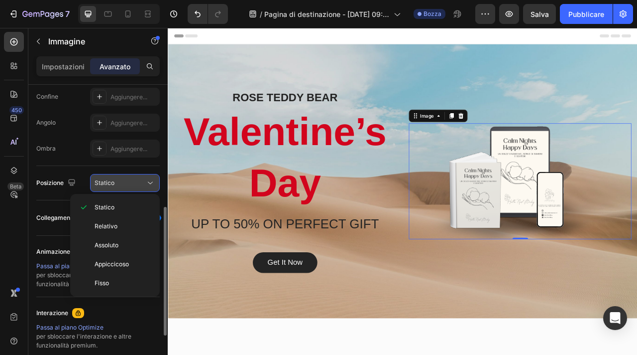
click at [144, 182] on div "Statico" at bounding box center [120, 182] width 51 height 9
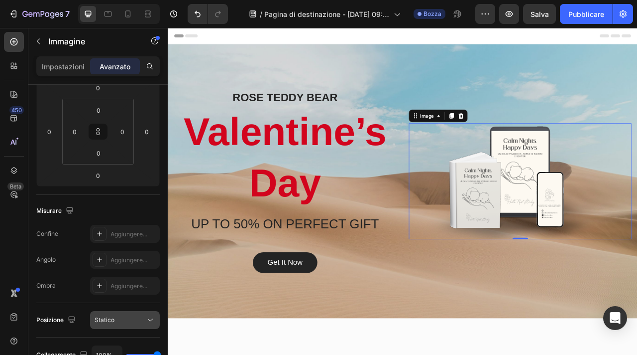
scroll to position [0, 0]
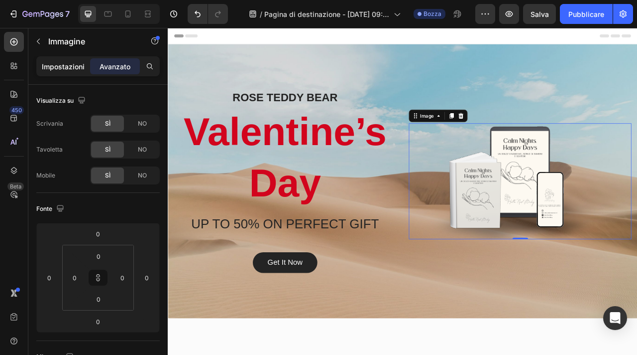
click at [71, 71] on p "Impostazioni" at bounding box center [63, 66] width 43 height 10
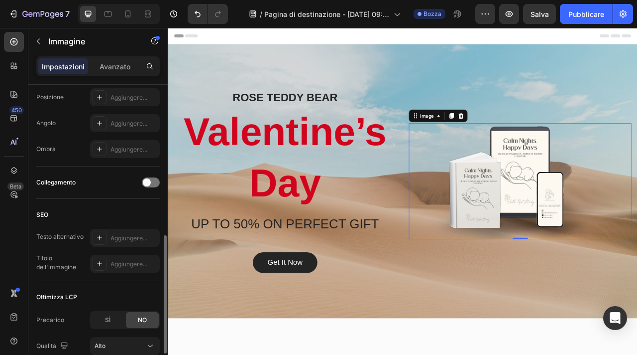
scroll to position [332, 0]
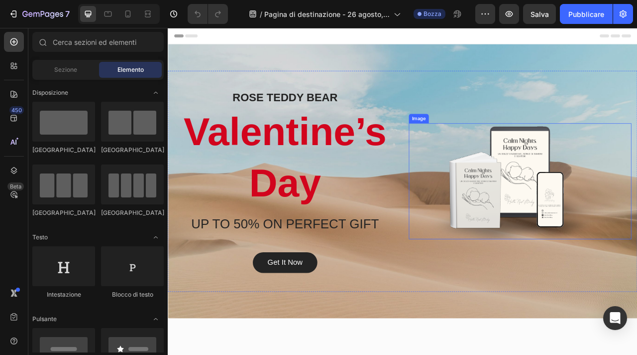
click at [529, 237] on img at bounding box center [616, 222] width 283 height 147
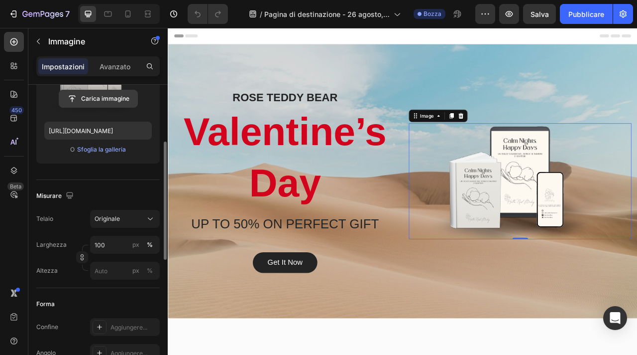
scroll to position [177, 0]
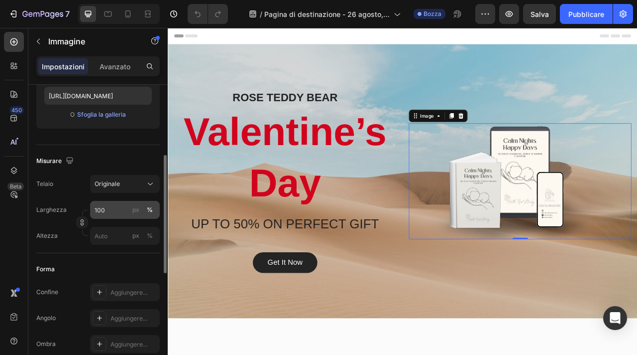
click at [152, 210] on font "%" at bounding box center [150, 209] width 6 height 7
click at [116, 212] on input "100" at bounding box center [125, 210] width 70 height 18
drag, startPoint x: 116, startPoint y: 212, endPoint x: 78, endPoint y: 210, distance: 37.9
click at [78, 211] on div "Larghezza 100 px % Altezza px %" at bounding box center [97, 223] width 123 height 44
type input "2100"
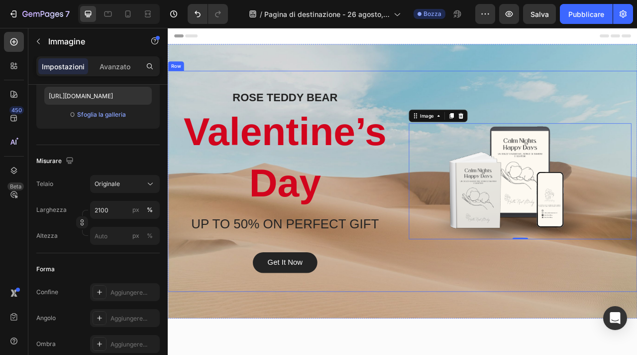
click at [514, 354] on div "Overlay" at bounding box center [467, 222] width 598 height 349
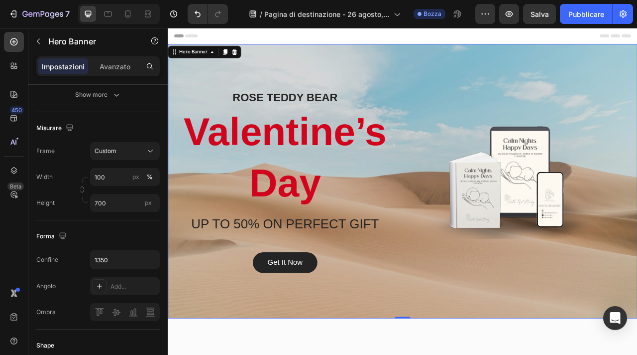
scroll to position [0, 0]
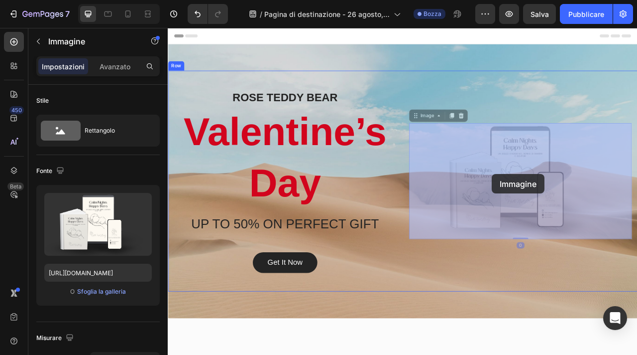
drag, startPoint x: 613, startPoint y: 239, endPoint x: 581, endPoint y: 214, distance: 41.2
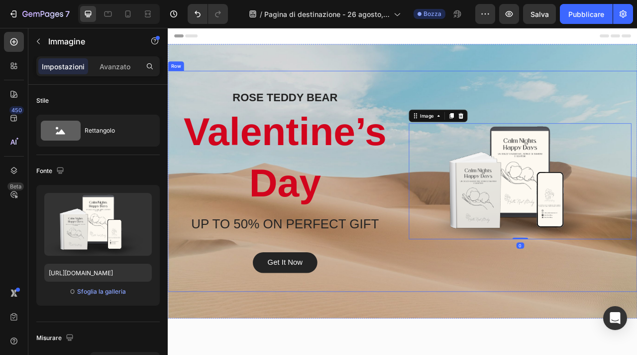
click at [558, 339] on div "Image 0" at bounding box center [616, 223] width 283 height 234
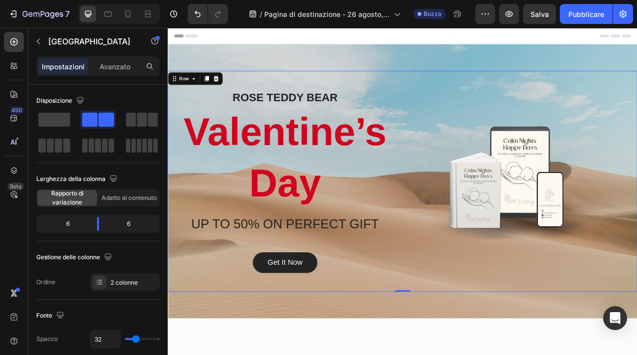
click at [519, 121] on div "Image" at bounding box center [616, 223] width 283 height 234
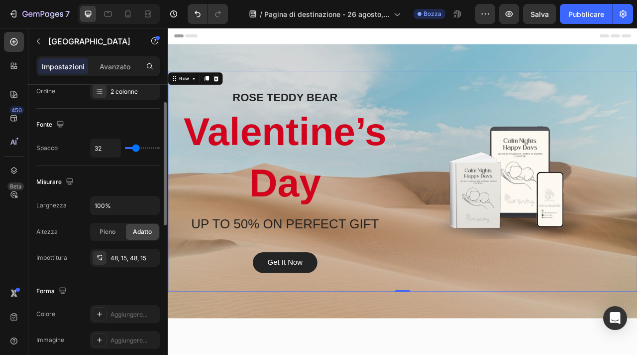
scroll to position [126, 0]
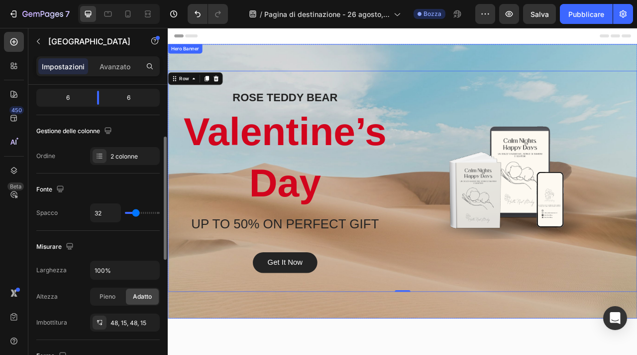
click at [399, 69] on div "Overlay" at bounding box center [467, 222] width 598 height 349
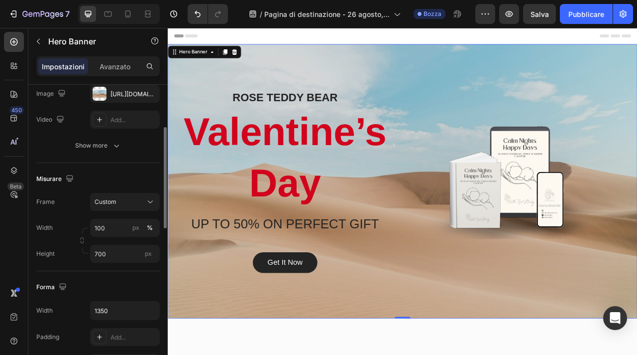
scroll to position [0, 0]
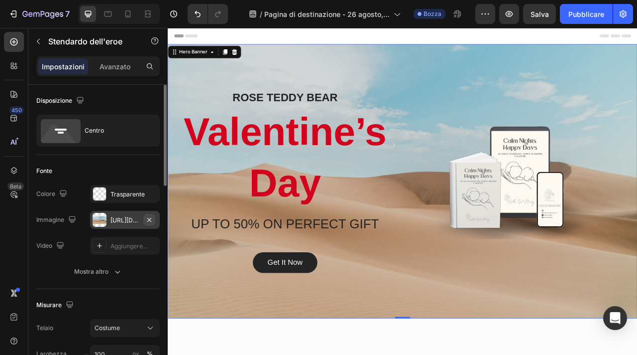
click at [151, 219] on icon "button" at bounding box center [149, 220] width 8 height 8
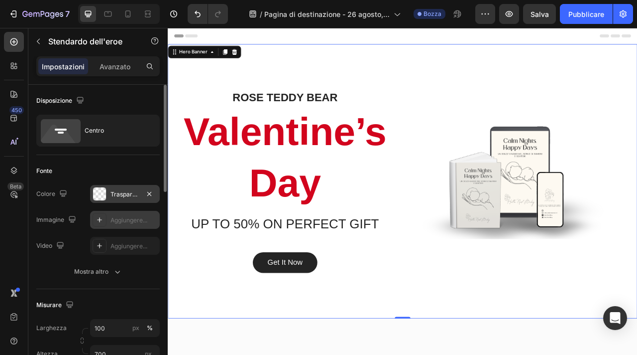
click at [103, 193] on div at bounding box center [99, 193] width 13 height 13
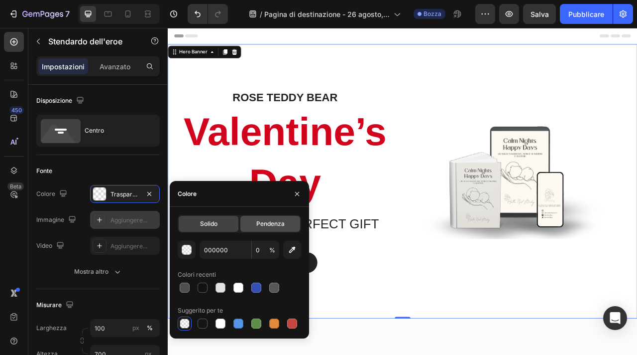
click at [271, 226] on font "Pendenza" at bounding box center [270, 223] width 28 height 7
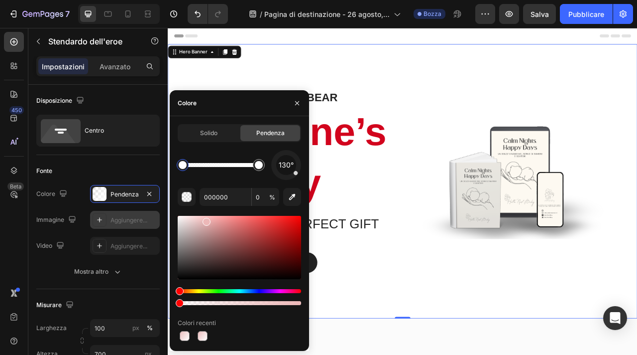
drag, startPoint x: 180, startPoint y: 275, endPoint x: 205, endPoint y: 223, distance: 57.9
click at [205, 223] on div at bounding box center [207, 222] width 8 height 8
type input "E0B1B1"
click at [220, 137] on div "Solido" at bounding box center [209, 133] width 60 height 16
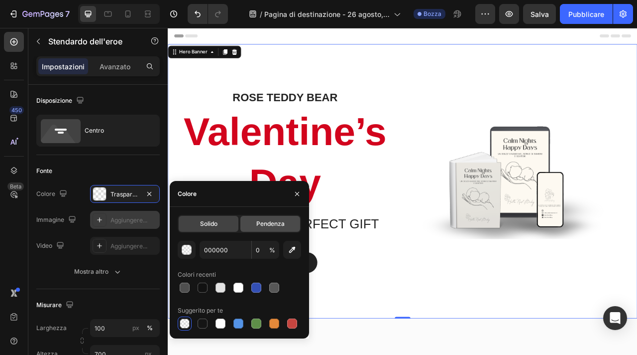
click at [279, 228] on span "Pendenza" at bounding box center [270, 223] width 28 height 9
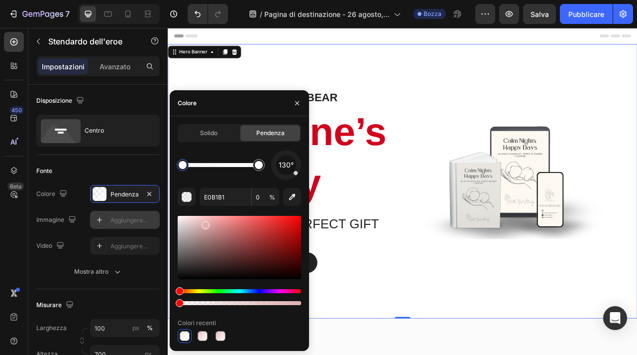
click at [217, 223] on div at bounding box center [239, 247] width 123 height 63
click at [201, 224] on div at bounding box center [239, 247] width 123 height 63
type input "DDB5B5"
drag, startPoint x: 182, startPoint y: 291, endPoint x: 1, endPoint y: 335, distance: 185.9
click at [167, 291] on div "450 Beta Sections(18) Elementi(83) Sezione Elemento Hero Section Product Detail…" at bounding box center [84, 191] width 168 height 327
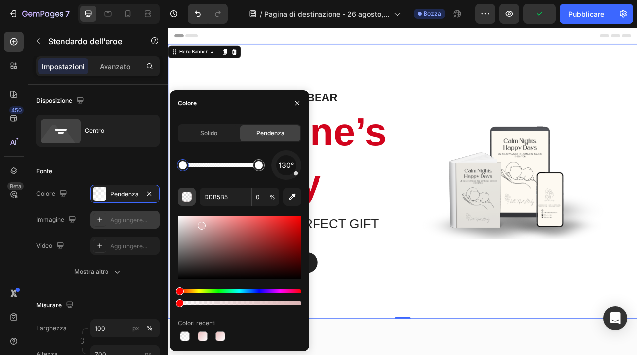
click at [186, 202] on button "button" at bounding box center [187, 197] width 18 height 18
click at [186, 194] on div "button" at bounding box center [187, 197] width 10 height 10
click at [263, 197] on input "0" at bounding box center [265, 197] width 27 height 18
type input "100"
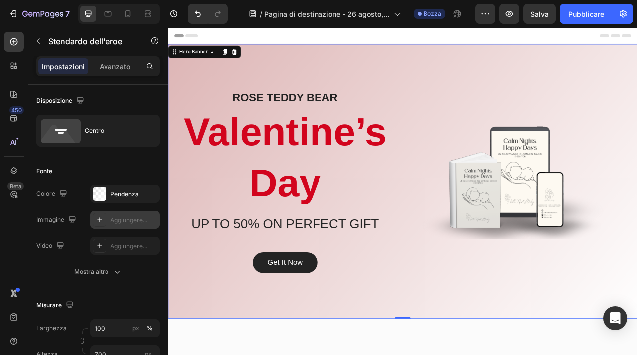
click at [607, 354] on div "Overlay" at bounding box center [467, 222] width 598 height 349
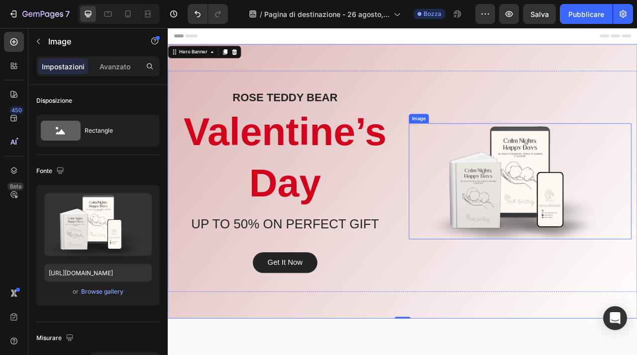
click at [514, 231] on img at bounding box center [616, 222] width 283 height 147
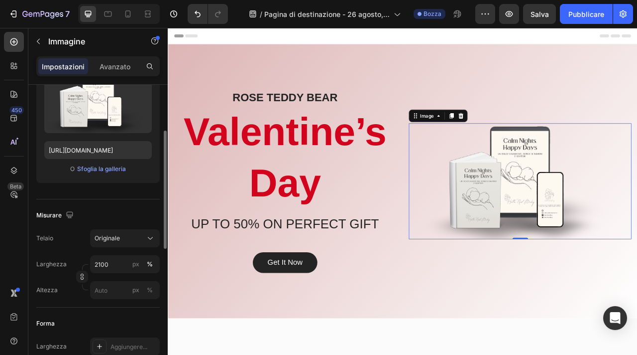
scroll to position [123, 0]
click at [151, 240] on icon at bounding box center [150, 237] width 10 height 10
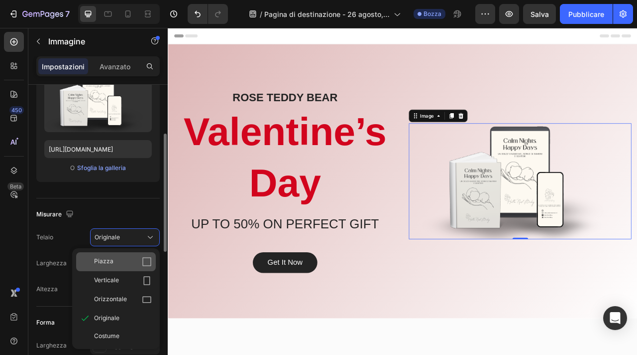
click at [132, 263] on div "Piazza" at bounding box center [123, 261] width 58 height 10
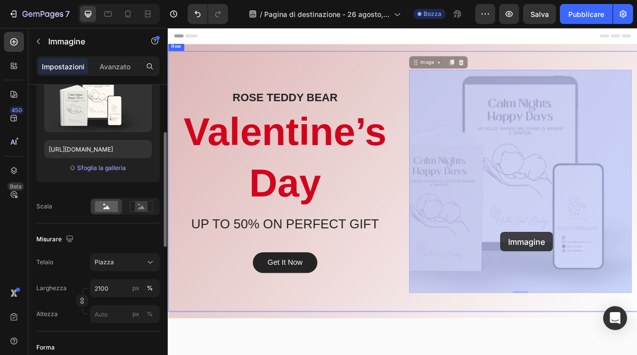
drag, startPoint x: 569, startPoint y: 288, endPoint x: 590, endPoint y: 288, distance: 20.4
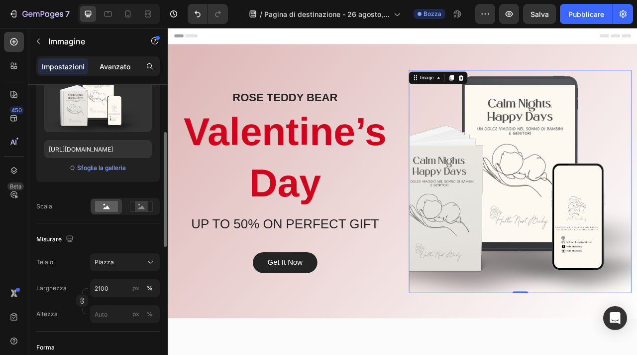
click at [115, 65] on font "Avanzato" at bounding box center [115, 66] width 31 height 8
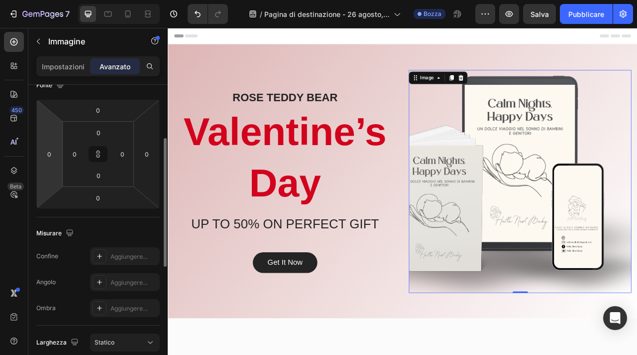
click at [51, 0] on html "7 / Pagina di destinazione - 26 agosto, 09:28:44 [PERSON_NAME] Anteprima Salva …" at bounding box center [318, 0] width 637 height 0
click at [52, 0] on html "7 / Pagina di destinazione - 26 agosto, 09:28:44 [PERSON_NAME] Anteprima Salva …" at bounding box center [318, 0] width 637 height 0
click at [51, 155] on input "0" at bounding box center [49, 153] width 15 height 15
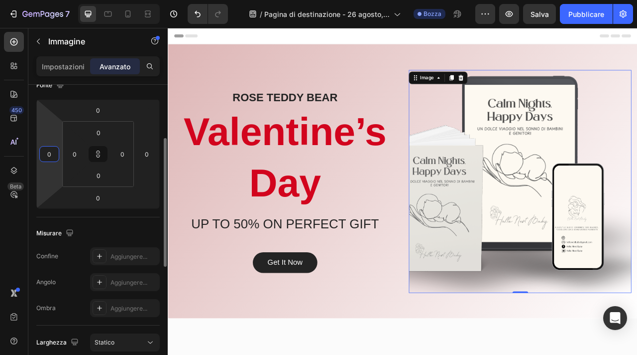
click at [51, 155] on input "0" at bounding box center [49, 153] width 15 height 15
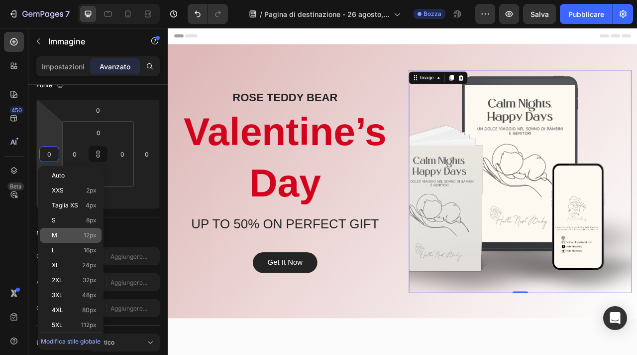
click at [83, 238] on p "M 12px" at bounding box center [74, 235] width 45 height 7
type input "12"
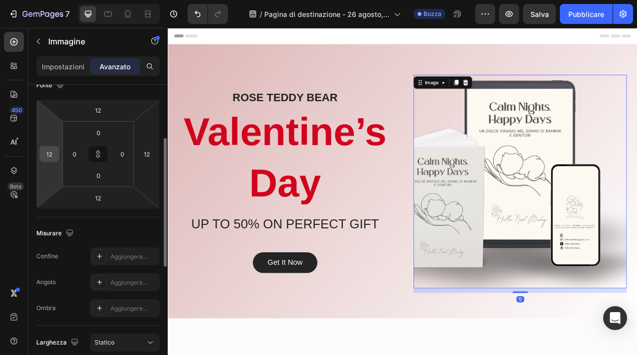
click at [53, 159] on input "12" at bounding box center [49, 153] width 15 height 15
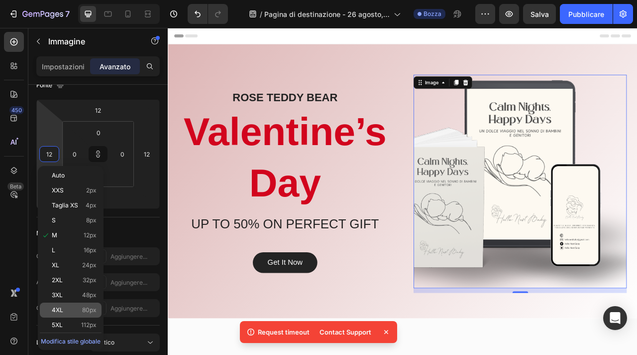
click at [69, 304] on div "4XL 80px" at bounding box center [71, 309] width 62 height 15
type input "80"
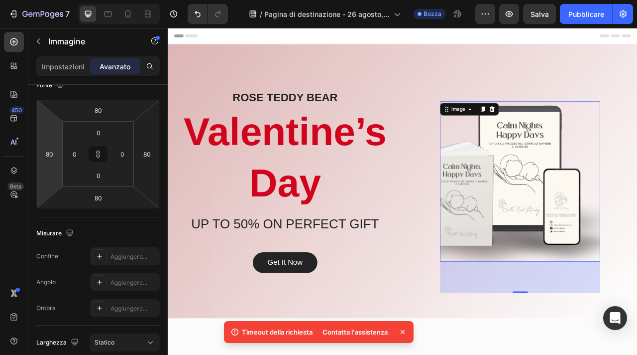
type input "4"
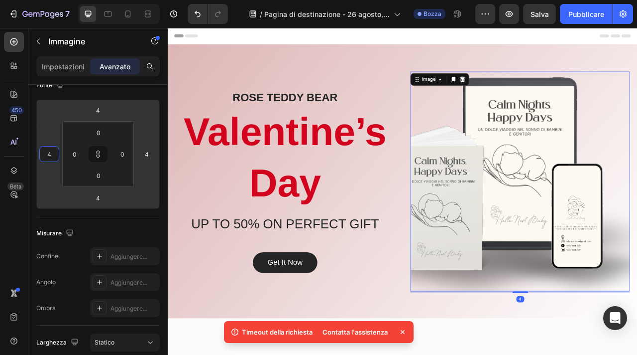
click at [53, 0] on html "7 / Pagina di destinazione - 26 agosto, 09:28:44 [PERSON_NAME] Anteprima Salva …" at bounding box center [318, 0] width 637 height 0
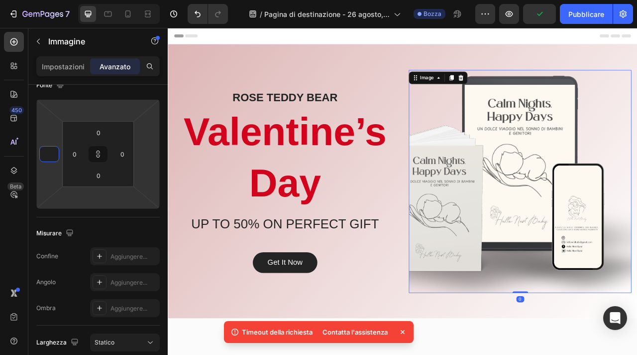
click at [118, 0] on html "7 / Pagina di destinazione - 26 agosto, 09:28:44 [PERSON_NAME] Anteprima Pubbli…" at bounding box center [318, 0] width 637 height 0
type input "1"
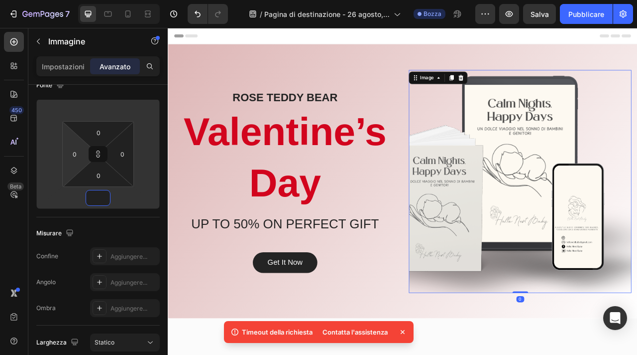
type input "1"
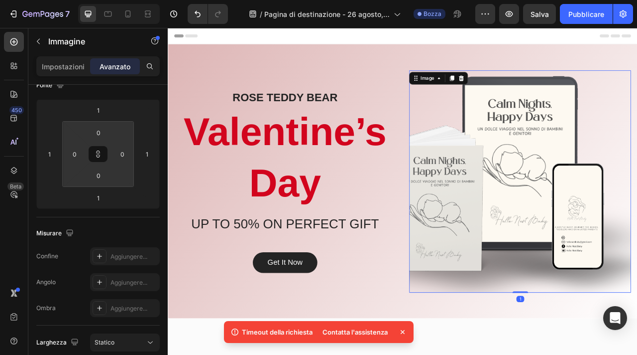
click at [64, 0] on html "7 / Pagina di destinazione - 26 agosto, 09:28:44 [PERSON_NAME] Anteprima Salva …" at bounding box center [318, 0] width 637 height 0
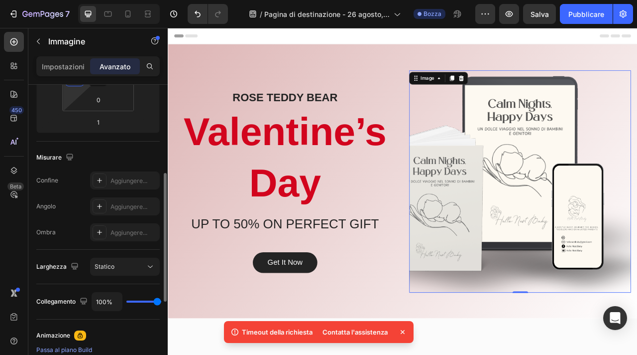
scroll to position [211, 0]
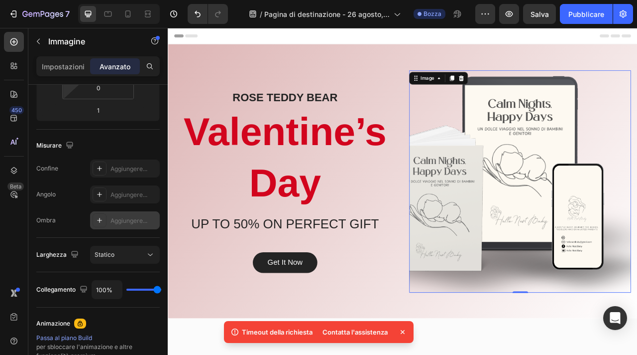
click at [112, 224] on font "Aggiungere..." at bounding box center [129, 220] width 37 height 7
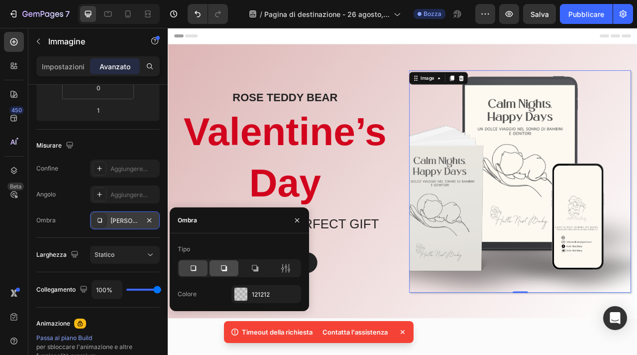
click at [223, 269] on icon at bounding box center [224, 268] width 6 height 6
click at [436, 34] on div "Header" at bounding box center [467, 38] width 582 height 20
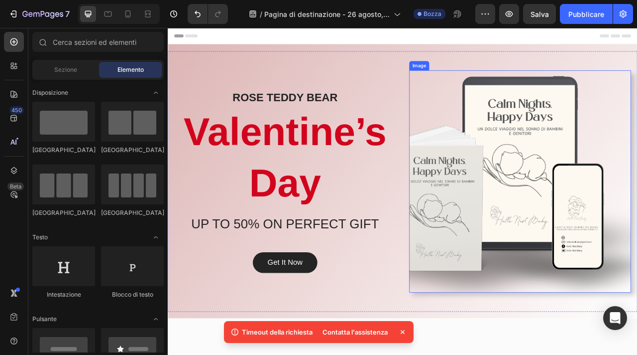
click at [527, 288] on img at bounding box center [616, 223] width 282 height 282
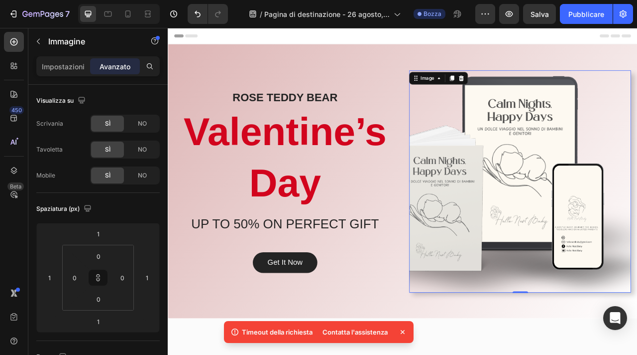
click at [533, 266] on img at bounding box center [616, 223] width 282 height 282
click at [512, 93] on icon at bounding box center [513, 92] width 8 height 8
click at [555, 182] on img at bounding box center [616, 223] width 282 height 282
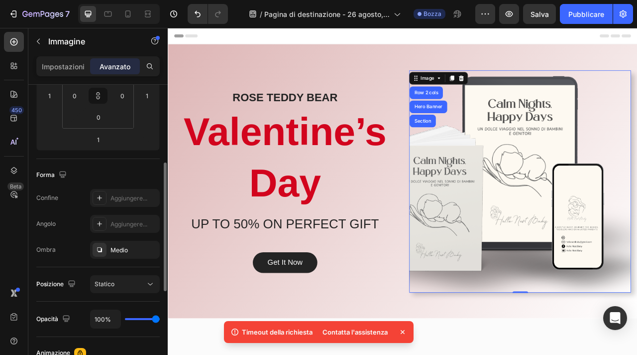
scroll to position [181, 0]
click at [100, 229] on div at bounding box center [100, 224] width 14 height 14
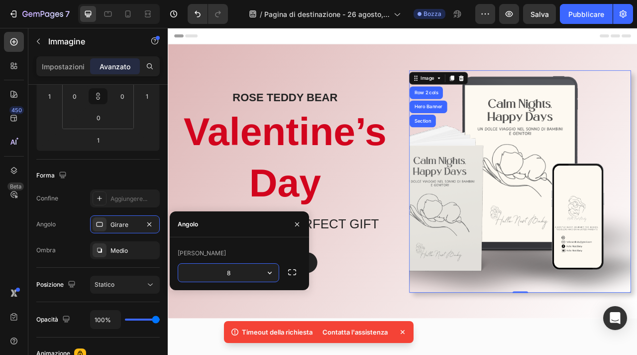
click at [248, 273] on input "8" at bounding box center [228, 272] width 101 height 18
type input "0"
click at [218, 219] on p "Valentine’s Day" at bounding box center [316, 191] width 281 height 129
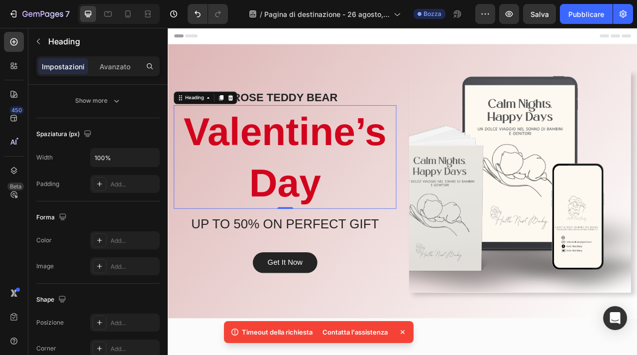
scroll to position [0, 0]
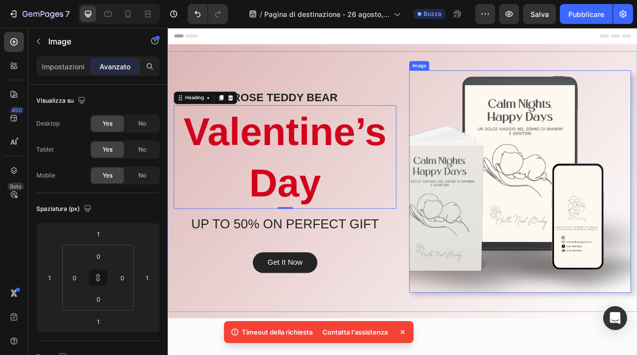
click at [567, 241] on img at bounding box center [616, 223] width 282 height 282
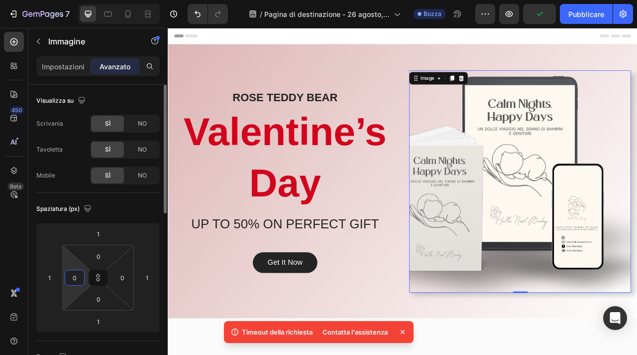
click at [73, 279] on input "0" at bounding box center [74, 277] width 15 height 15
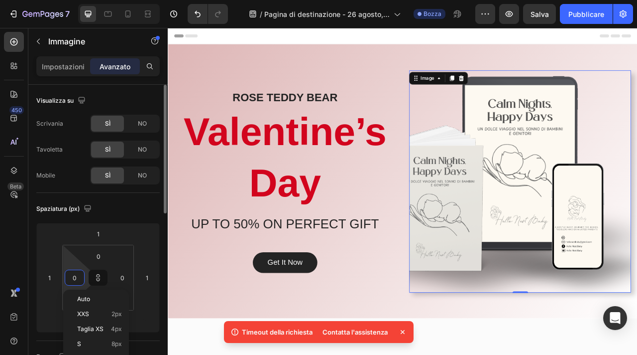
click at [73, 279] on input "0" at bounding box center [74, 277] width 15 height 15
click at [91, 345] on p "S 8px" at bounding box center [99, 343] width 45 height 7
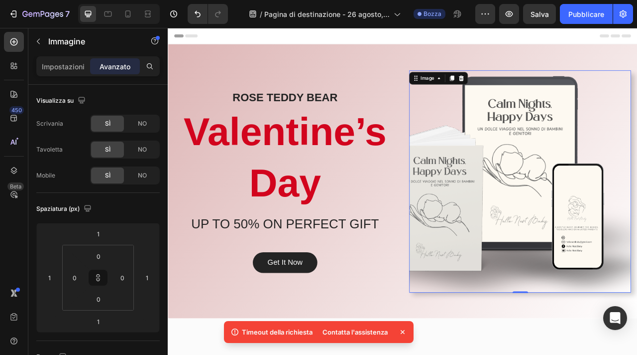
type input "8"
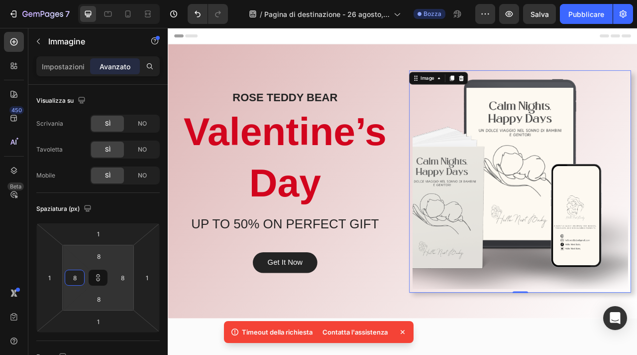
click at [77, 0] on html "7 / Pagina di destinazione - 26 agosto, 09:28:44 [PERSON_NAME] Anteprima Salva …" at bounding box center [318, 0] width 637 height 0
click at [74, 276] on input "8" at bounding box center [74, 277] width 15 height 15
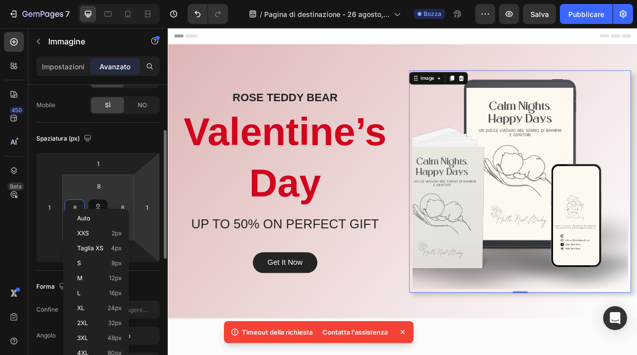
scroll to position [81, 0]
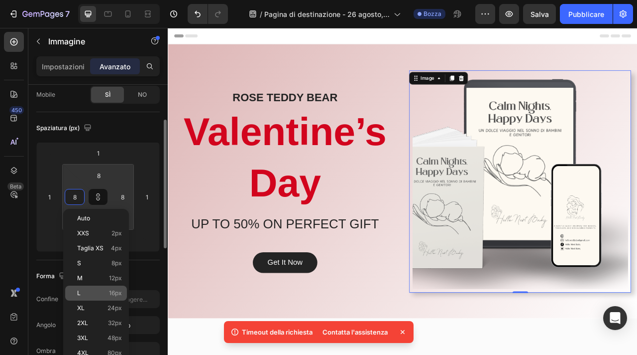
click at [102, 292] on p "L 16px" at bounding box center [99, 292] width 45 height 7
type input "16"
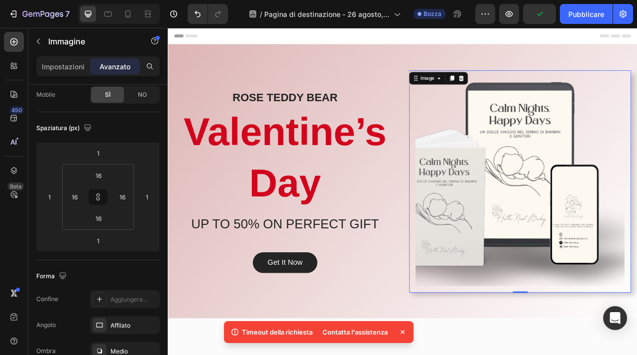
click at [488, 113] on img at bounding box center [616, 223] width 266 height 266
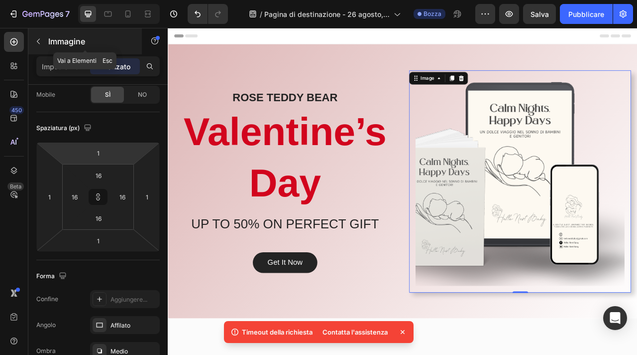
click at [39, 43] on icon "button" at bounding box center [38, 41] width 8 height 8
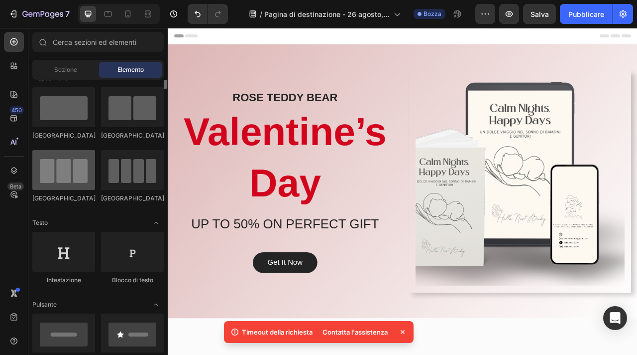
scroll to position [0, 0]
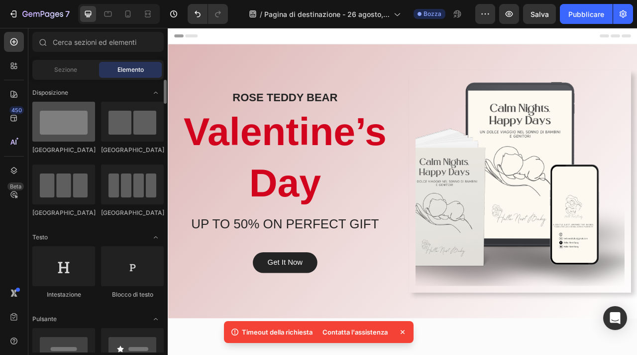
click at [66, 126] on div at bounding box center [63, 122] width 63 height 40
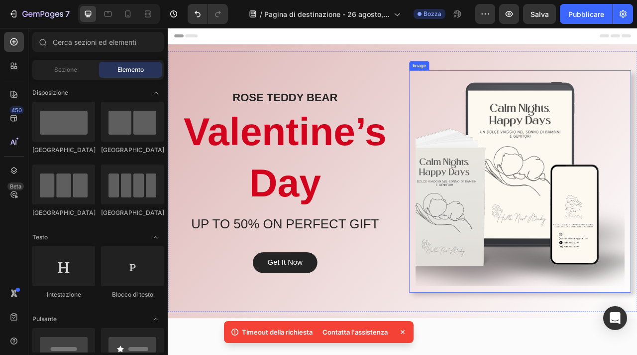
click at [502, 121] on img at bounding box center [616, 223] width 266 height 266
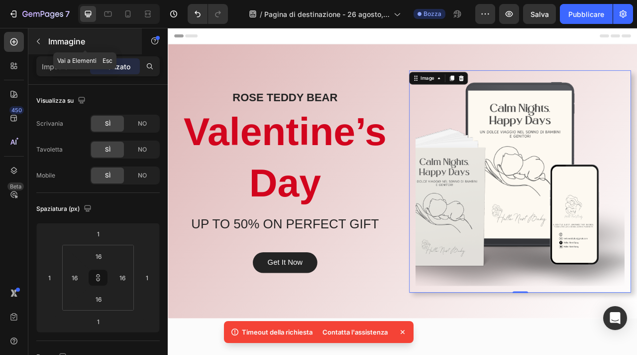
click at [37, 37] on icon "button" at bounding box center [38, 41] width 8 height 8
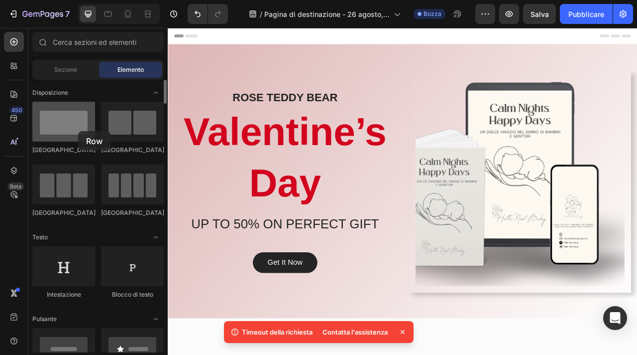
click at [78, 131] on div at bounding box center [63, 122] width 63 height 40
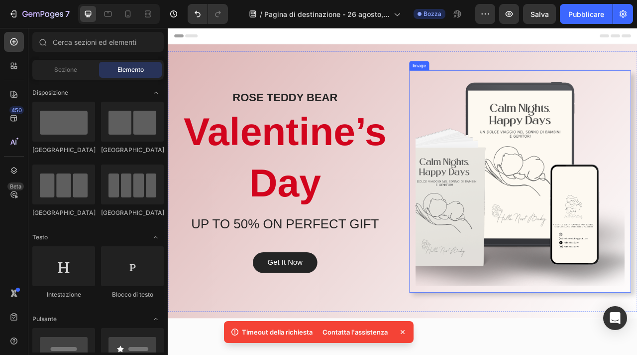
click at [498, 101] on img at bounding box center [616, 223] width 266 height 266
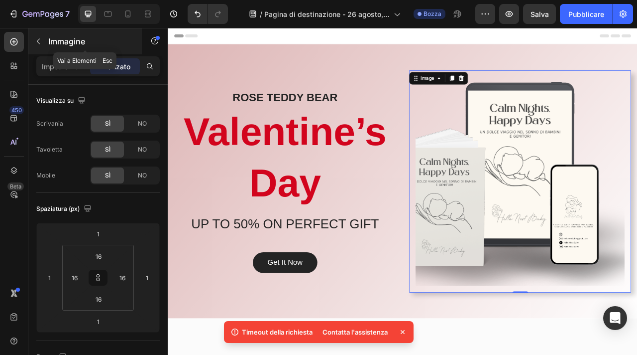
click at [40, 39] on icon "button" at bounding box center [38, 41] width 8 height 8
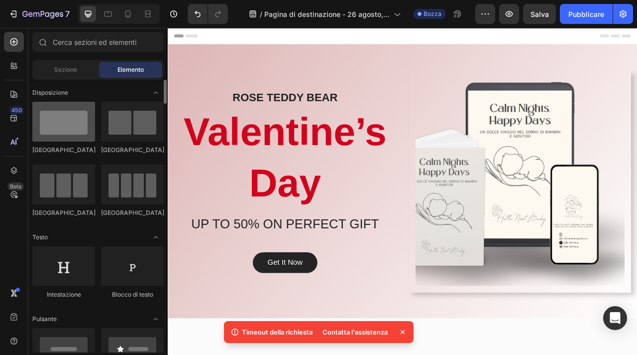
click at [51, 133] on div at bounding box center [63, 122] width 63 height 40
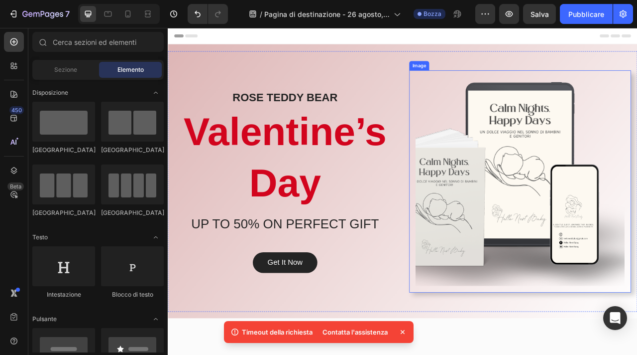
click at [578, 342] on img at bounding box center [616, 223] width 266 height 266
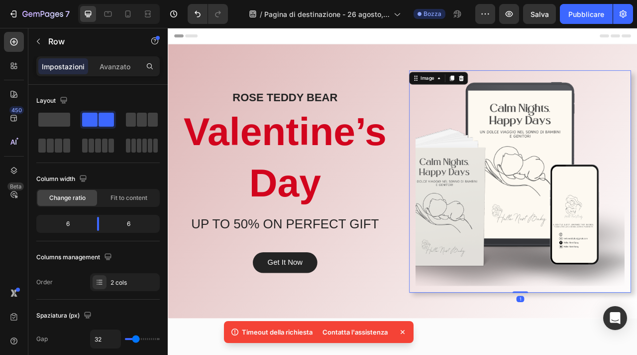
click at [487, 354] on div "[PERSON_NAME] BEAR Heading Valentine’s Day Heading UP TO 50% ON PERFECT GIFT He…" at bounding box center [467, 222] width 598 height 331
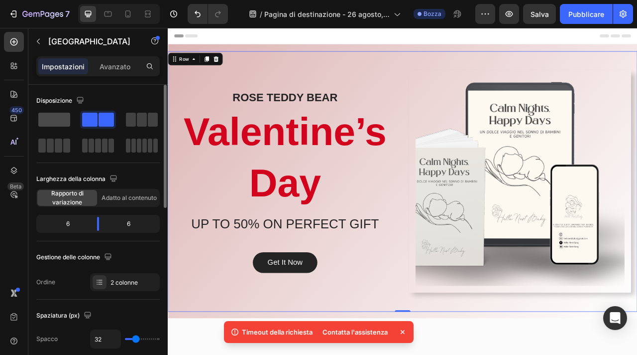
click at [62, 118] on span at bounding box center [54, 120] width 32 height 14
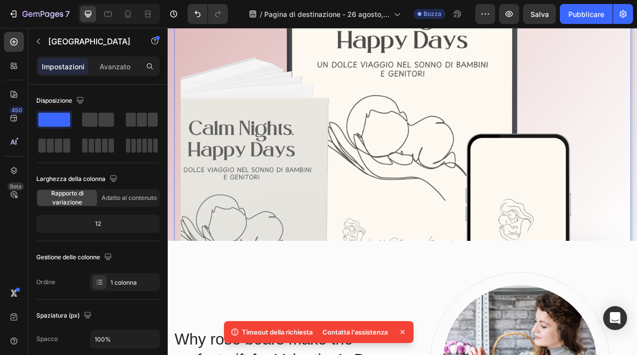
scroll to position [81, 0]
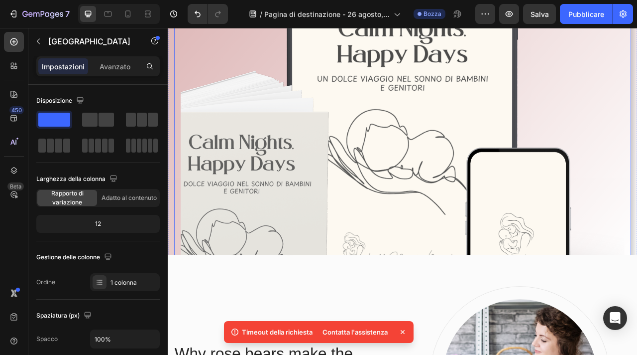
click at [559, 176] on img at bounding box center [467, 226] width 566 height 566
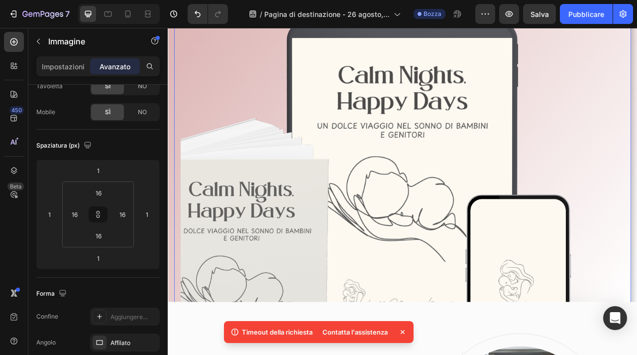
scroll to position [0, 0]
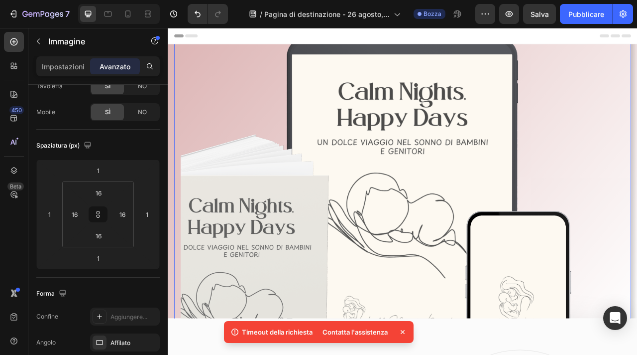
click at [277, 126] on img at bounding box center [467, 307] width 566 height 566
click at [263, 135] on img at bounding box center [467, 307] width 566 height 566
click at [214, 143] on img at bounding box center [467, 307] width 566 height 566
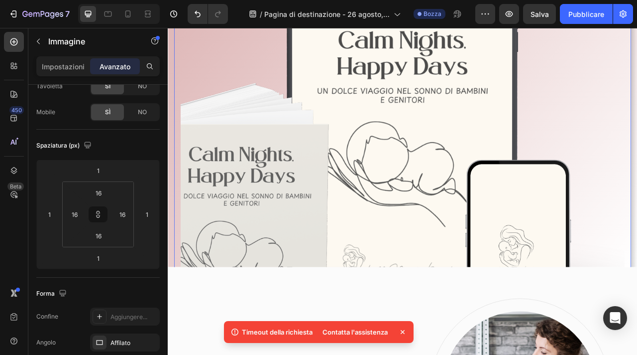
click at [402, 331] on icon at bounding box center [403, 332] width 4 height 4
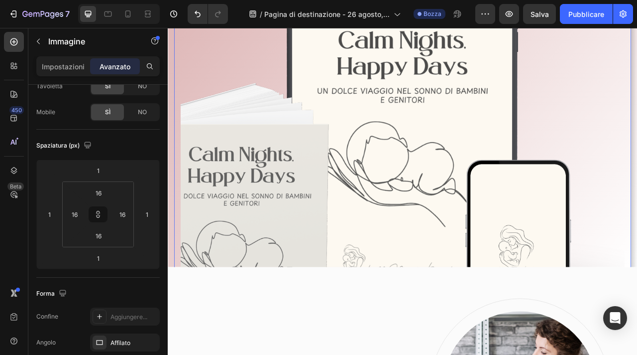
click at [390, 206] on img at bounding box center [467, 242] width 566 height 566
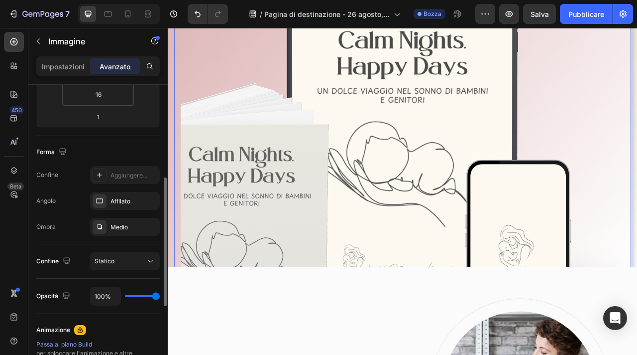
scroll to position [208, 0]
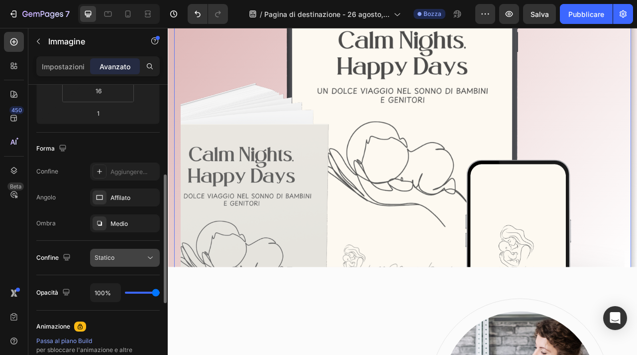
click at [146, 255] on icon at bounding box center [150, 257] width 10 height 10
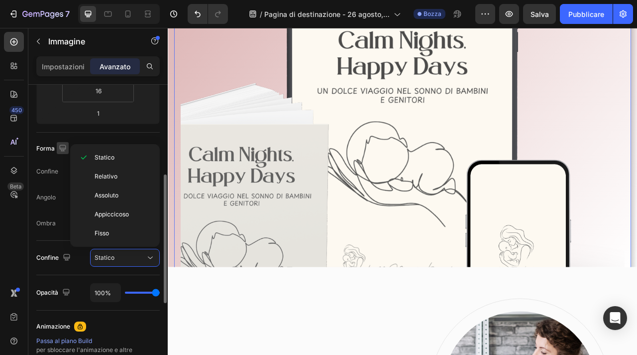
click at [58, 143] on icon "button" at bounding box center [63, 148] width 10 height 10
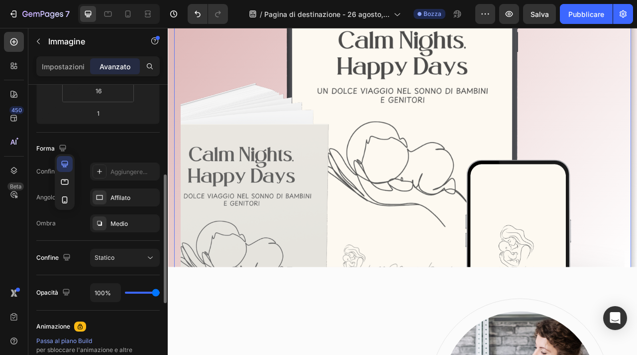
click at [123, 146] on div "Forma" at bounding box center [97, 148] width 123 height 16
click at [102, 225] on icon at bounding box center [100, 223] width 8 height 8
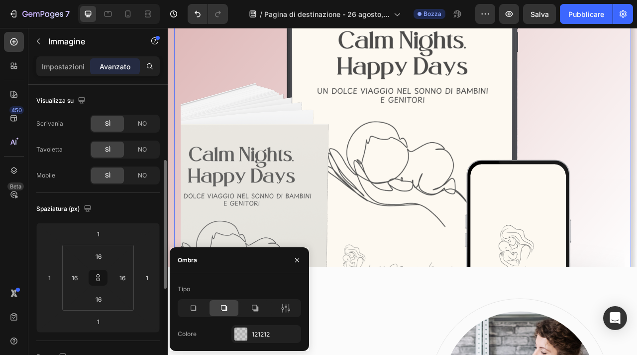
scroll to position [130, 0]
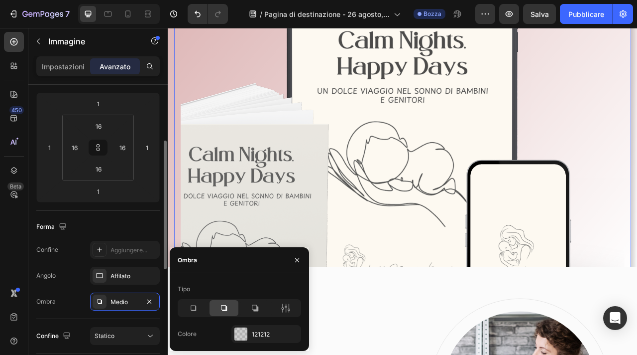
click at [72, 57] on div "Impostazioni [PERSON_NAME]" at bounding box center [97, 66] width 123 height 20
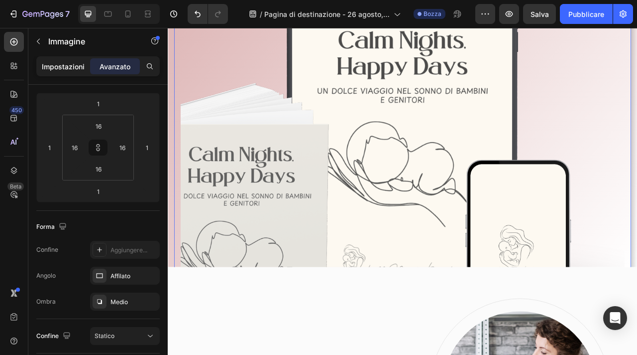
click at [72, 63] on font "Impostazioni" at bounding box center [63, 66] width 43 height 8
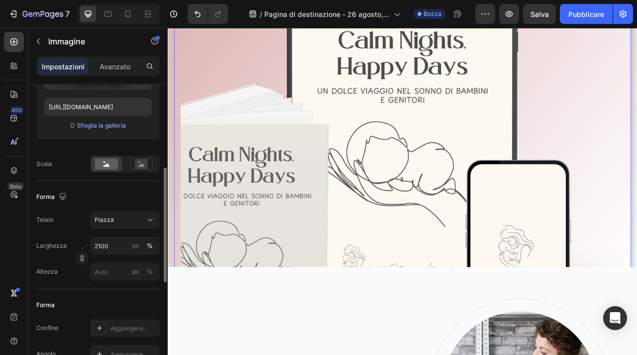
scroll to position [182, 0]
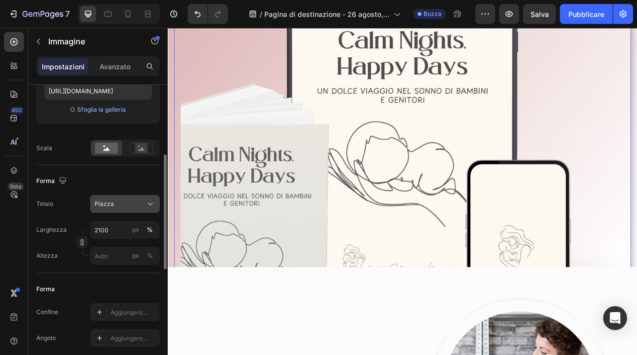
click at [138, 198] on button "Piazza" at bounding box center [125, 204] width 70 height 18
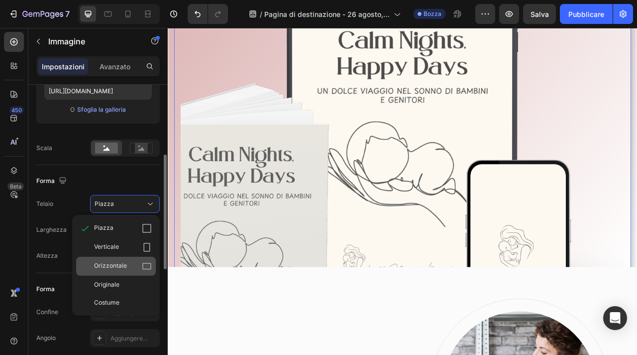
click at [133, 274] on div "Orizzontale" at bounding box center [116, 265] width 80 height 19
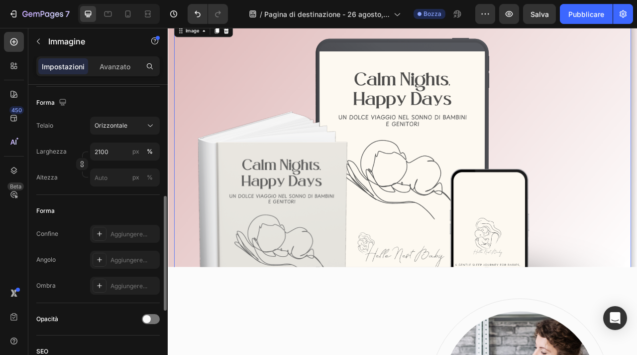
scroll to position [280, 0]
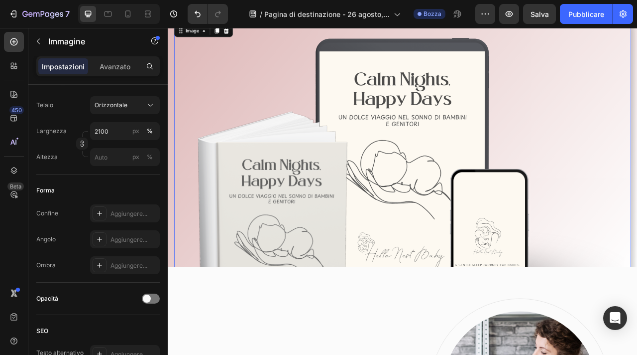
click at [303, 156] on img at bounding box center [467, 241] width 566 height 424
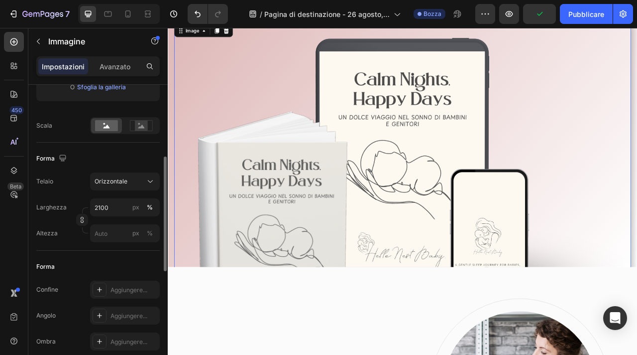
scroll to position [194, 0]
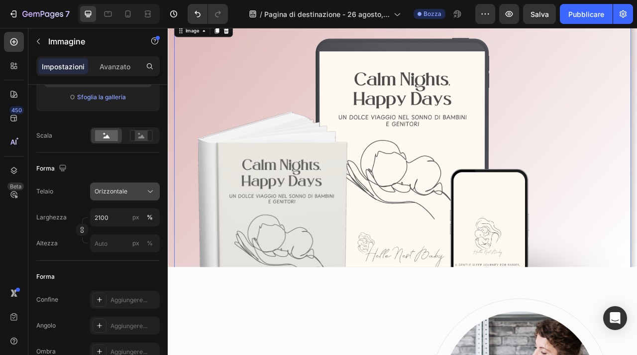
click at [151, 193] on icon at bounding box center [150, 191] width 10 height 10
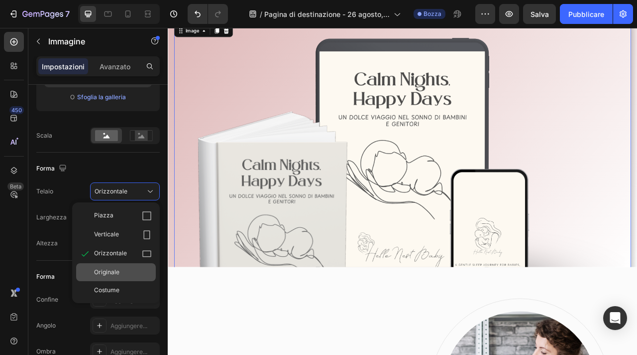
click at [120, 268] on div "Originale" at bounding box center [123, 271] width 58 height 9
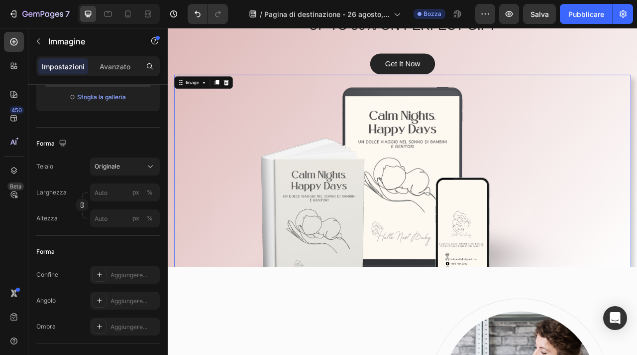
scroll to position [0, 0]
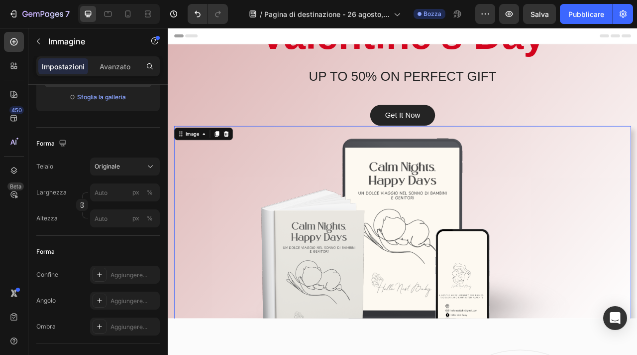
click at [439, 228] on img at bounding box center [467, 306] width 566 height 293
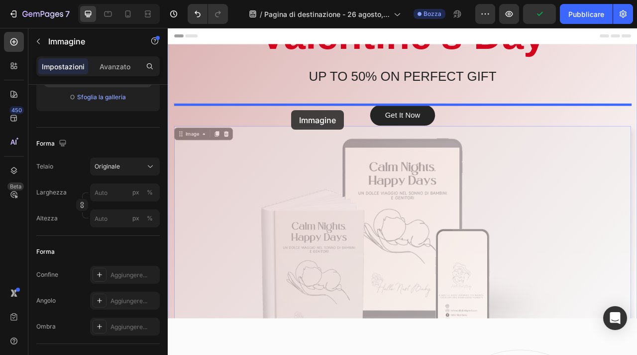
drag, startPoint x: 333, startPoint y: 301, endPoint x: 325, endPoint y: 132, distance: 169.0
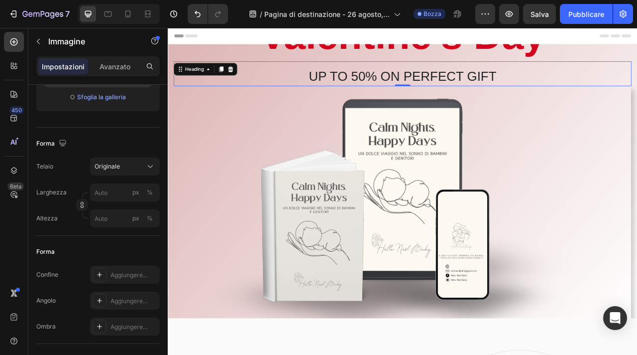
click at [637, 74] on div "UP TO 50% ON PERFECT GIFT Heading 0" at bounding box center [466, 85] width 583 height 31
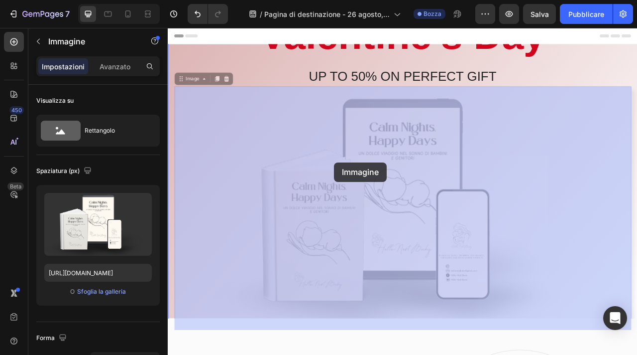
drag, startPoint x: 579, startPoint y: 210, endPoint x: 380, endPoint y: 199, distance: 199.0
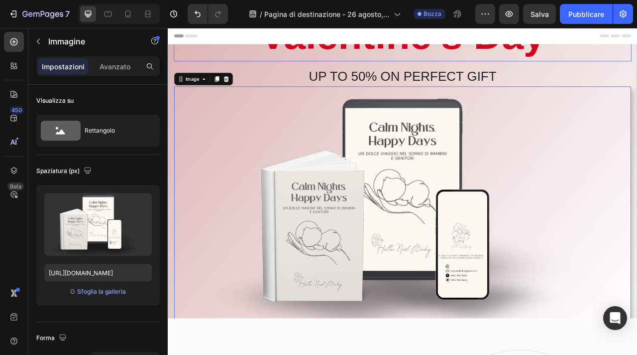
click at [637, 62] on p "Valentine’s Day" at bounding box center [466, 36] width 581 height 65
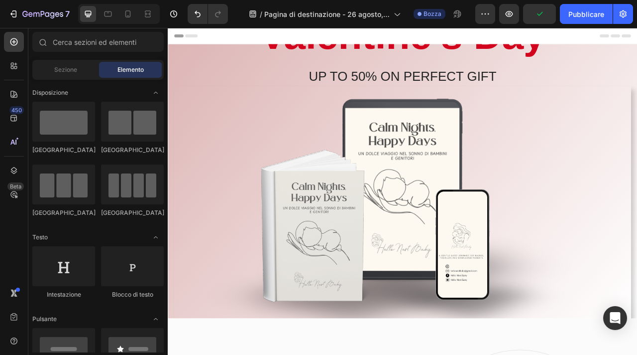
click at [314, 35] on div "Header" at bounding box center [467, 38] width 582 height 20
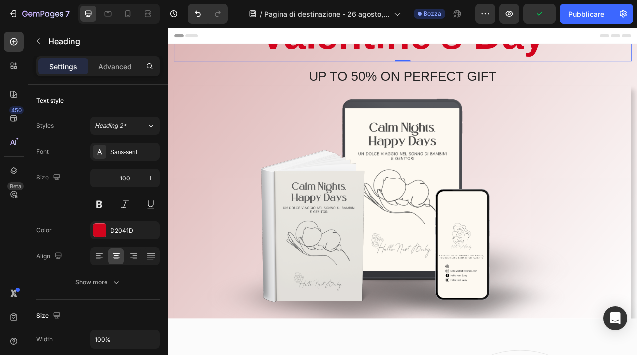
click at [305, 58] on p "Valentine’s Day" at bounding box center [466, 36] width 581 height 65
click at [334, 87] on p "UP TO 50% ON PERFECT GIFT" at bounding box center [466, 89] width 581 height 21
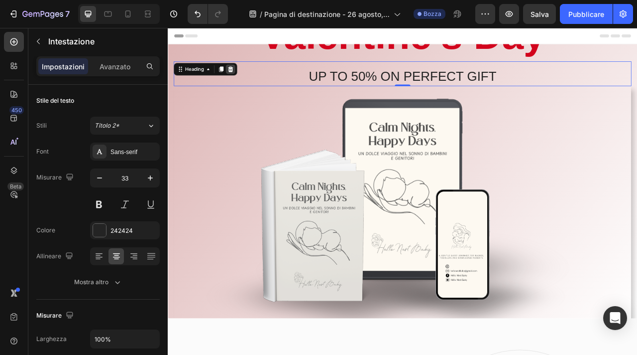
click at [249, 80] on icon at bounding box center [247, 80] width 6 height 7
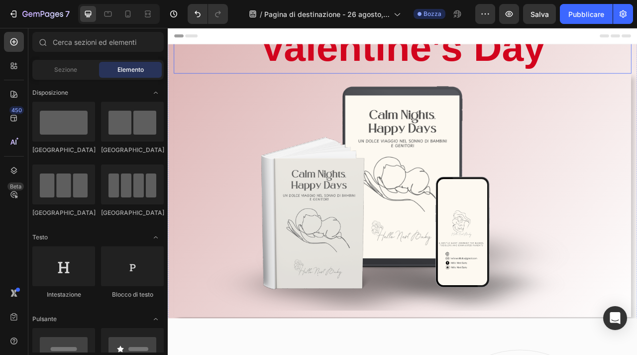
click at [268, 71] on p "Valentine’s Day" at bounding box center [466, 52] width 581 height 65
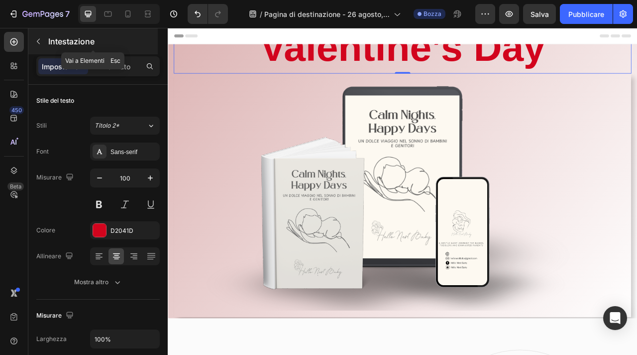
click at [41, 39] on icon "button" at bounding box center [38, 41] width 8 height 8
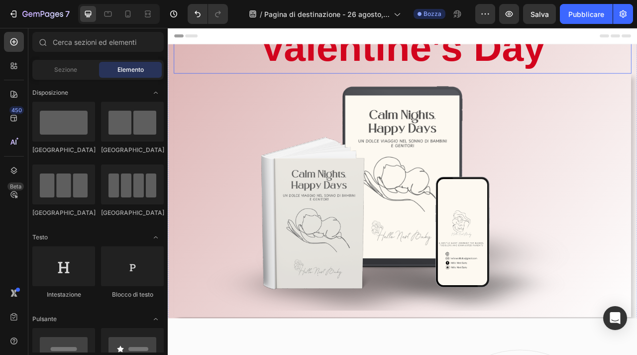
click at [267, 74] on p "Valentine’s Day" at bounding box center [466, 52] width 581 height 65
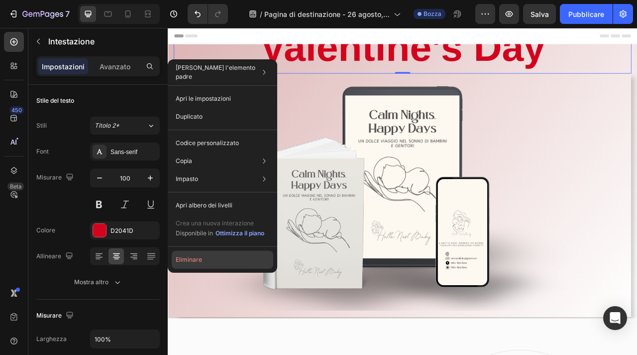
click at [220, 257] on button "Eliminare" at bounding box center [223, 259] width 102 height 18
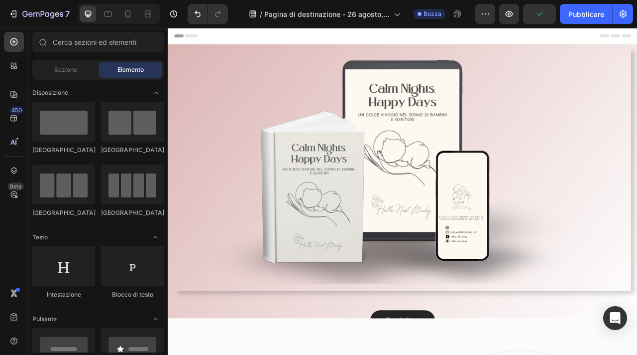
click at [489, 37] on div "Header" at bounding box center [467, 38] width 582 height 20
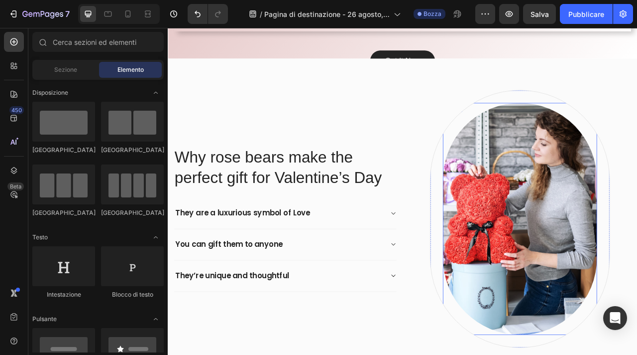
scroll to position [316, 0]
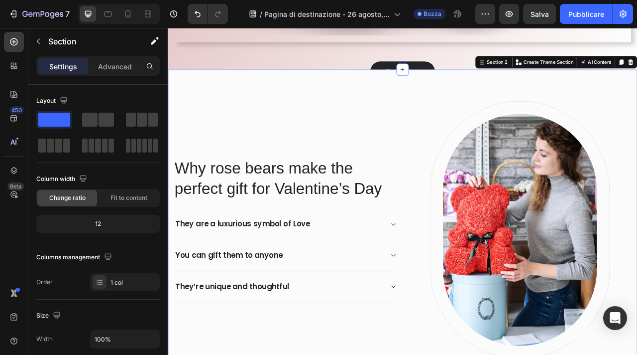
click at [575, 93] on div "Why rose bears make the perfect gift for Valentine’s Day Heading They are a lux…" at bounding box center [467, 284] width 598 height 407
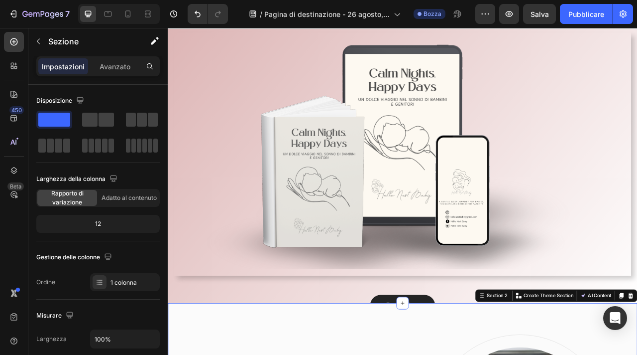
scroll to position [0, 0]
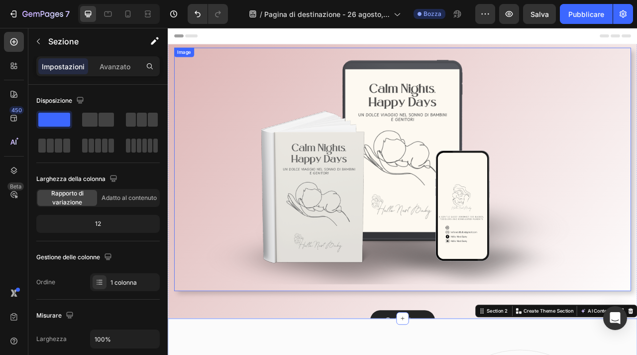
click at [269, 188] on img at bounding box center [467, 207] width 566 height 293
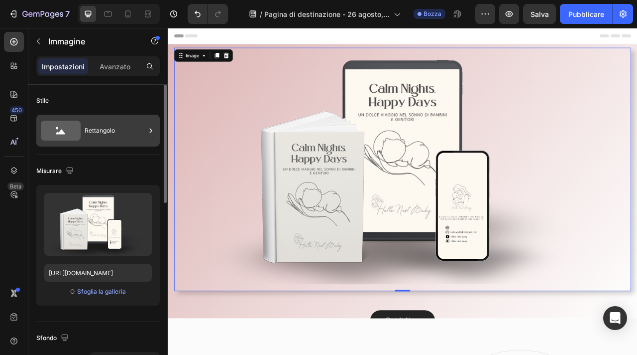
click at [106, 137] on div "Rettangolo" at bounding box center [115, 130] width 61 height 23
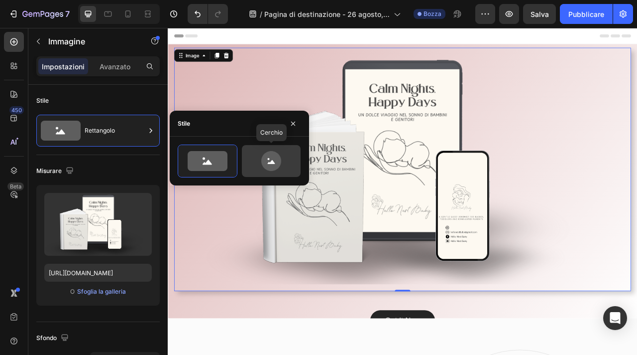
click at [273, 163] on icon at bounding box center [271, 162] width 7 height 4
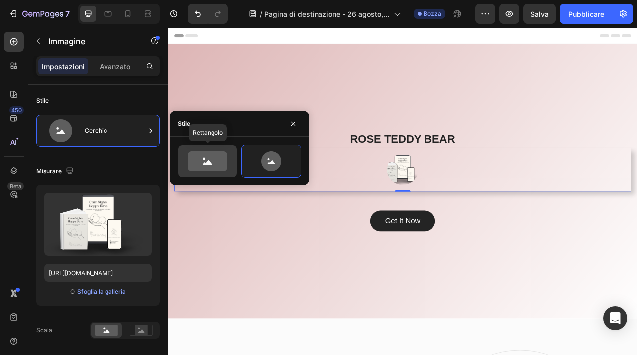
click at [204, 161] on icon at bounding box center [208, 161] width 40 height 20
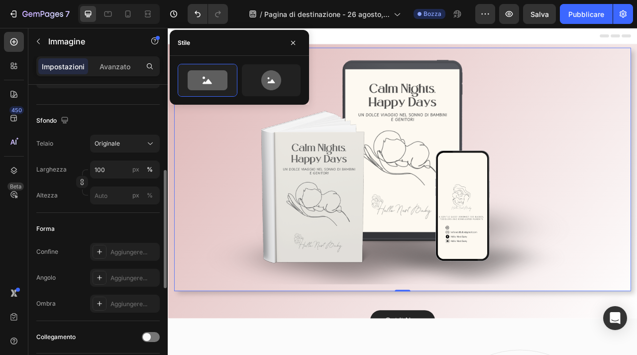
scroll to position [217, 0]
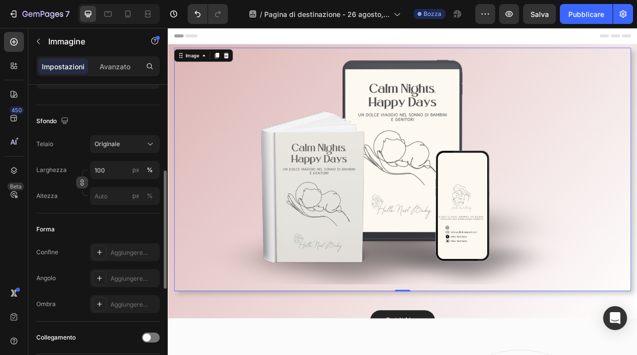
click at [84, 185] on icon "button" at bounding box center [82, 182] width 7 height 7
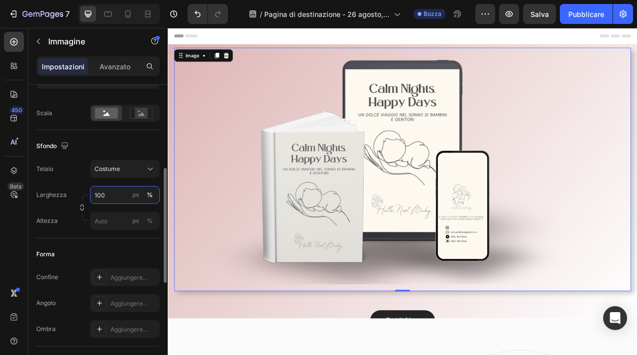
click at [126, 197] on input "100" at bounding box center [125, 195] width 70 height 18
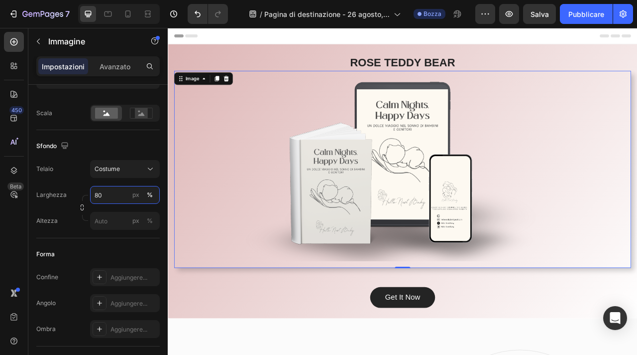
scroll to position [2, 0]
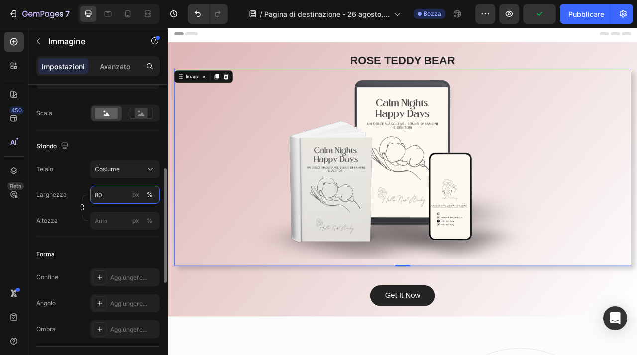
drag, startPoint x: 117, startPoint y: 195, endPoint x: 89, endPoint y: 195, distance: 27.4
click at [89, 195] on div "Larghezza 80 px %" at bounding box center [97, 195] width 123 height 18
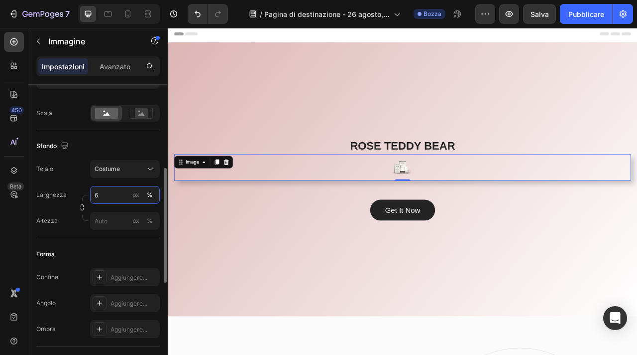
type input "60"
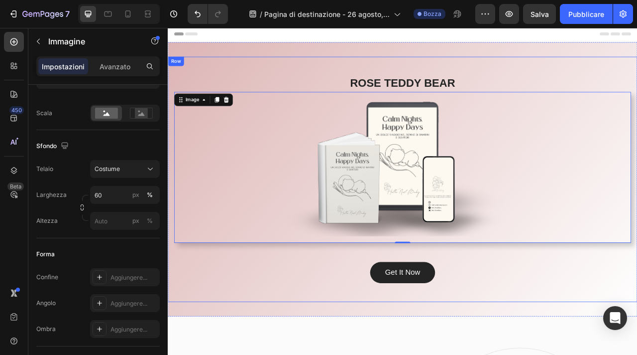
click at [316, 80] on div "[PERSON_NAME] BEAR Heading Image 1 Get It Now Button Row" at bounding box center [467, 219] width 598 height 311
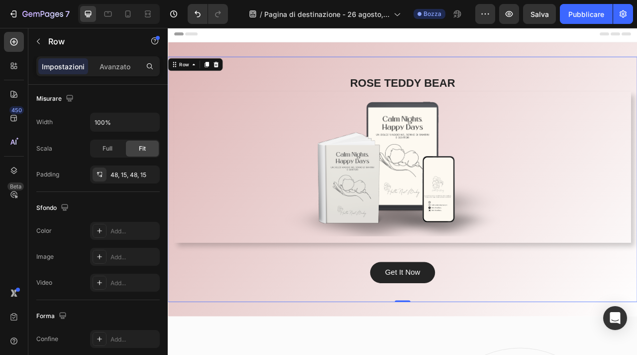
scroll to position [0, 0]
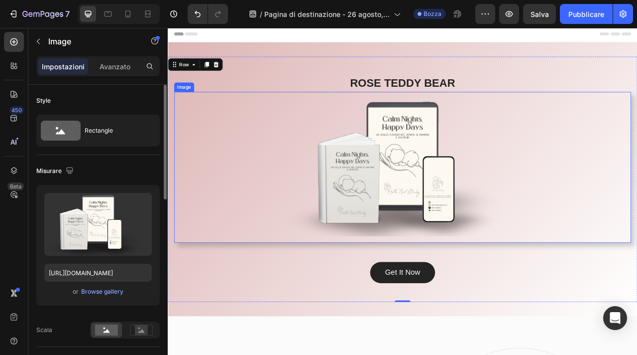
click at [333, 192] on img at bounding box center [467, 205] width 340 height 176
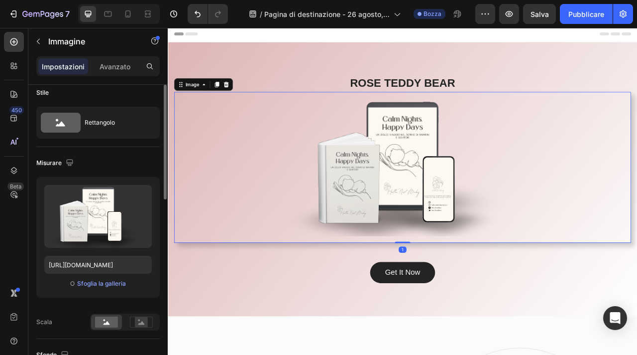
scroll to position [6, 0]
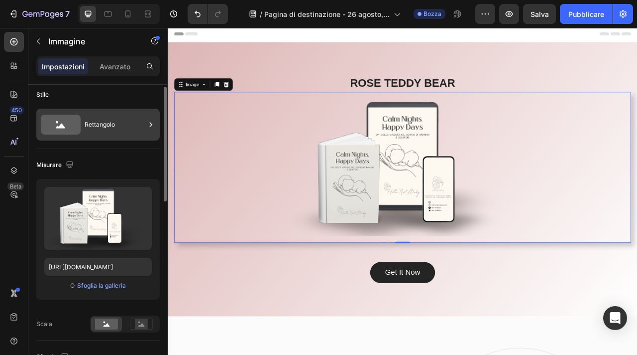
click at [89, 132] on div "Rettangolo" at bounding box center [115, 124] width 61 height 23
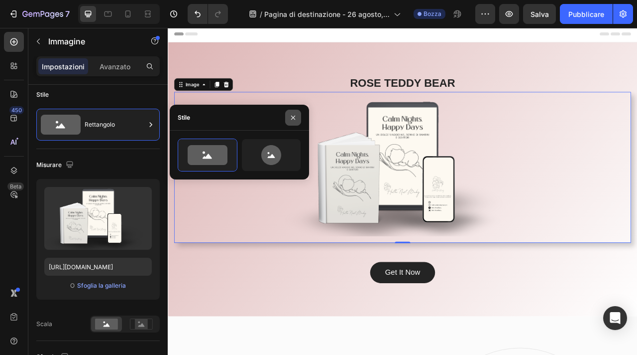
click at [298, 120] on button "button" at bounding box center [293, 118] width 16 height 16
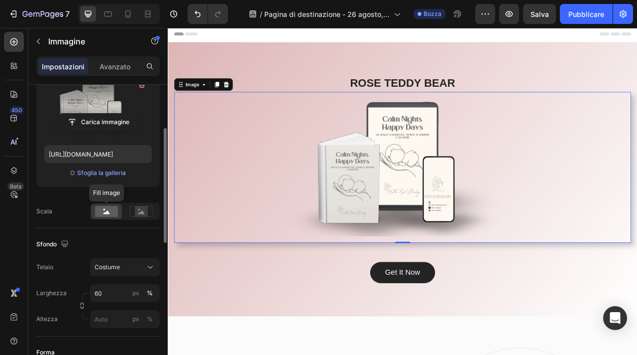
scroll to position [119, 0]
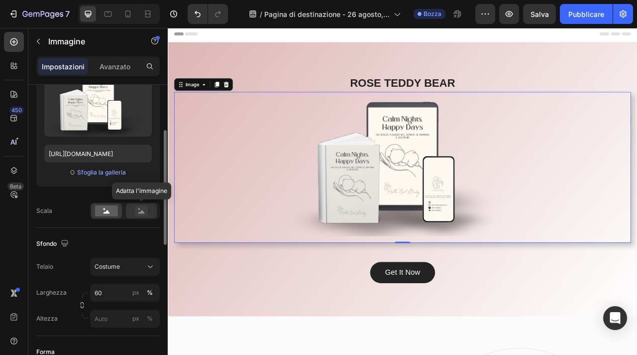
click at [137, 214] on rect at bounding box center [141, 211] width 13 height 10
click at [104, 211] on rect at bounding box center [106, 210] width 23 height 11
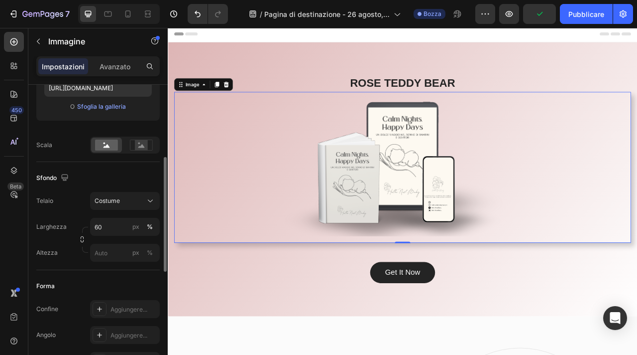
scroll to position [187, 0]
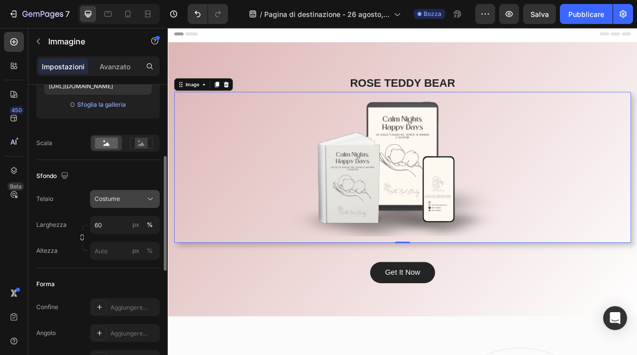
click at [144, 203] on div "Costume" at bounding box center [125, 199] width 61 height 10
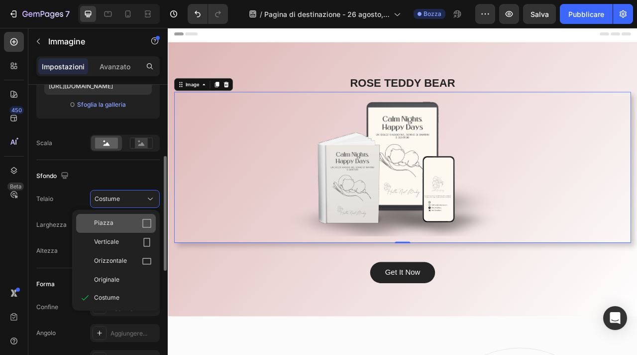
click at [144, 226] on icon at bounding box center [147, 223] width 10 height 10
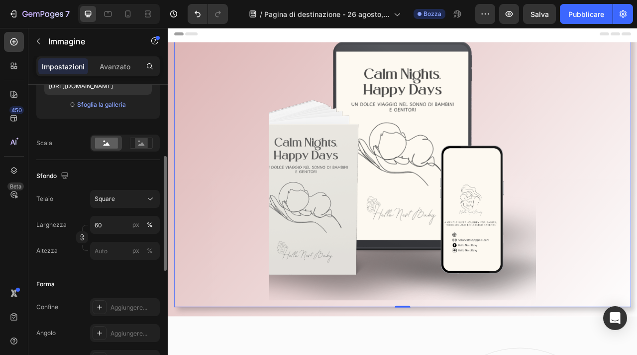
click at [144, 226] on button "%" at bounding box center [150, 225] width 12 height 12
click at [122, 220] on input "60" at bounding box center [125, 225] width 70 height 18
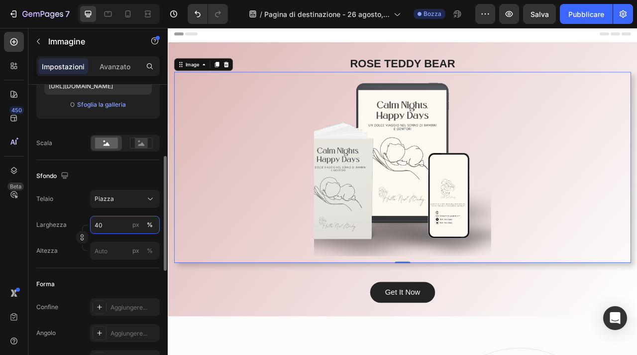
click at [124, 224] on input "40" at bounding box center [125, 225] width 70 height 18
drag, startPoint x: 124, startPoint y: 224, endPoint x: 99, endPoint y: 224, distance: 25.4
click at [99, 224] on input "40" at bounding box center [125, 225] width 70 height 18
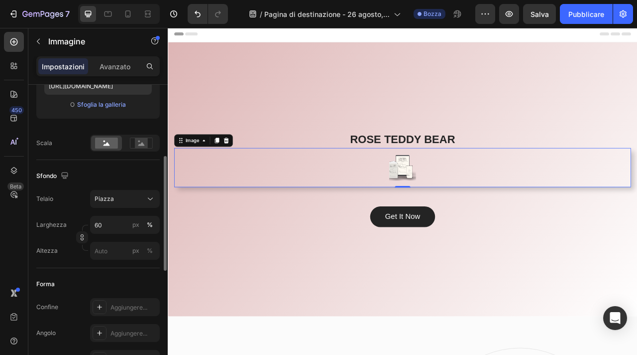
click at [133, 208] on div "Telaio [GEOGRAPHIC_DATA] 60 px % Altezza px %" at bounding box center [97, 225] width 123 height 70
click at [133, 205] on button "Piazza" at bounding box center [125, 199] width 70 height 18
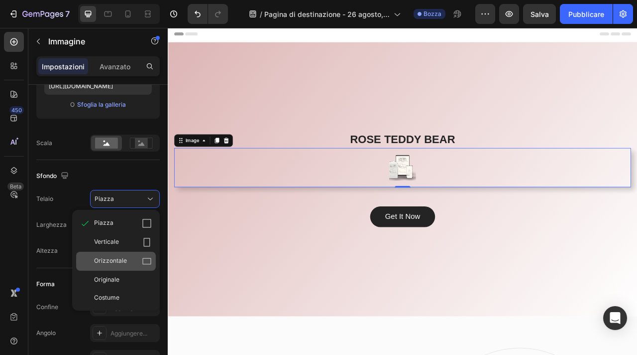
click at [125, 264] on span "Orizzontale" at bounding box center [110, 261] width 33 height 10
type input "6"
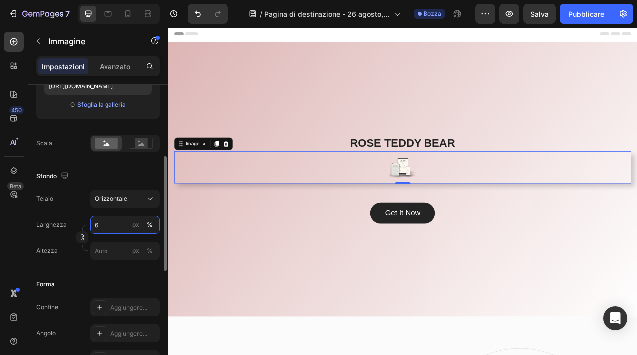
click at [105, 232] on input "6" at bounding box center [125, 225] width 70 height 18
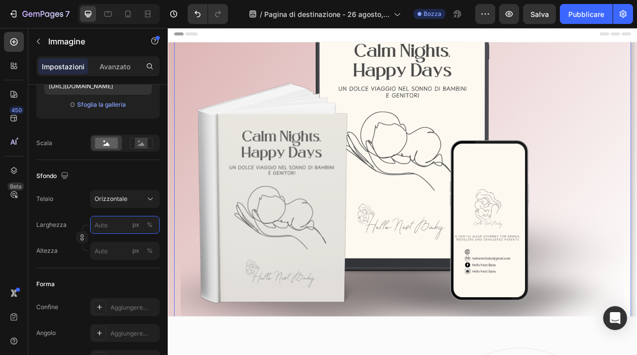
scroll to position [0, 0]
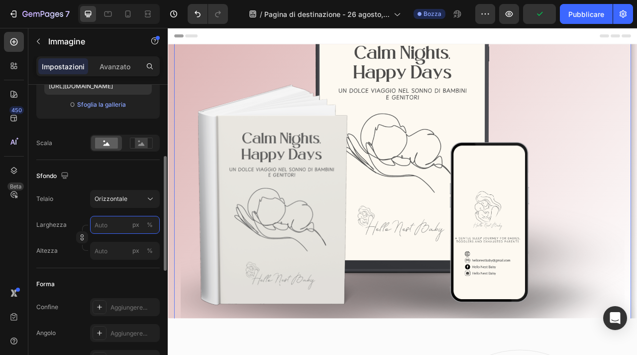
click at [124, 228] on input "px %" at bounding box center [125, 225] width 70 height 18
type input "6"
type input "5"
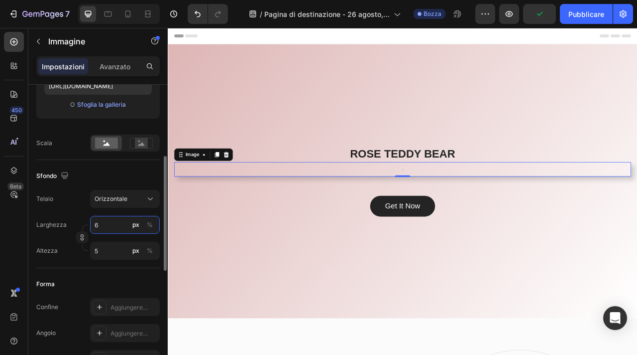
type input "60"
type input "45"
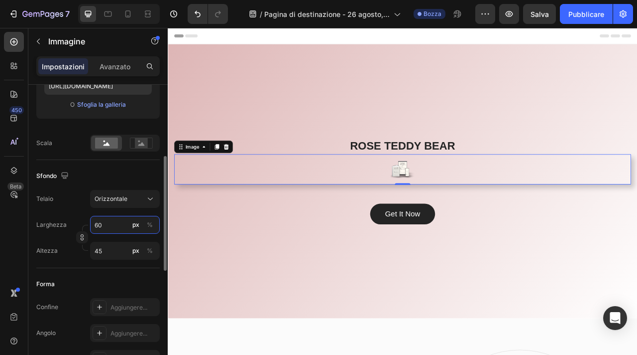
type input "6"
type input "5"
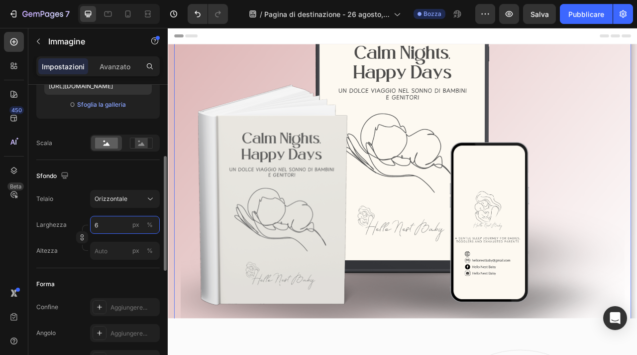
type input "68"
type input "51"
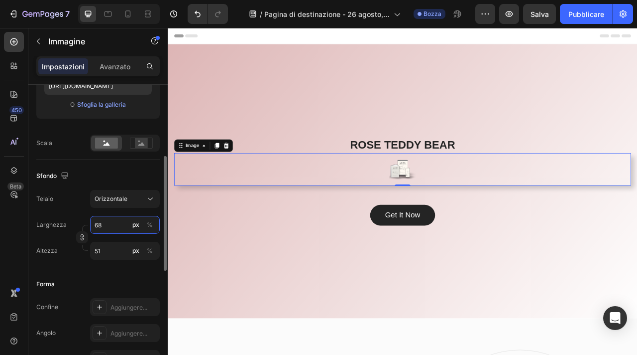
type input "680"
type input "510"
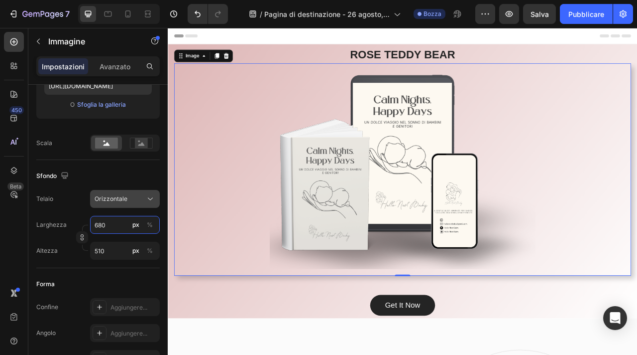
type input "68"
type input "51"
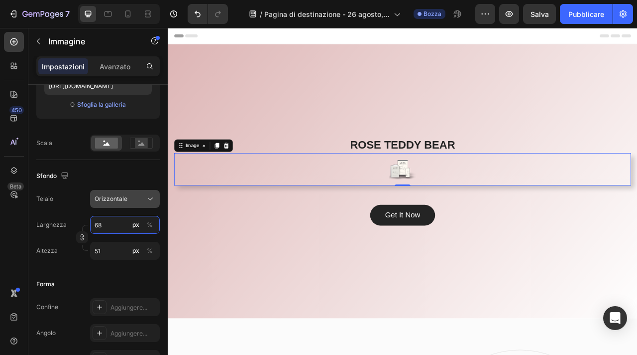
type input "6"
type input "5"
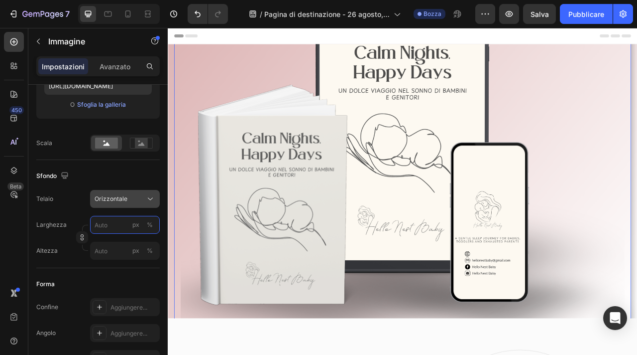
type input "6"
type input "5"
type input "6"
type input "5"
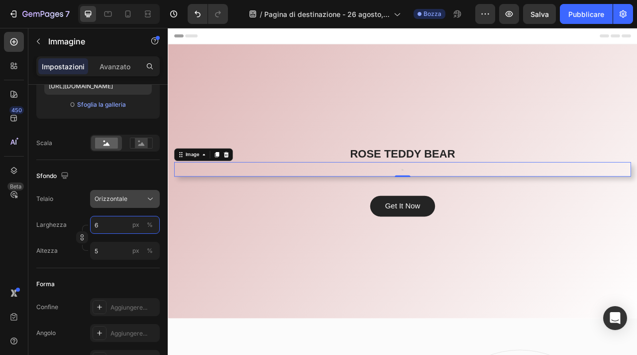
type input "60"
type input "45"
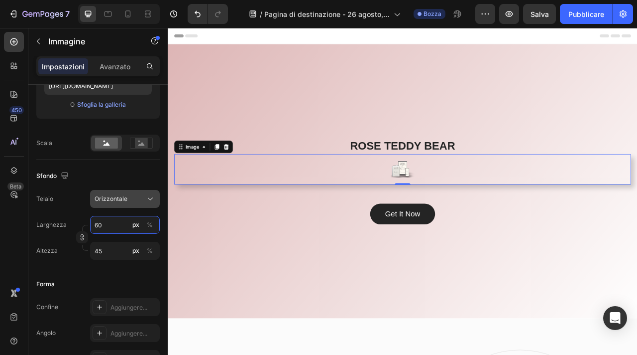
type input "600"
type input "450"
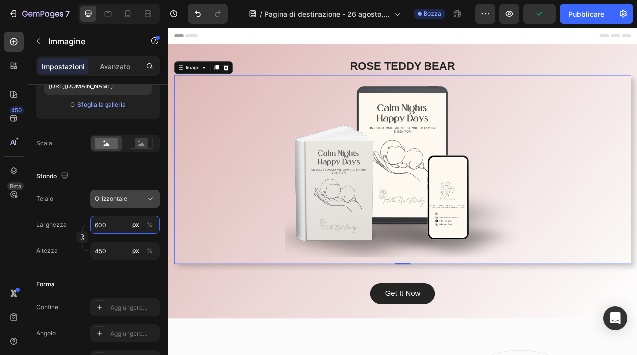
type input "60"
type input "45"
type input "6"
type input "5"
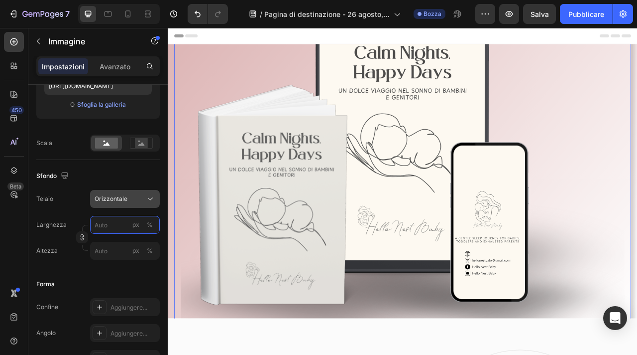
type input "9"
type input "7"
type input "90"
type input "68"
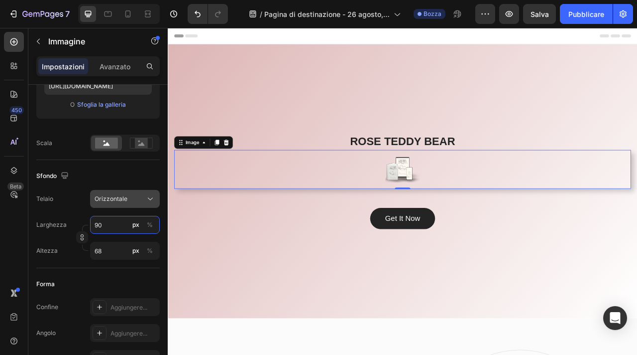
type input "900"
type input "675"
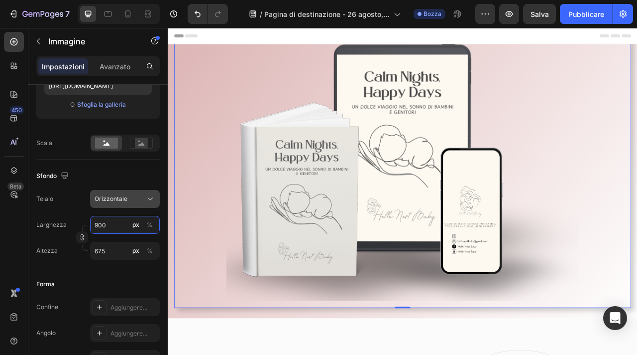
type input "90"
type input "68"
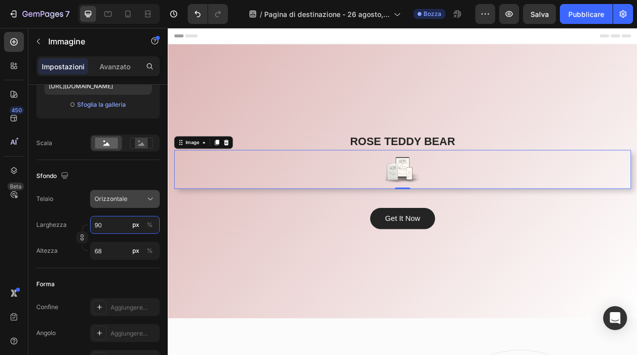
type input "9"
type input "7"
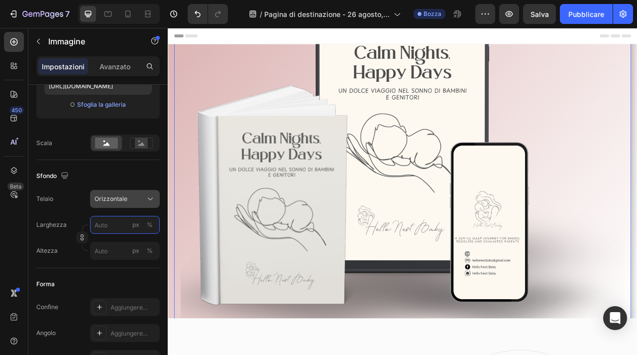
type input "8"
type input "6"
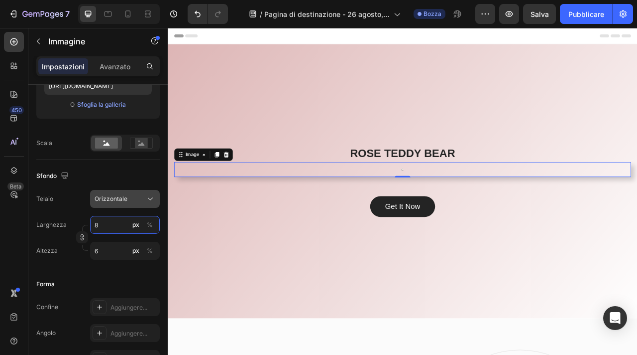
type input "86"
type input "65"
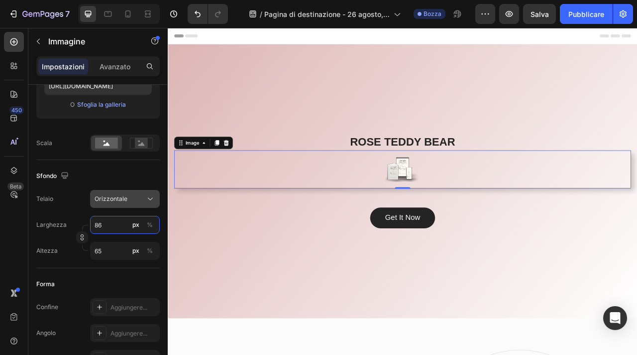
type input "865"
type input "649"
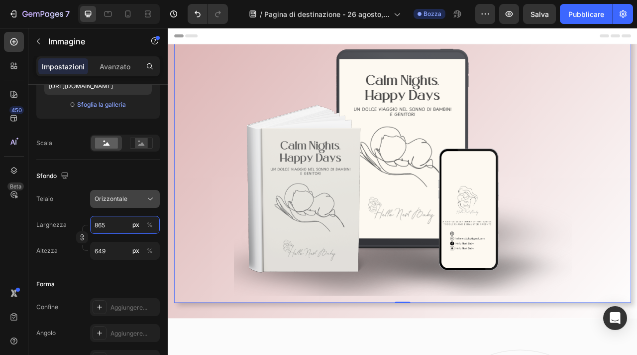
type input "86"
type input "65"
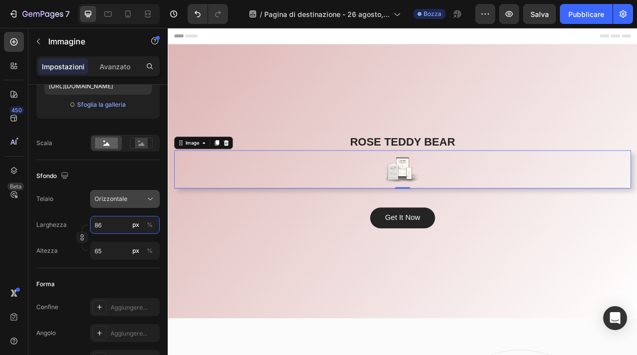
type input "8"
type input "6"
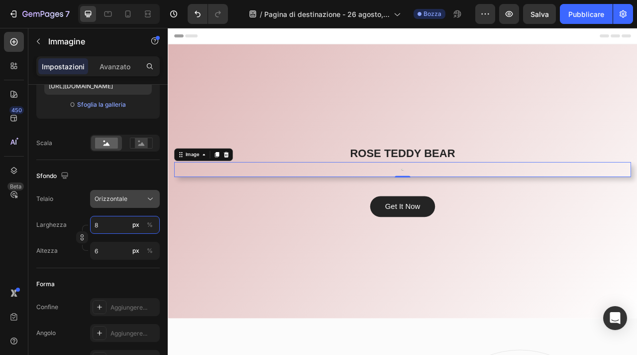
type input "85"
type input "64"
type input "850"
type input "638"
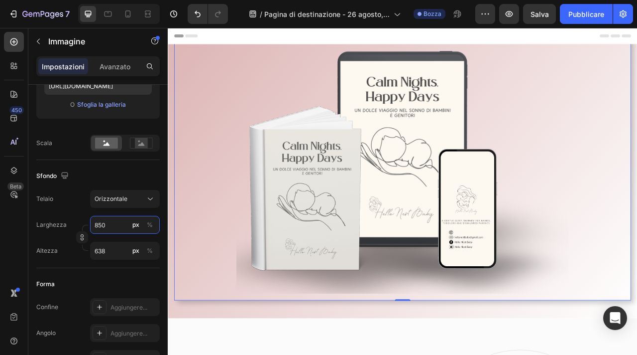
type input "850"
click at [637, 107] on div at bounding box center [467, 208] width 566 height 318
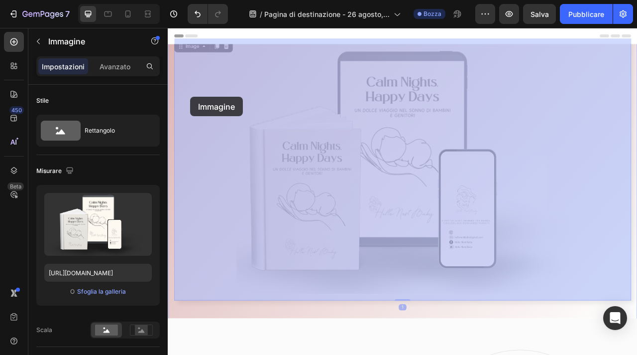
drag, startPoint x: 189, startPoint y: 50, endPoint x: 195, endPoint y: 114, distance: 64.0
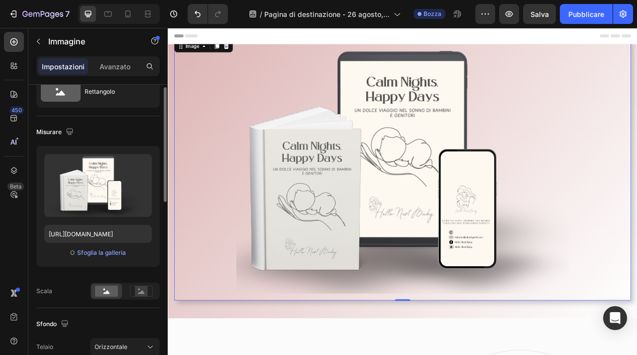
scroll to position [30, 0]
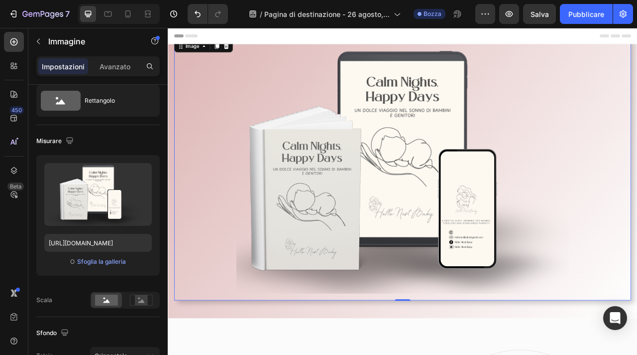
click at [248, 321] on div at bounding box center [467, 208] width 566 height 318
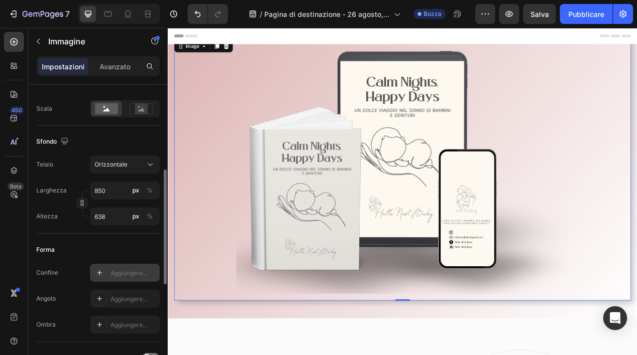
scroll to position [221, 0]
click at [148, 169] on icon at bounding box center [150, 165] width 10 height 10
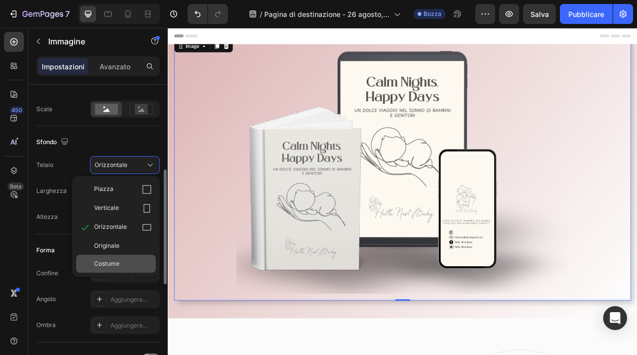
click at [117, 263] on font "Costume" at bounding box center [106, 262] width 25 height 7
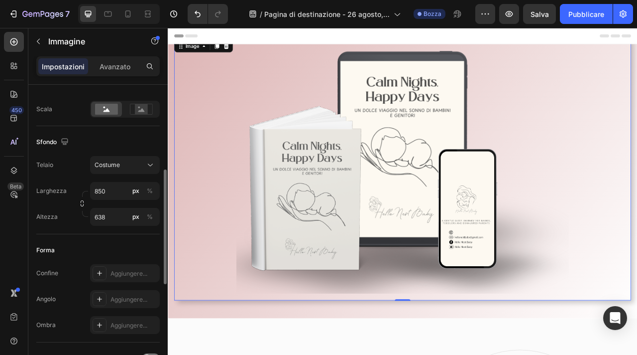
click at [104, 143] on div "Sfondo" at bounding box center [97, 142] width 123 height 16
click at [175, 280] on div "[PERSON_NAME] BEAR Heading Image 1 Get It Now Button" at bounding box center [466, 222] width 583 height 405
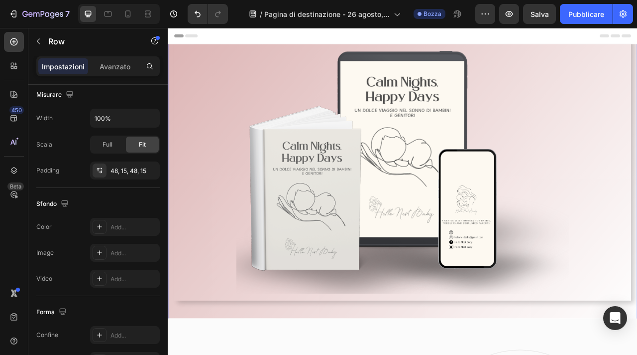
scroll to position [0, 0]
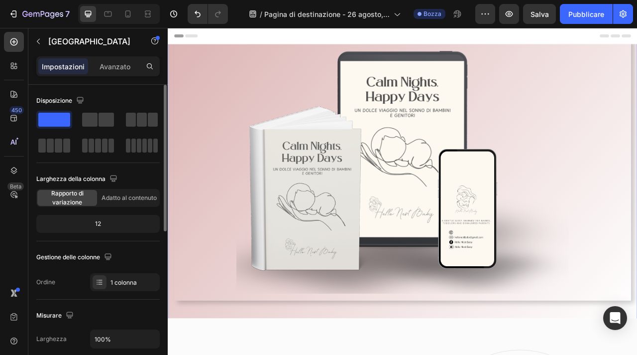
click at [246, 354] on div "Image" at bounding box center [467, 208] width 582 height 334
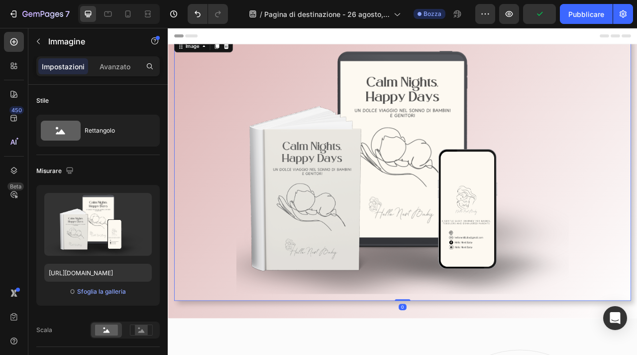
drag, startPoint x: 465, startPoint y: 373, endPoint x: 467, endPoint y: 355, distance: 18.0
click at [467, 352] on div "Image 0" at bounding box center [467, 208] width 582 height 334
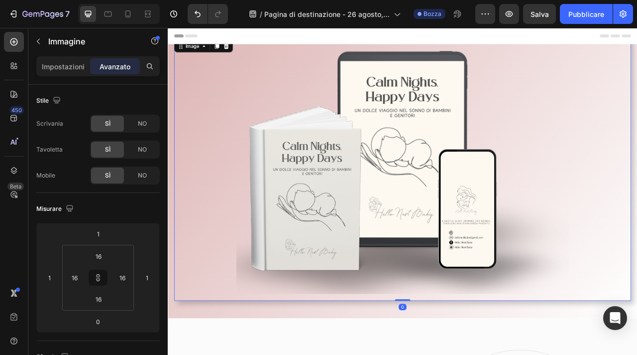
drag, startPoint x: 464, startPoint y: 372, endPoint x: 464, endPoint y: 390, distance: 17.9
click at [464, 354] on div "[PERSON_NAME] BEAR Heading Image 0 Get It Now Button" at bounding box center [466, 222] width 583 height 404
type input "35"
